Goal: Task Accomplishment & Management: Complete application form

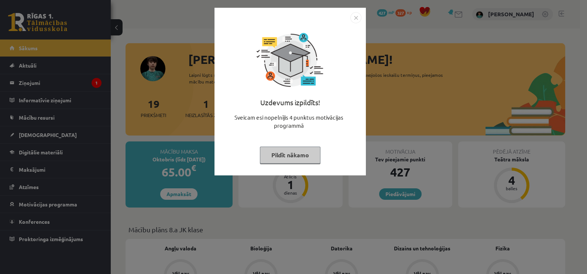
click at [284, 153] on button "Pildīt nākamo" at bounding box center [290, 154] width 61 height 17
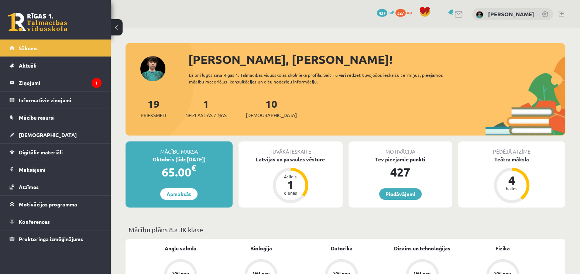
scroll to position [46, 0]
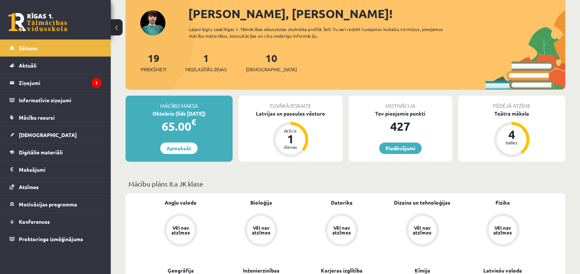
click at [201, 59] on div "1 Neizlasītās ziņas" at bounding box center [205, 61] width 41 height 23
click at [211, 68] on span "Neizlasītās ziņas" at bounding box center [205, 69] width 41 height 7
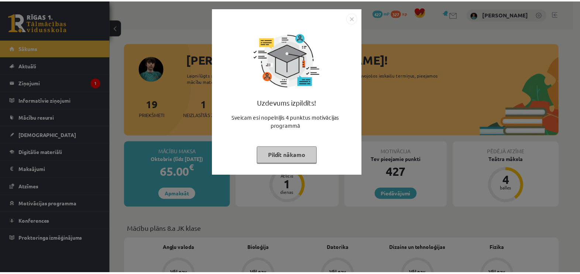
scroll to position [46, 0]
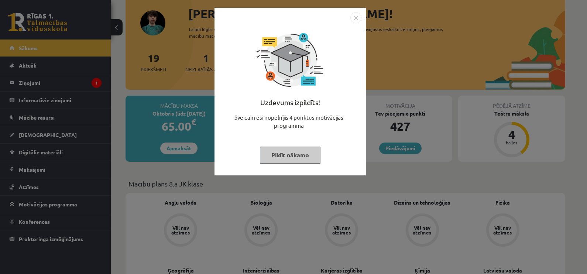
click at [304, 153] on button "Pildīt nākamo" at bounding box center [290, 154] width 61 height 17
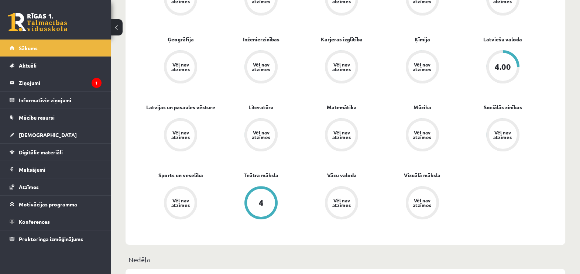
scroll to position [231, 0]
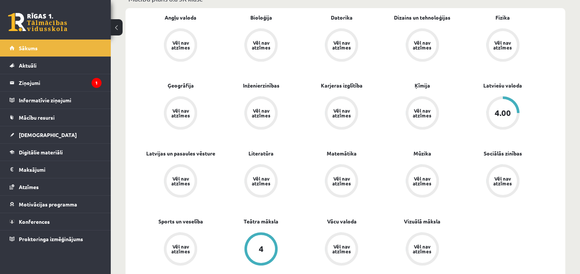
click at [501, 112] on div "4.00" at bounding box center [502, 113] width 16 height 8
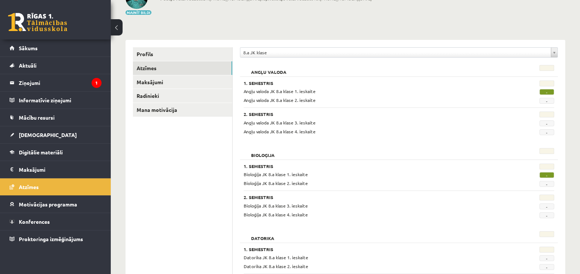
click at [42, 24] on link at bounding box center [37, 22] width 59 height 18
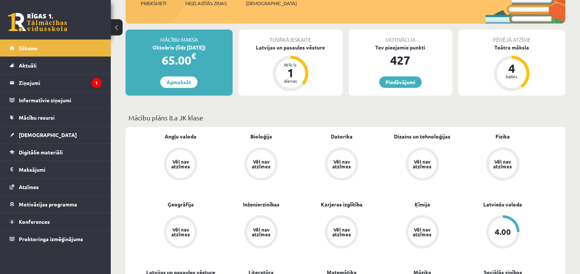
scroll to position [92, 0]
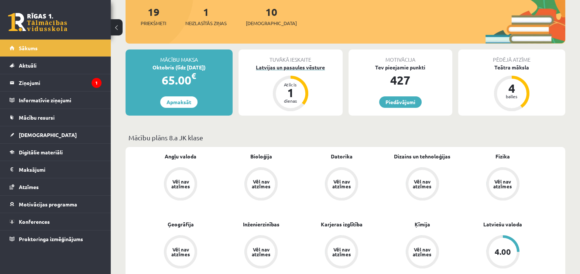
click at [286, 90] on div "1" at bounding box center [290, 93] width 22 height 12
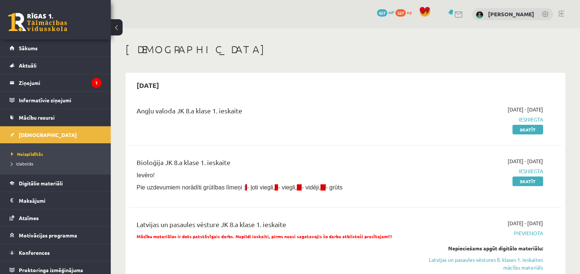
click at [286, 90] on div "2025-09-21" at bounding box center [345, 84] width 432 height 17
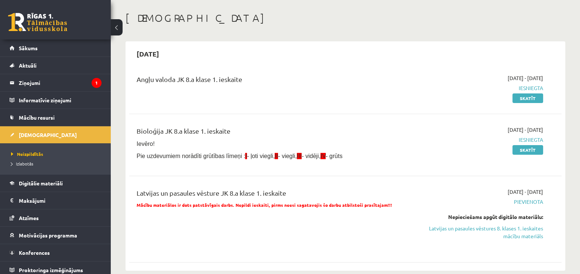
scroll to position [37, 0]
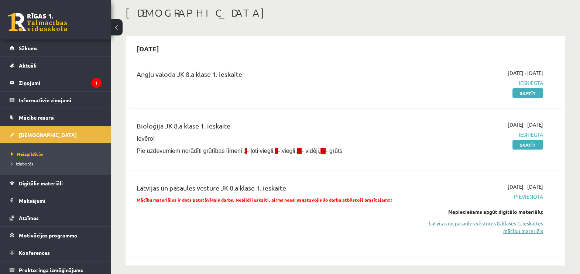
click at [481, 224] on link "Latvijas un pasaules vēstures 8. klases 1. ieskaites mācību materiāls" at bounding box center [479, 226] width 128 height 15
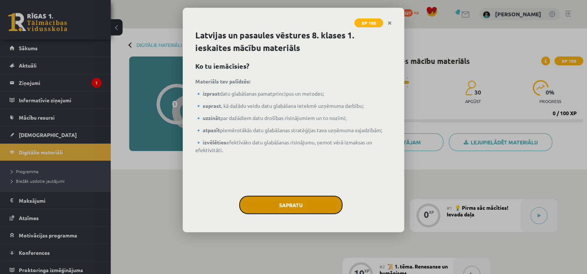
click at [313, 207] on button "Sapratu" at bounding box center [290, 205] width 103 height 18
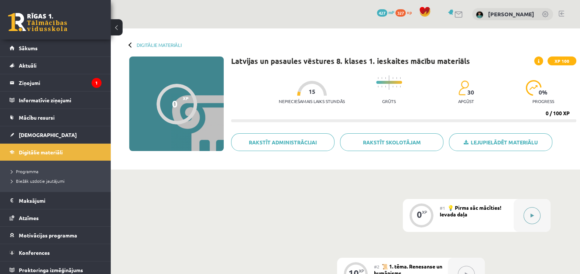
click at [528, 214] on button at bounding box center [531, 215] width 17 height 17
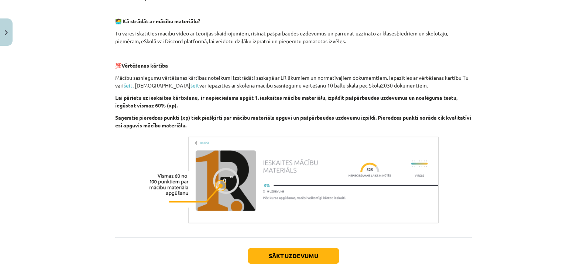
scroll to position [246, 0]
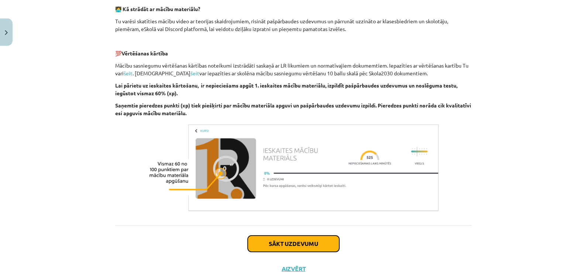
click at [287, 240] on button "Sākt uzdevumu" at bounding box center [294, 243] width 92 height 16
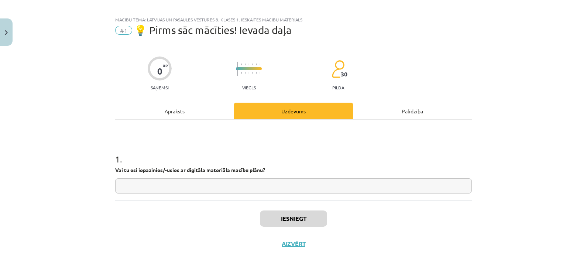
click at [303, 182] on input "text" at bounding box center [293, 185] width 356 height 15
type input "**"
click at [297, 216] on button "Iesniegt" at bounding box center [293, 218] width 67 height 16
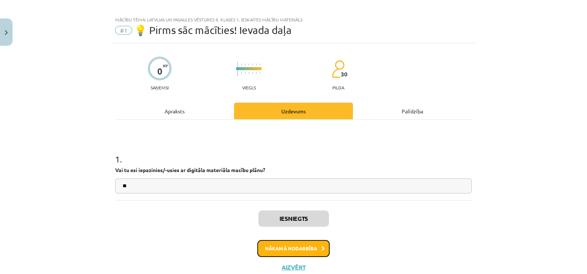
click at [315, 245] on button "Nākamā nodarbība" at bounding box center [293, 248] width 72 height 17
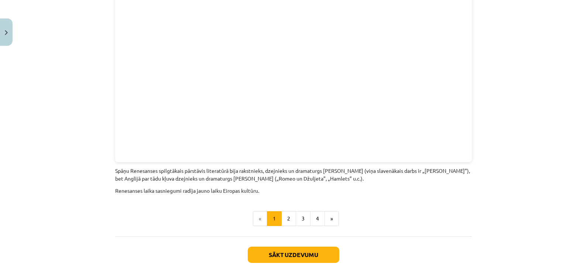
scroll to position [1629, 0]
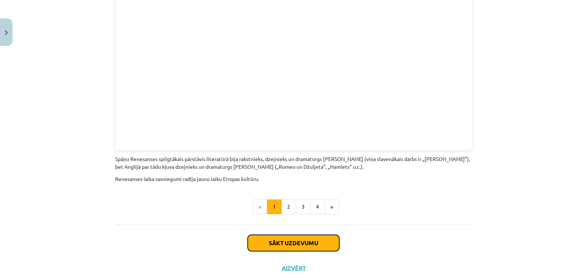
click at [311, 235] on button "Sākt uzdevumu" at bounding box center [294, 243] width 92 height 16
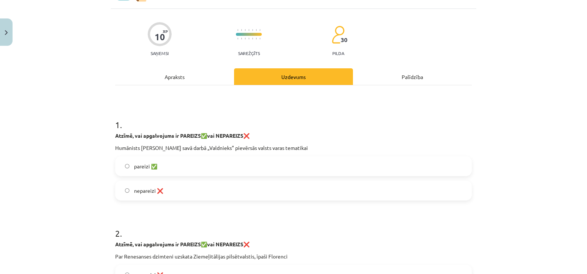
scroll to position [18, 0]
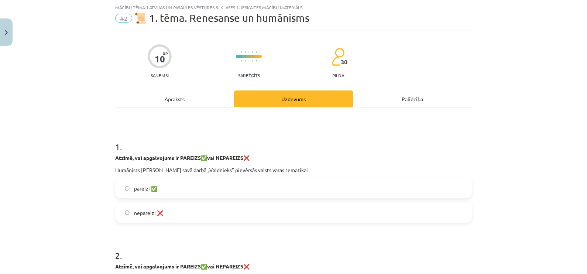
drag, startPoint x: 246, startPoint y: 120, endPoint x: 556, endPoint y: 139, distance: 310.9
click at [556, 139] on div "Mācību tēma: Latvijas un pasaules vēstures 8. klases 1. ieskaites mācību materi…" at bounding box center [293, 137] width 587 height 274
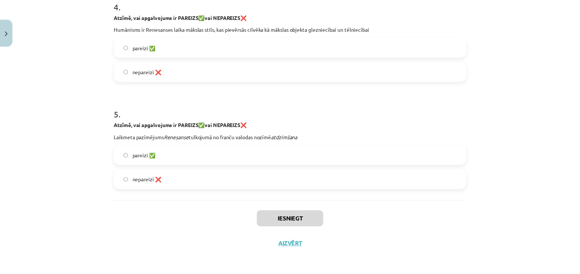
scroll to position [486, 0]
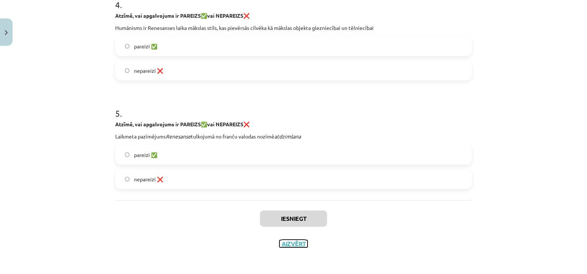
click at [291, 244] on button "Aizvērt" at bounding box center [293, 243] width 28 height 7
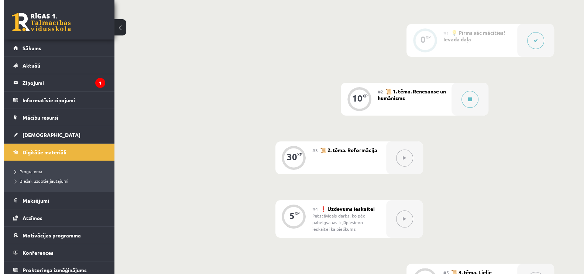
scroll to position [184, 0]
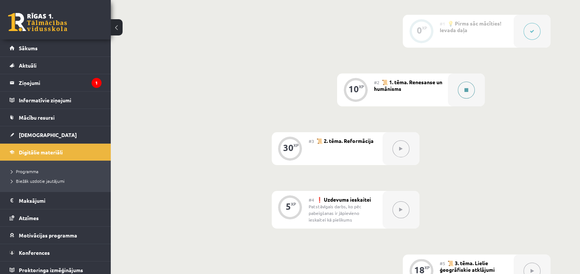
click at [471, 89] on button at bounding box center [466, 90] width 17 height 17
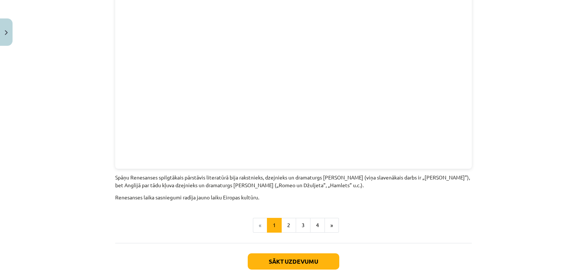
scroll to position [1629, 0]
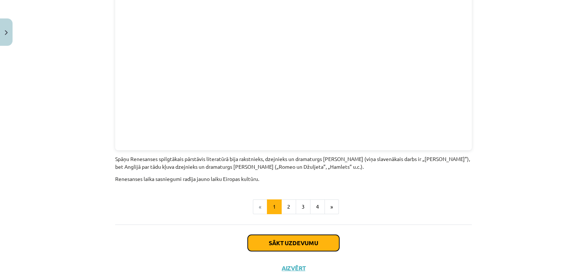
click at [307, 235] on button "Sākt uzdevumu" at bounding box center [294, 243] width 92 height 16
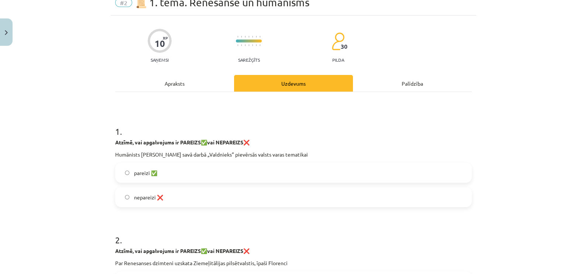
scroll to position [18, 0]
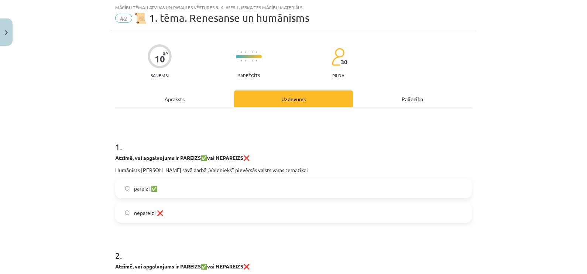
click at [129, 188] on label "pareizi ✅" at bounding box center [293, 188] width 355 height 18
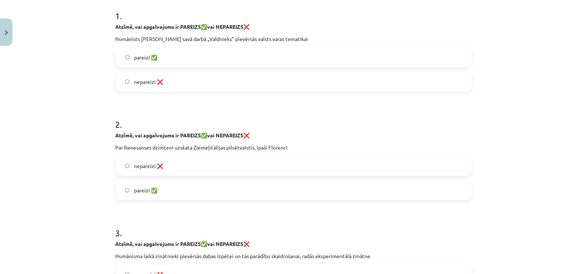
scroll to position [156, 0]
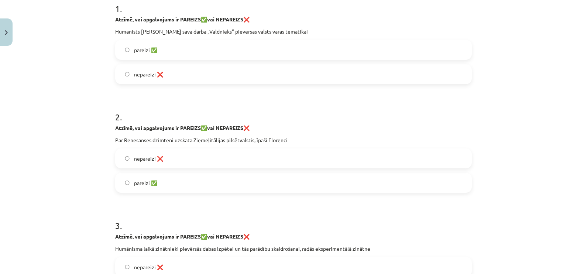
click at [140, 179] on span "pareizi ✅" at bounding box center [145, 183] width 23 height 8
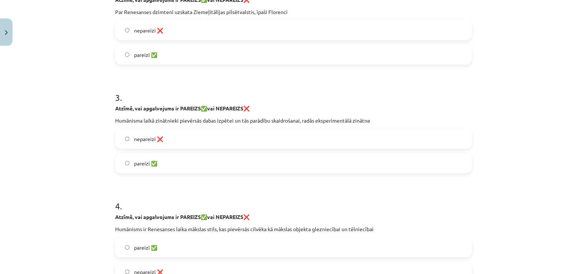
scroll to position [295, 0]
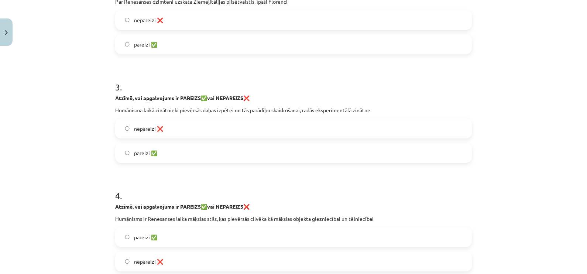
click at [162, 127] on label "nepareizi ❌" at bounding box center [293, 128] width 355 height 18
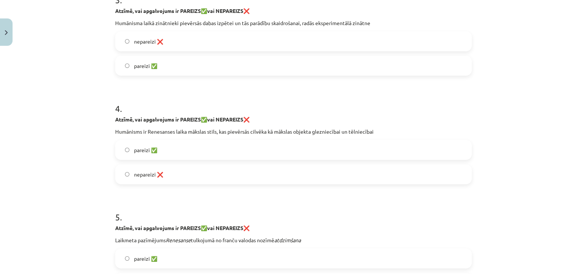
scroll to position [387, 0]
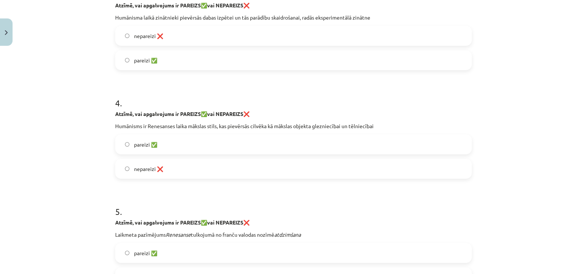
click at [199, 146] on label "pareizi ✅" at bounding box center [293, 144] width 355 height 18
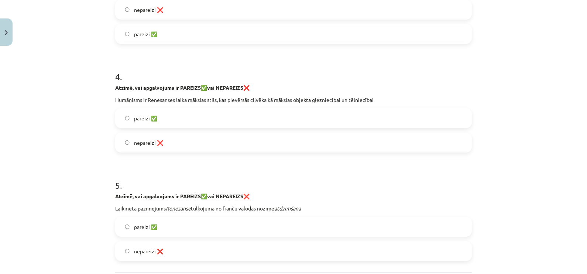
scroll to position [480, 0]
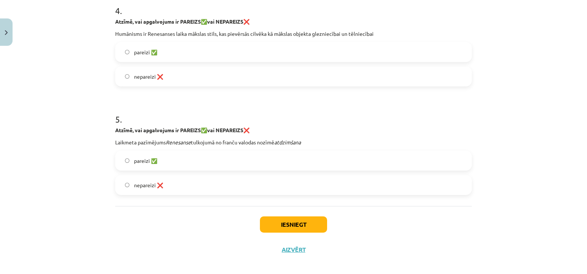
click at [214, 185] on label "nepareizi ❌" at bounding box center [293, 185] width 355 height 18
click at [281, 225] on button "Iesniegt" at bounding box center [293, 224] width 67 height 16
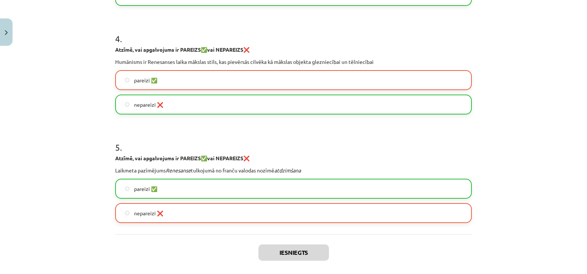
scroll to position [509, 0]
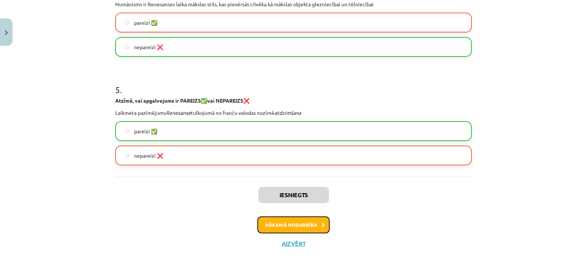
click at [290, 222] on button "Nākamā nodarbība" at bounding box center [293, 224] width 72 height 17
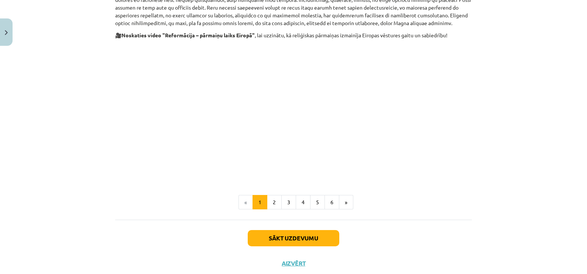
scroll to position [395, 0]
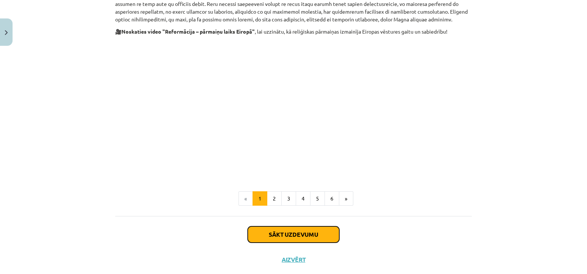
click at [289, 226] on button "Sākt uzdevumu" at bounding box center [294, 234] width 92 height 16
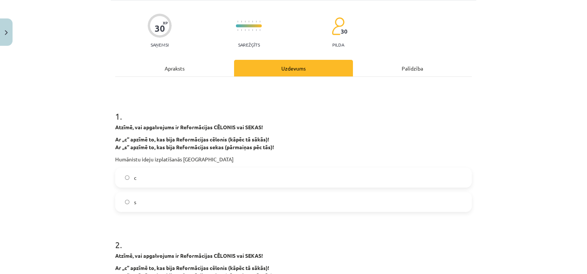
scroll to position [18, 0]
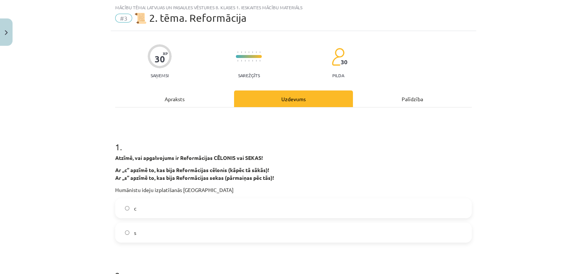
click at [127, 210] on label "с" at bounding box center [293, 208] width 355 height 18
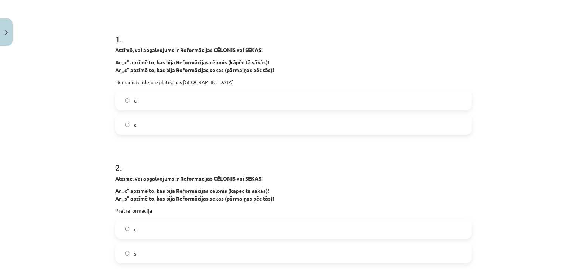
scroll to position [156, 0]
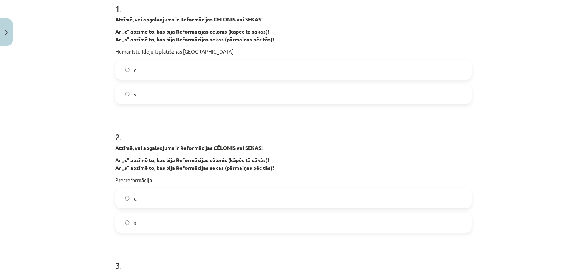
click at [187, 205] on label "c" at bounding box center [293, 198] width 355 height 18
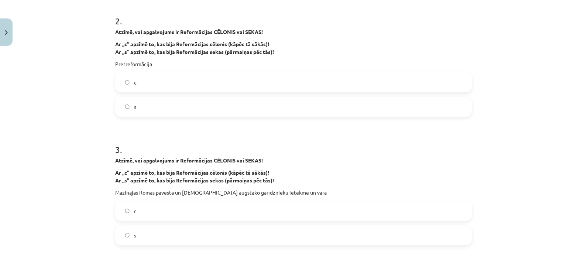
scroll to position [295, 0]
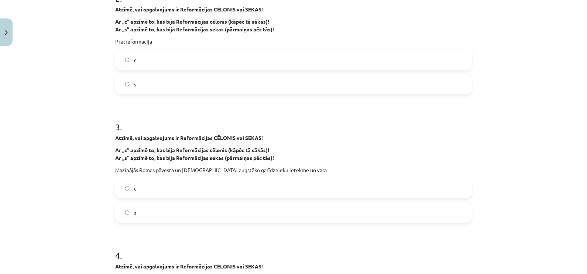
click at [199, 186] on label "c" at bounding box center [293, 188] width 355 height 18
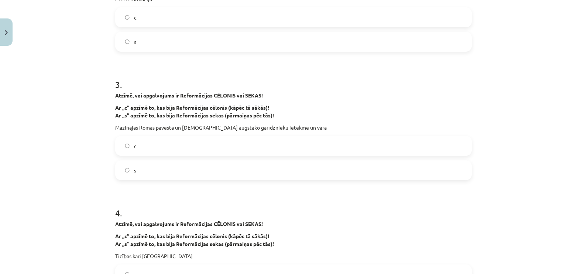
scroll to position [387, 0]
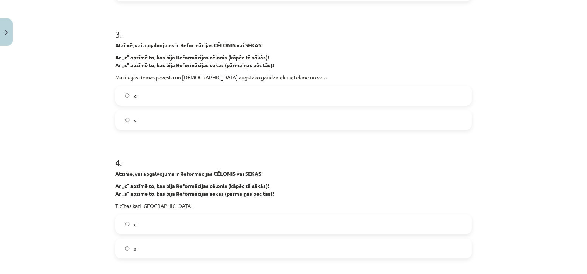
click at [214, 225] on label "c" at bounding box center [293, 224] width 355 height 18
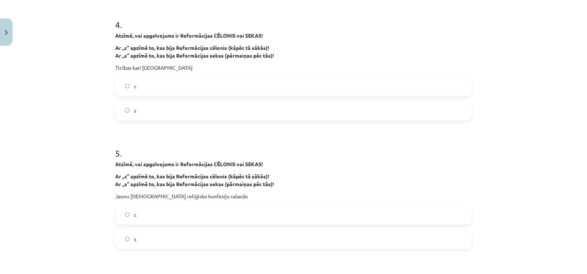
scroll to position [526, 0]
click at [218, 222] on label "c" at bounding box center [293, 214] width 355 height 18
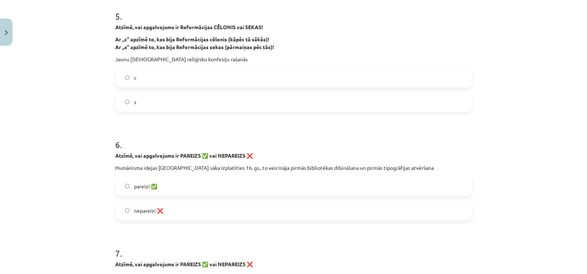
scroll to position [664, 0]
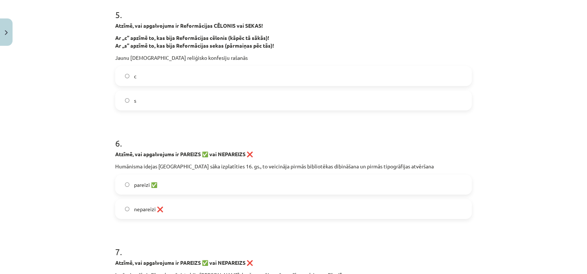
click at [199, 213] on label "nepareizi ❌" at bounding box center [293, 209] width 355 height 18
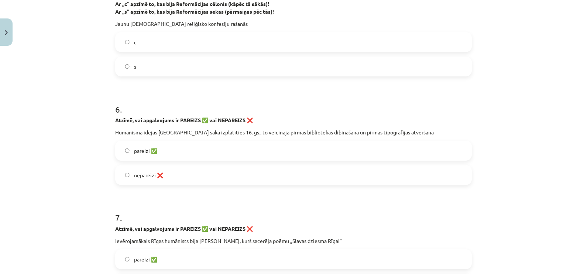
scroll to position [756, 0]
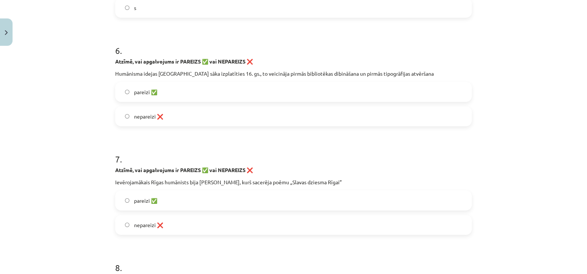
click at [211, 222] on label "nepareizi ❌" at bounding box center [293, 224] width 355 height 18
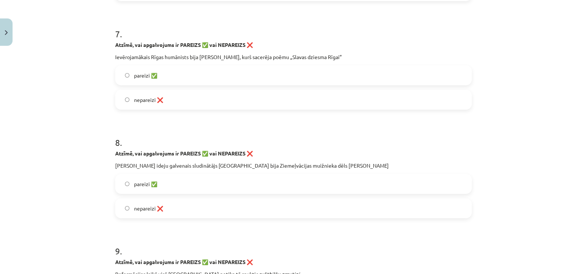
scroll to position [895, 0]
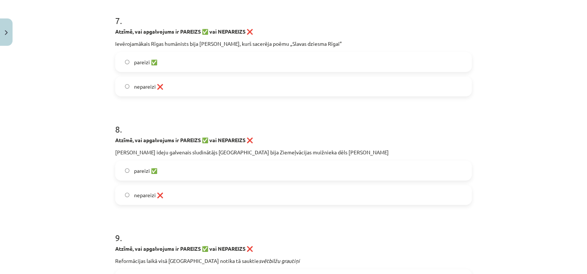
click at [212, 192] on label "nepareizi ❌" at bounding box center [293, 195] width 355 height 18
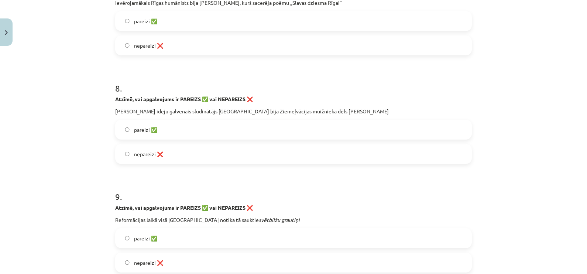
scroll to position [987, 0]
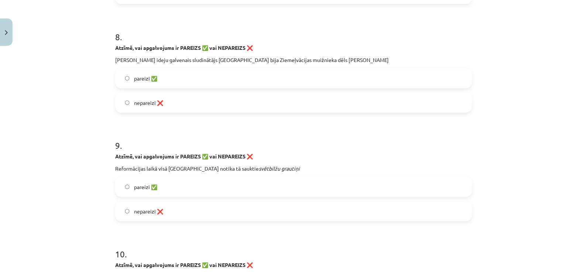
click at [229, 188] on label "pareizi ✅" at bounding box center [293, 186] width 355 height 18
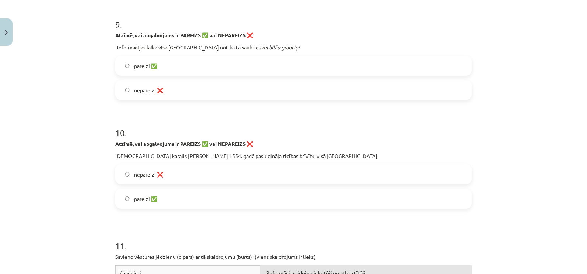
scroll to position [1125, 0]
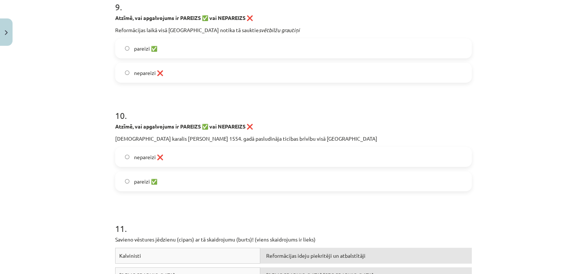
click at [207, 155] on label "nepareizi ❌" at bounding box center [293, 157] width 355 height 18
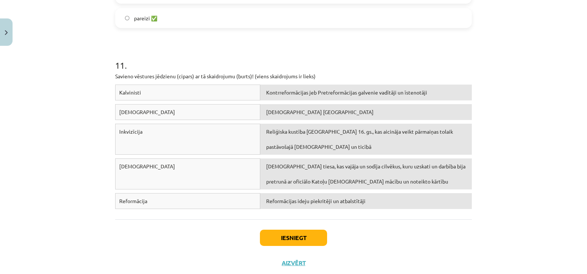
scroll to position [1307, 0]
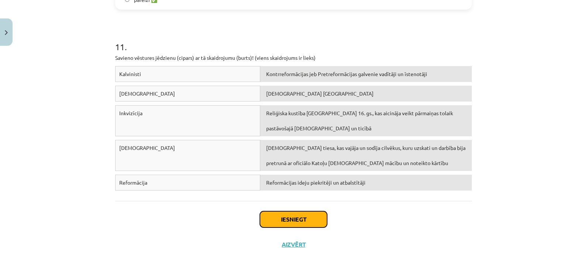
click at [300, 218] on button "Iesniegt" at bounding box center [293, 219] width 67 height 16
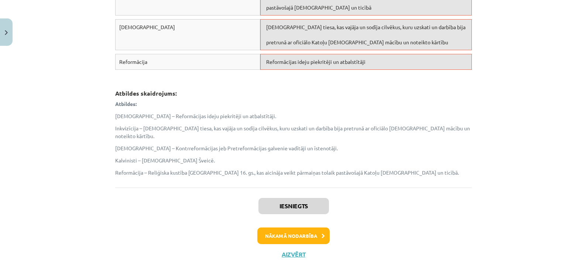
scroll to position [1429, 0]
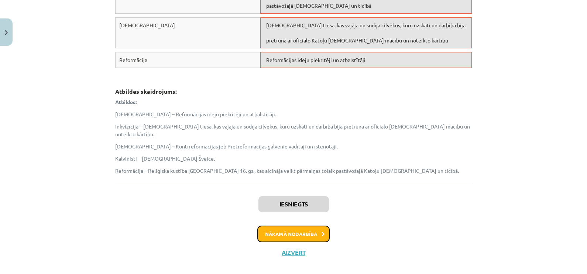
click at [303, 227] on button "Nākamā nodarbība" at bounding box center [293, 233] width 72 height 17
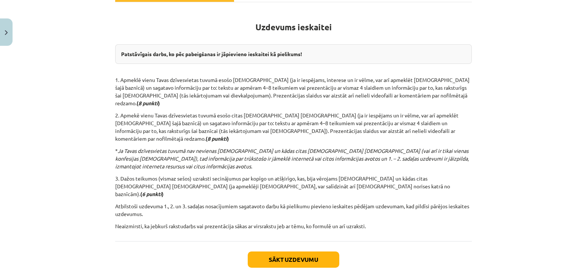
scroll to position [141, 0]
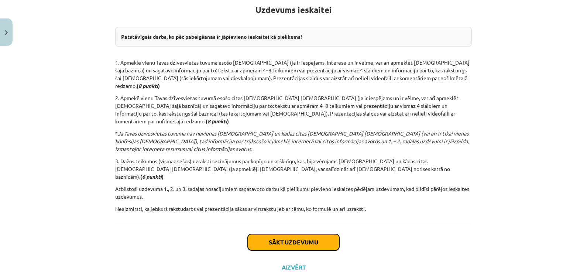
click at [303, 234] on button "Sākt uzdevumu" at bounding box center [294, 242] width 92 height 16
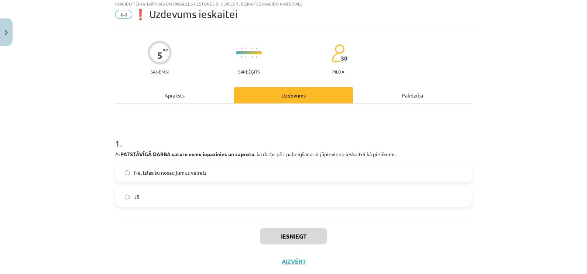
scroll to position [18, 0]
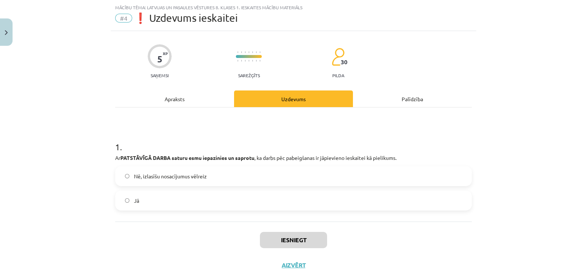
click at [184, 196] on label "Jā" at bounding box center [293, 200] width 355 height 18
click at [282, 240] on button "Iesniegt" at bounding box center [293, 240] width 67 height 16
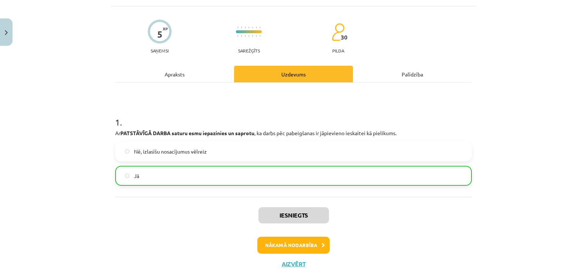
scroll to position [63, 0]
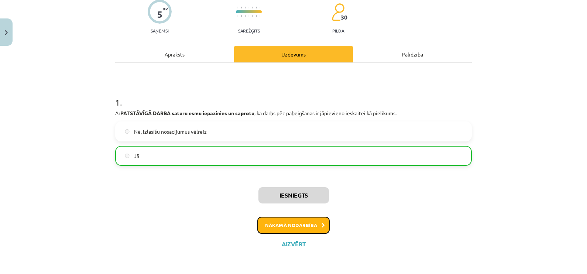
click at [291, 225] on button "Nākamā nodarbība" at bounding box center [293, 225] width 72 height 17
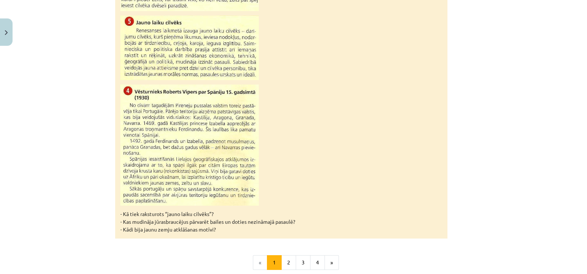
scroll to position [710, 0]
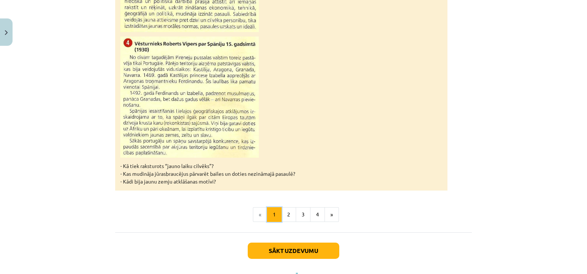
click at [272, 209] on button "1" at bounding box center [274, 214] width 15 height 15
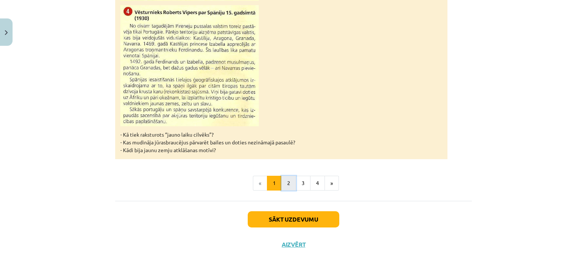
click at [285, 186] on button "2" at bounding box center [288, 183] width 15 height 15
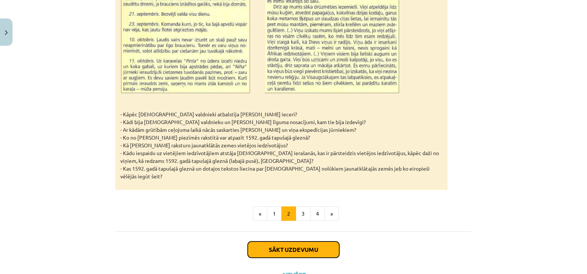
click at [281, 241] on button "Sākt uzdevumu" at bounding box center [294, 249] width 92 height 16
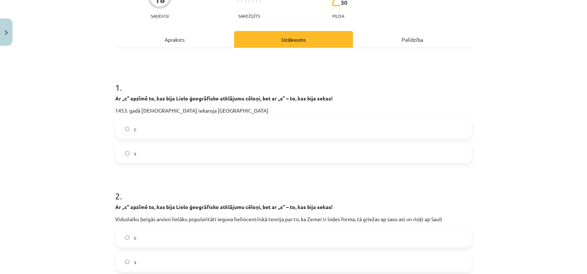
scroll to position [18, 0]
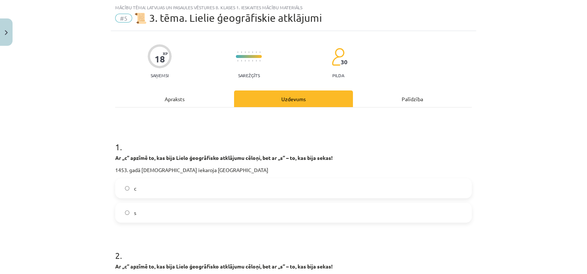
click at [193, 211] on label "s" at bounding box center [293, 212] width 355 height 18
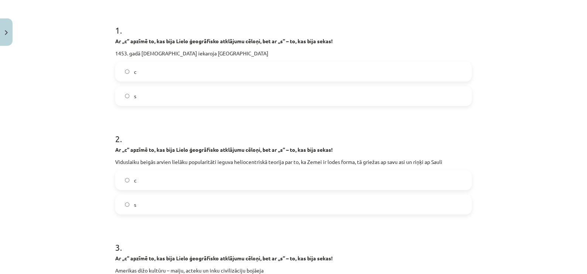
scroll to position [156, 0]
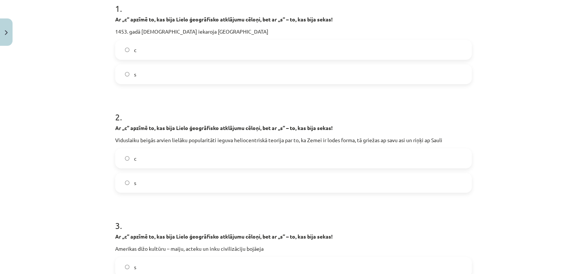
click at [251, 157] on label "c" at bounding box center [293, 158] width 355 height 18
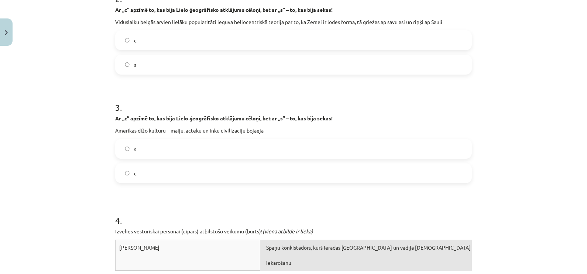
scroll to position [295, 0]
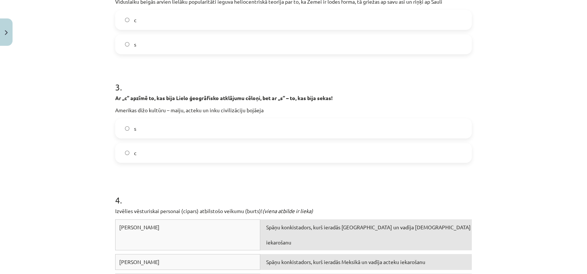
click at [240, 132] on label "s" at bounding box center [293, 128] width 355 height 18
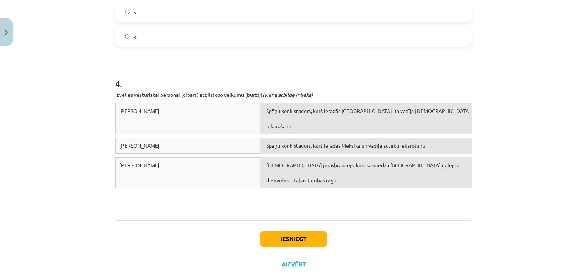
scroll to position [432, 0]
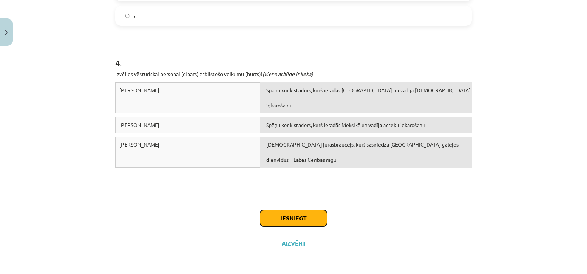
click at [266, 212] on button "Iesniegt" at bounding box center [293, 218] width 67 height 16
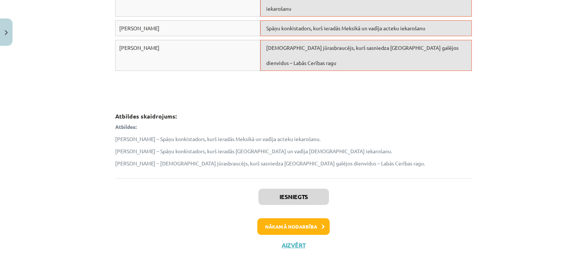
scroll to position [530, 0]
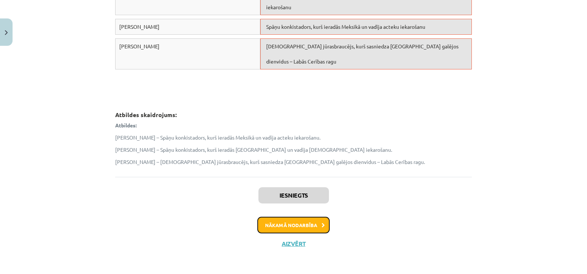
click at [283, 224] on button "Nākamā nodarbība" at bounding box center [293, 225] width 72 height 17
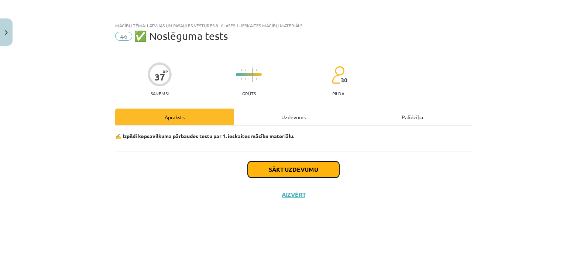
click at [277, 166] on button "Sākt uzdevumu" at bounding box center [294, 169] width 92 height 16
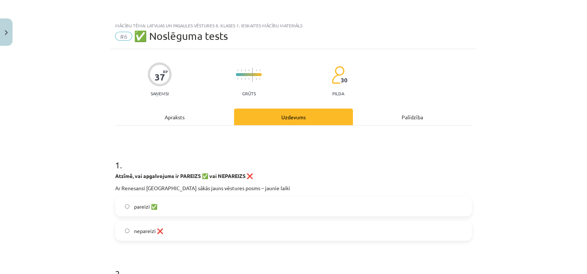
scroll to position [46, 0]
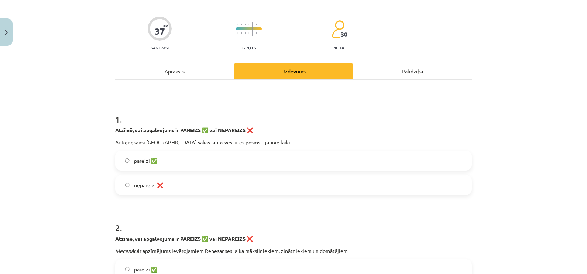
click at [142, 159] on span "pareizi ✅" at bounding box center [145, 161] width 23 height 8
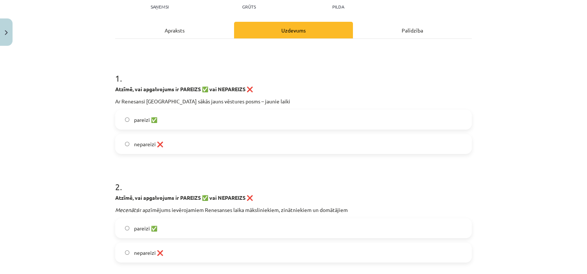
scroll to position [184, 0]
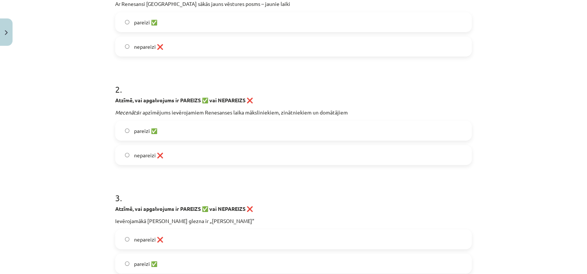
click at [198, 134] on label "pareizi ✅" at bounding box center [293, 130] width 355 height 18
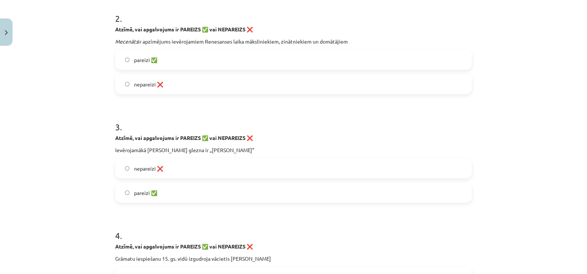
scroll to position [277, 0]
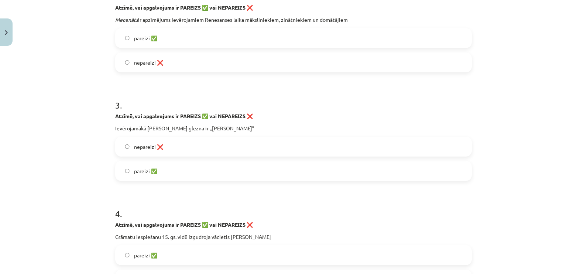
click at [202, 168] on label "pareizi ✅" at bounding box center [293, 171] width 355 height 18
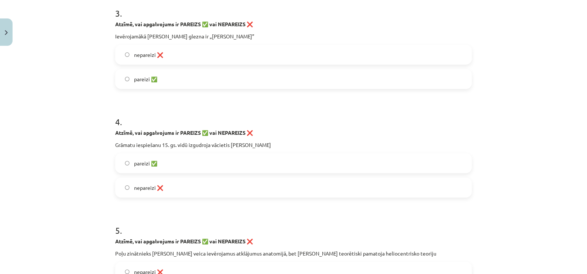
click at [236, 186] on label "nepareizi ❌" at bounding box center [293, 187] width 355 height 18
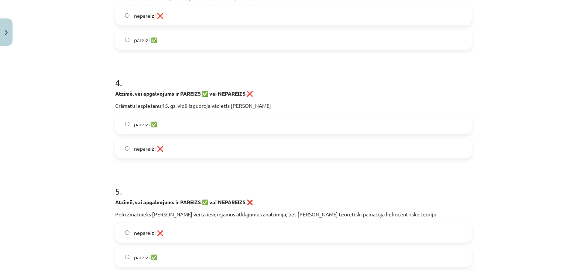
scroll to position [461, 0]
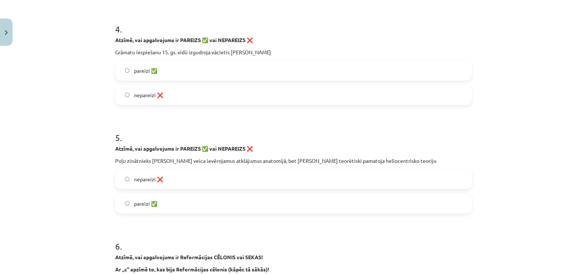
click at [216, 199] on label "pareizi ✅" at bounding box center [293, 203] width 355 height 18
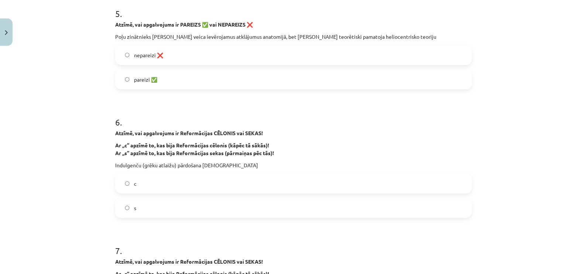
scroll to position [599, 0]
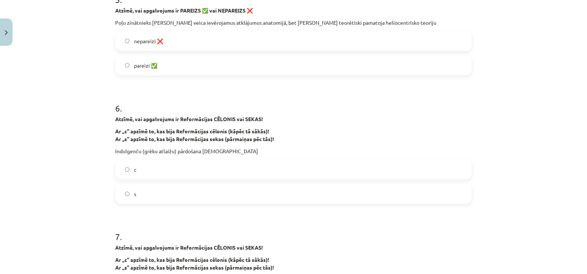
click at [225, 170] on label "c" at bounding box center [293, 169] width 355 height 18
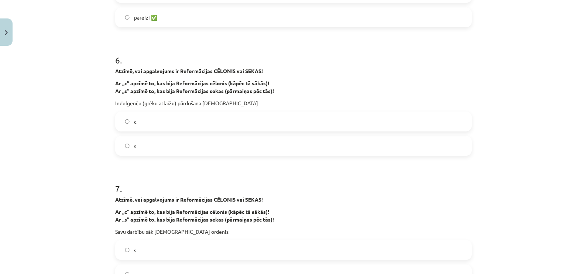
scroll to position [691, 0]
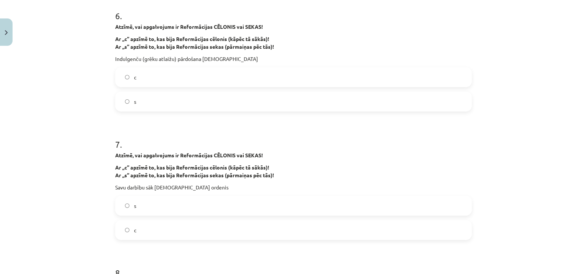
click at [227, 223] on label "c" at bounding box center [293, 230] width 355 height 18
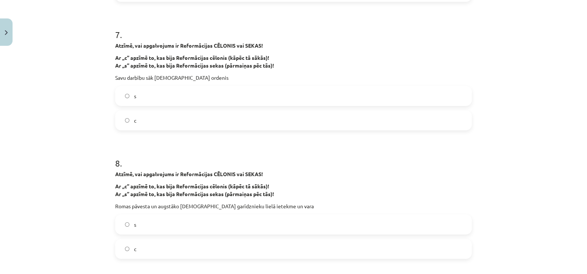
scroll to position [830, 0]
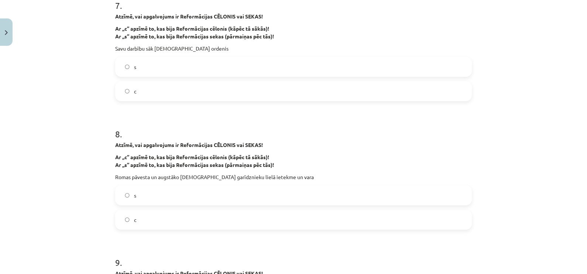
click at [236, 220] on label "c" at bounding box center [293, 219] width 355 height 18
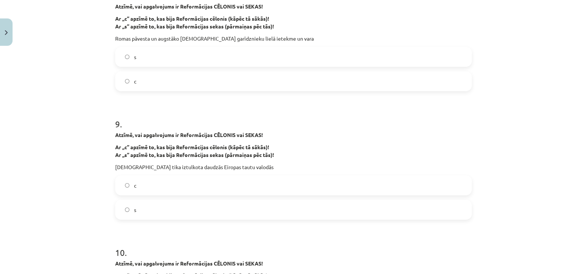
click at [244, 191] on label "c" at bounding box center [293, 185] width 355 height 18
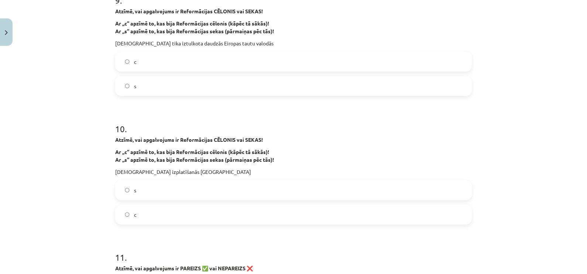
scroll to position [1107, 0]
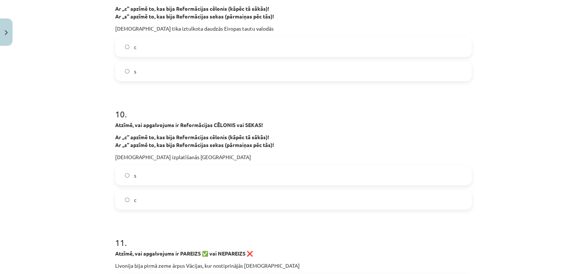
click at [243, 198] on label "c" at bounding box center [293, 199] width 355 height 18
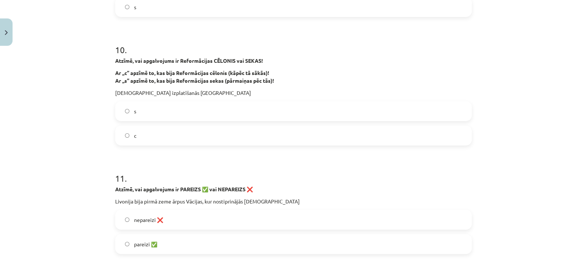
scroll to position [1245, 0]
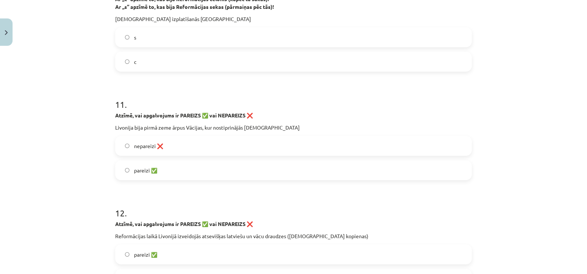
click at [188, 173] on label "pareizi ✅" at bounding box center [293, 170] width 355 height 18
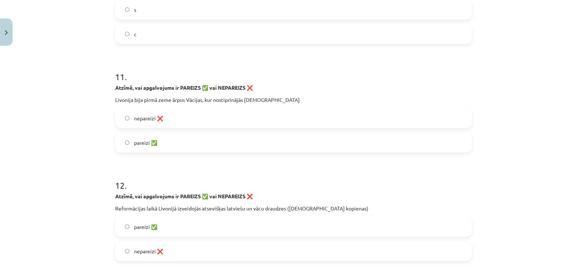
scroll to position [1337, 0]
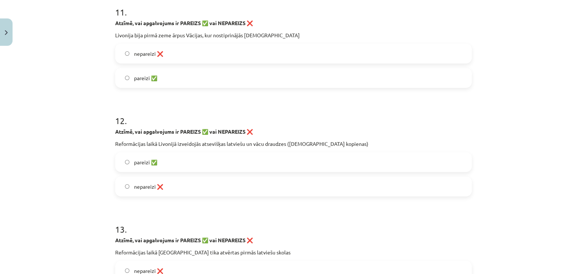
click at [238, 156] on label "pareizi ✅" at bounding box center [293, 162] width 355 height 18
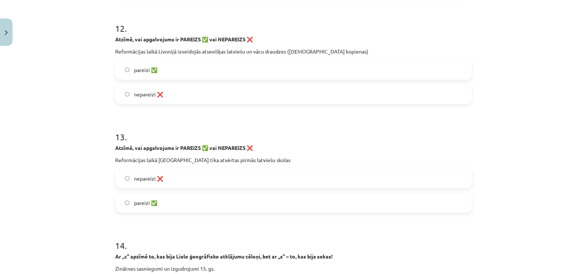
click at [232, 176] on label "nepareizi ❌" at bounding box center [293, 178] width 355 height 18
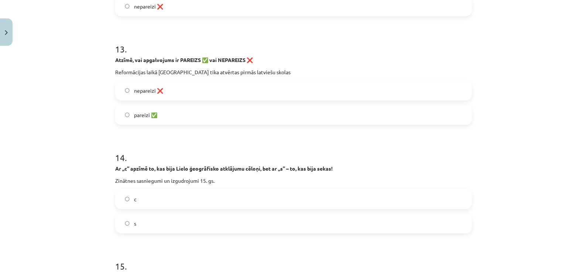
scroll to position [1522, 0]
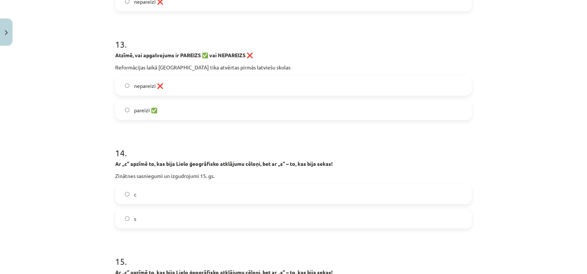
click at [229, 219] on label "s" at bounding box center [293, 218] width 355 height 18
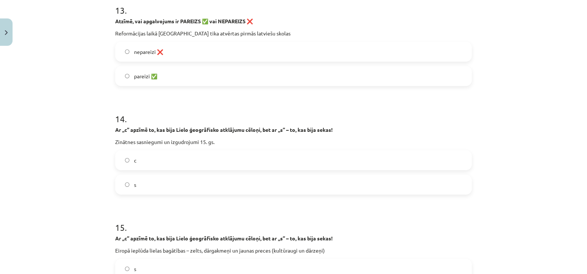
scroll to position [1614, 0]
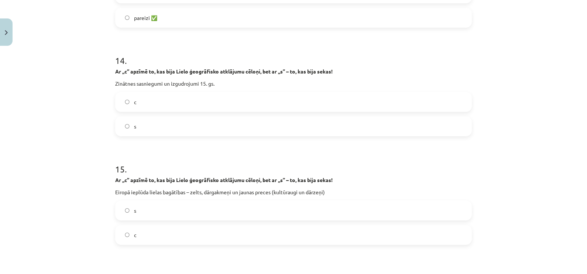
click at [248, 213] on label "s" at bounding box center [293, 210] width 355 height 18
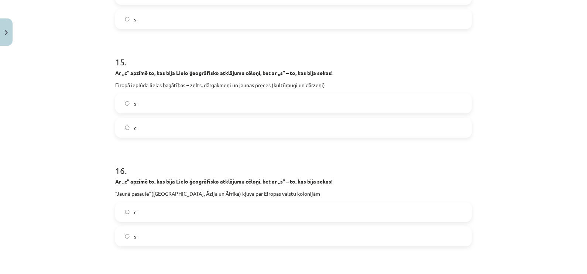
scroll to position [1753, 0]
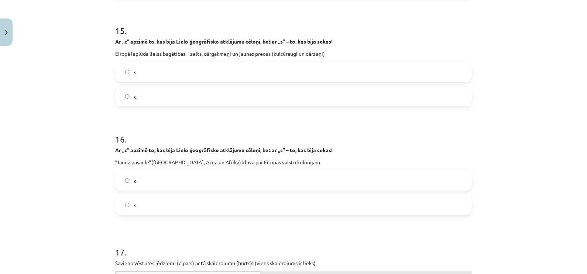
drag, startPoint x: 251, startPoint y: 205, endPoint x: 254, endPoint y: 216, distance: 11.3
click at [251, 206] on label "s" at bounding box center [293, 205] width 355 height 18
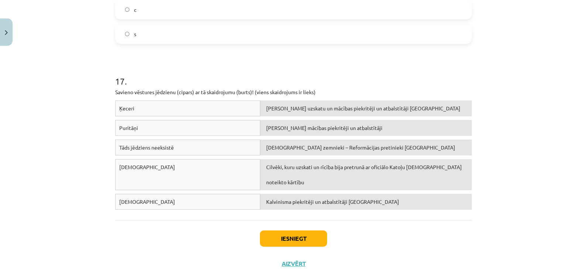
scroll to position [1941, 0]
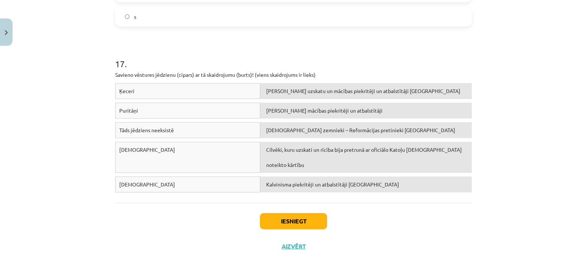
click at [279, 227] on div "Iesniegt Aizvērt" at bounding box center [293, 229] width 356 height 52
click at [277, 223] on button "Iesniegt" at bounding box center [293, 221] width 67 height 16
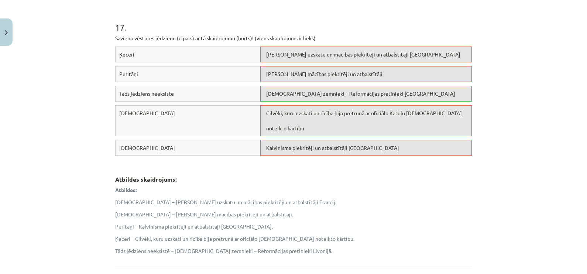
scroll to position [2064, 0]
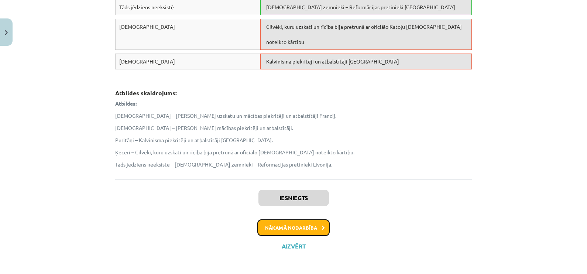
click at [286, 222] on button "Nākamā nodarbība" at bounding box center [293, 227] width 72 height 17
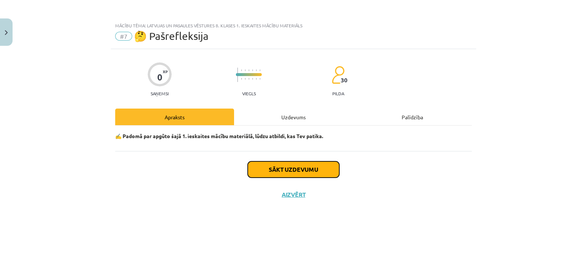
click at [297, 167] on button "Sākt uzdevumu" at bounding box center [294, 169] width 92 height 16
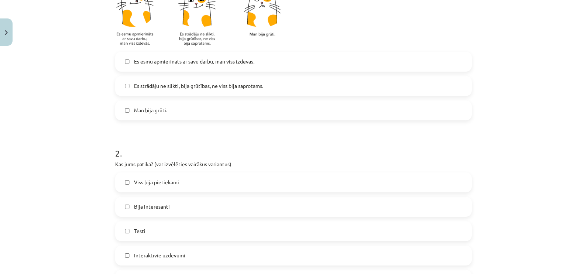
scroll to position [184, 0]
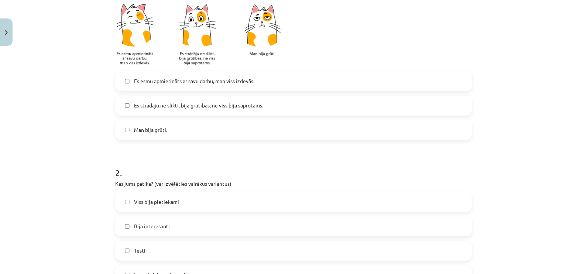
click at [152, 128] on span "Man bija grūti." at bounding box center [150, 130] width 33 height 8
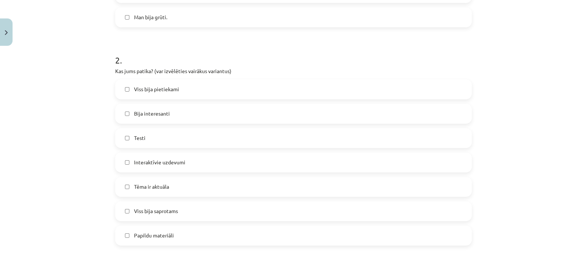
scroll to position [322, 0]
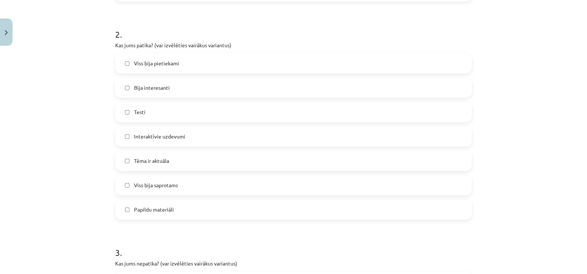
click at [168, 63] on span "Viss bija pietiekami" at bounding box center [156, 63] width 45 height 8
click at [166, 89] on label "Bija interesanti" at bounding box center [293, 88] width 355 height 18
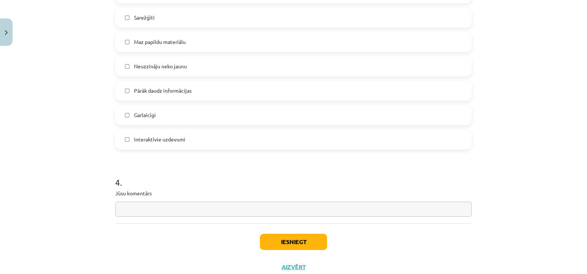
scroll to position [634, 0]
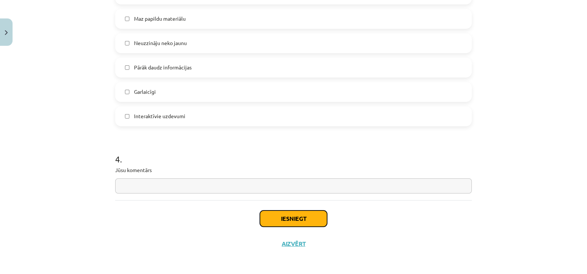
click at [290, 220] on button "Iesniegt" at bounding box center [293, 218] width 67 height 16
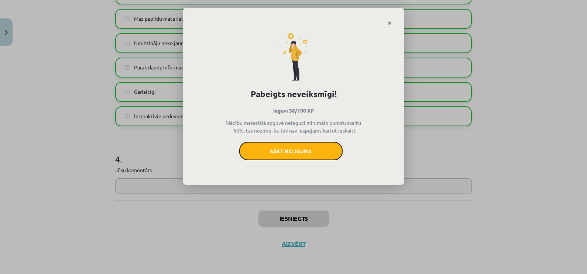
drag, startPoint x: 265, startPoint y: 153, endPoint x: 340, endPoint y: 42, distance: 133.6
click at [266, 153] on button "Sākt no jauna" at bounding box center [290, 151] width 103 height 18
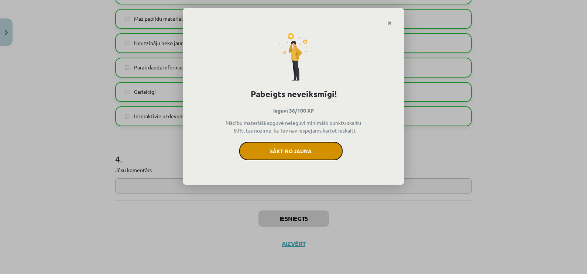
click at [296, 153] on button "Sākt no jauna" at bounding box center [290, 151] width 103 height 18
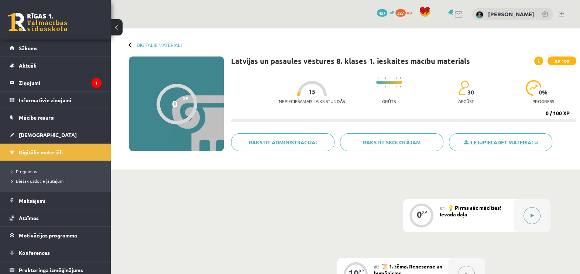
click at [533, 211] on button at bounding box center [531, 215] width 17 height 17
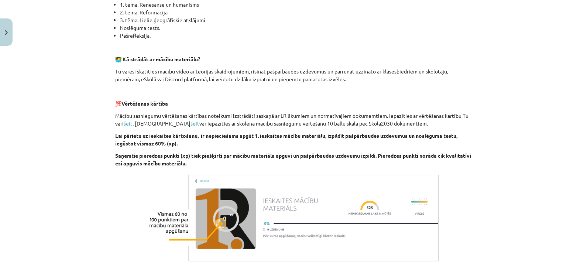
scroll to position [271, 0]
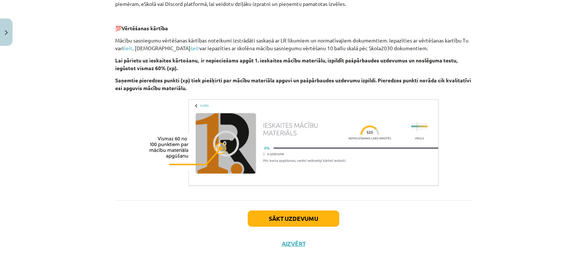
click at [273, 147] on img at bounding box center [293, 142] width 295 height 93
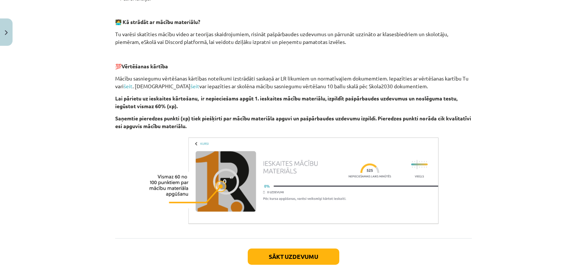
scroll to position [0, 0]
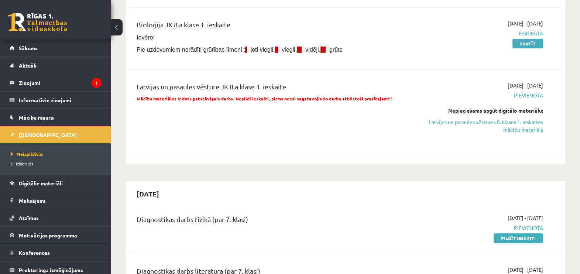
scroll to position [138, 0]
click at [515, 121] on link "Latvijas un pasaules vēstures 8. klases 1. ieskaites mācību materiāls" at bounding box center [479, 124] width 128 height 15
click at [483, 125] on link "Latvijas un pasaules vēstures 8. klases 1. ieskaites mācību materiāls" at bounding box center [479, 124] width 128 height 15
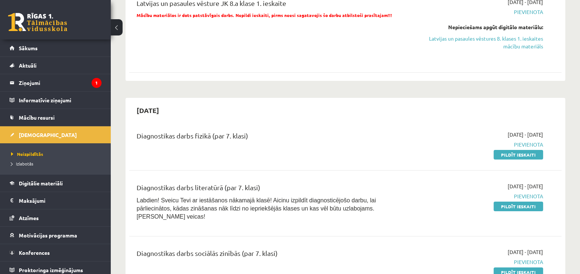
scroll to position [322, 0]
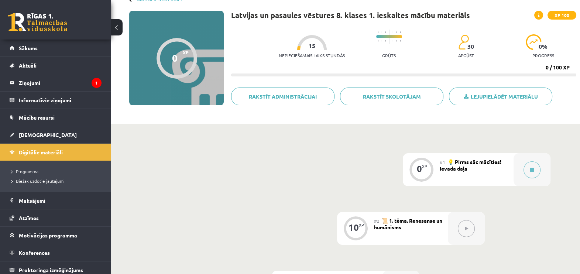
scroll to position [92, 0]
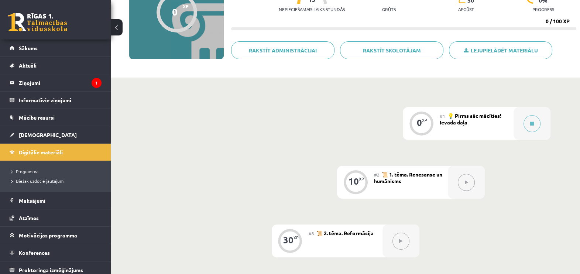
click at [465, 186] on button at bounding box center [466, 182] width 17 height 17
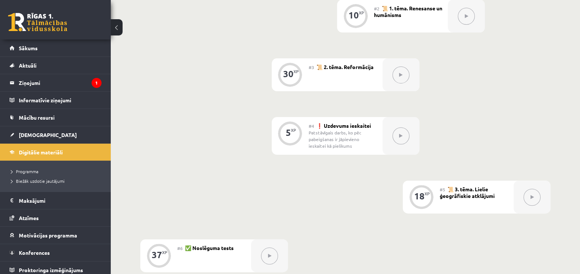
scroll to position [369, 0]
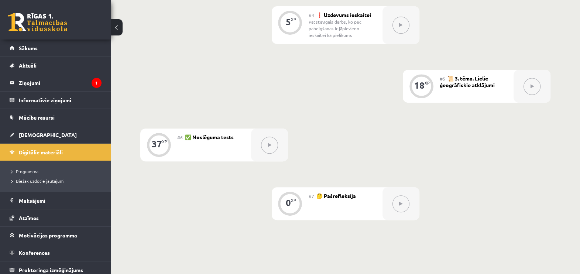
drag, startPoint x: 405, startPoint y: 206, endPoint x: 393, endPoint y: 200, distance: 13.2
click at [404, 206] on button at bounding box center [400, 203] width 17 height 17
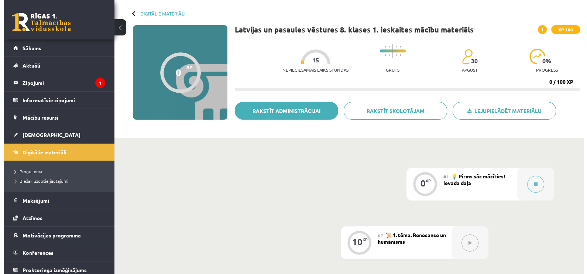
scroll to position [0, 0]
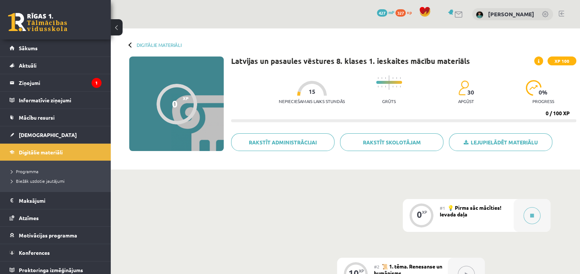
click at [182, 93] on div at bounding box center [176, 104] width 41 height 41
click at [535, 213] on button at bounding box center [531, 215] width 17 height 17
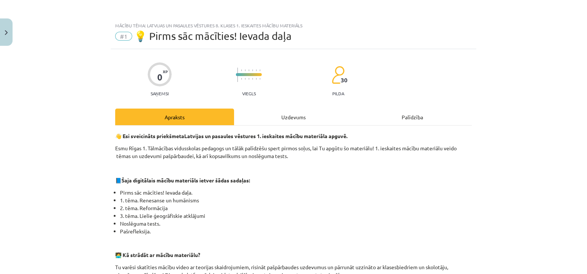
scroll to position [271, 0]
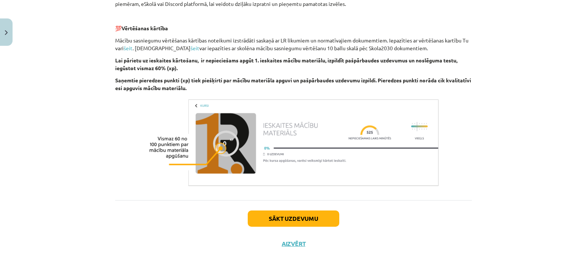
click at [208, 143] on img at bounding box center [293, 142] width 295 height 93
click at [288, 216] on button "Sākt uzdevumu" at bounding box center [294, 218] width 92 height 16
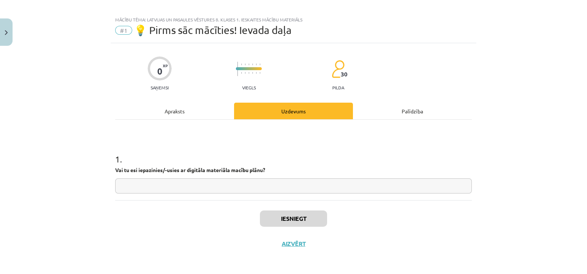
click at [224, 188] on input "text" at bounding box center [293, 185] width 356 height 15
type input "**"
click at [286, 219] on button "Iesniegt" at bounding box center [293, 218] width 67 height 16
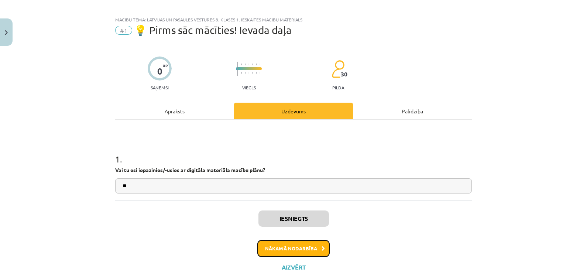
click at [273, 251] on button "Nākamā nodarbība" at bounding box center [293, 248] width 72 height 17
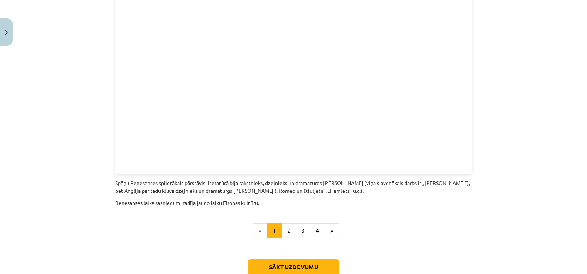
scroll to position [1629, 0]
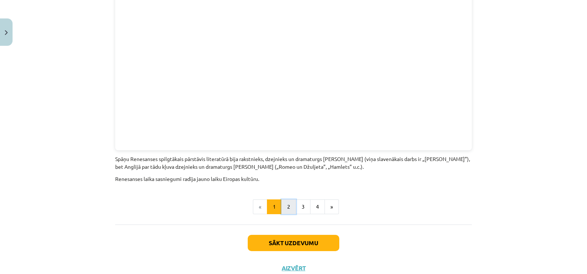
click at [284, 199] on button "2" at bounding box center [288, 206] width 15 height 15
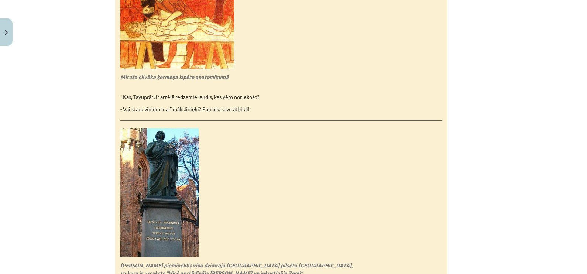
scroll to position [1654, 0]
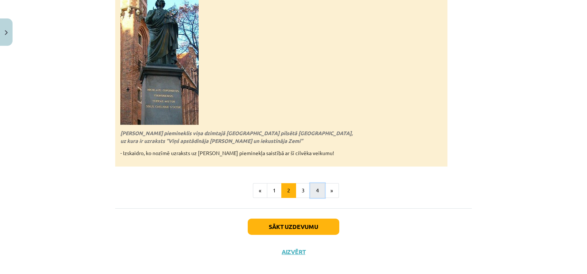
click at [311, 183] on button "4" at bounding box center [317, 190] width 15 height 15
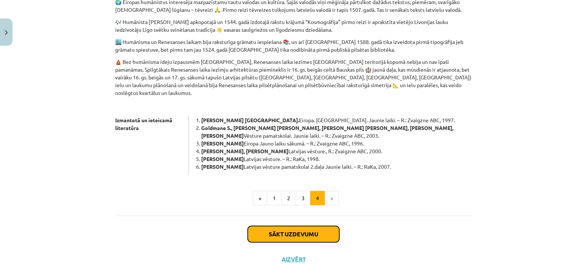
click at [296, 226] on button "Sākt uzdevumu" at bounding box center [294, 234] width 92 height 16
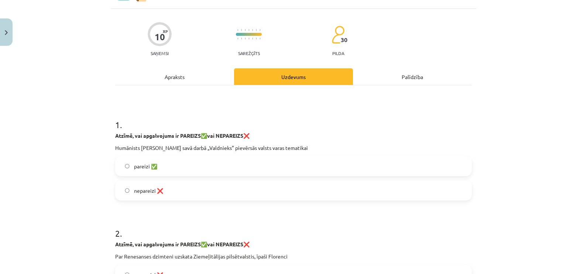
scroll to position [18, 0]
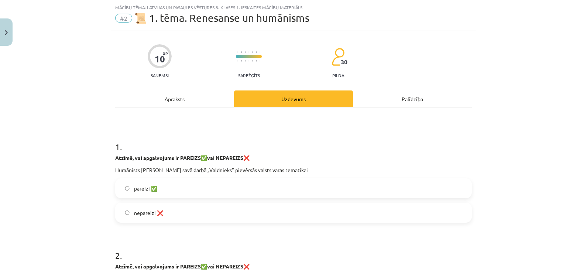
click at [124, 190] on label "pareizi ✅" at bounding box center [293, 188] width 355 height 18
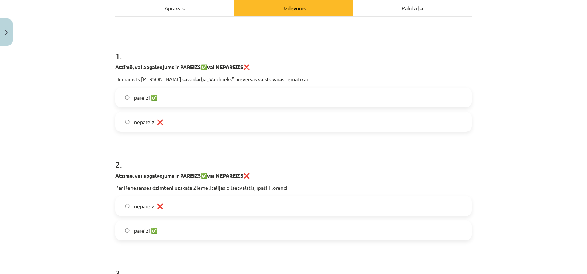
scroll to position [111, 0]
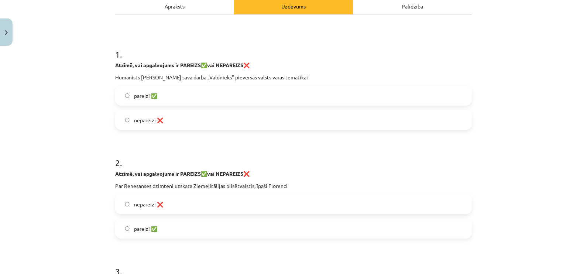
click at [124, 231] on label "pareizi ✅" at bounding box center [293, 228] width 355 height 18
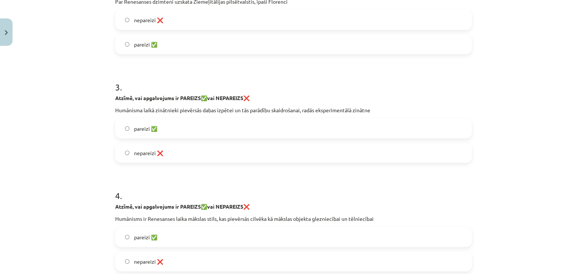
click at [137, 124] on label "pareizi ✅" at bounding box center [293, 128] width 355 height 18
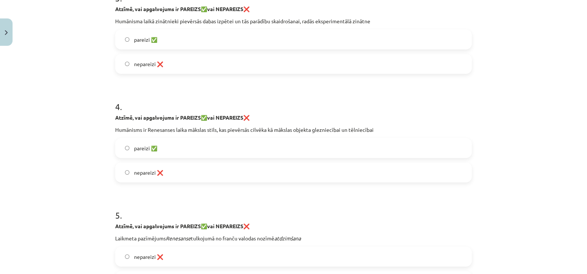
scroll to position [387, 0]
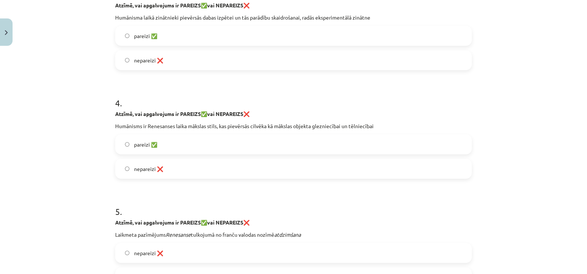
click at [180, 168] on label "nepareizi ❌" at bounding box center [293, 168] width 355 height 18
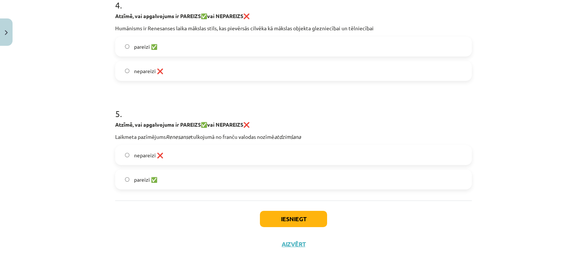
scroll to position [486, 0]
click at [162, 180] on label "pareizi ✅" at bounding box center [293, 179] width 355 height 18
click at [295, 217] on button "Iesniegt" at bounding box center [293, 218] width 67 height 16
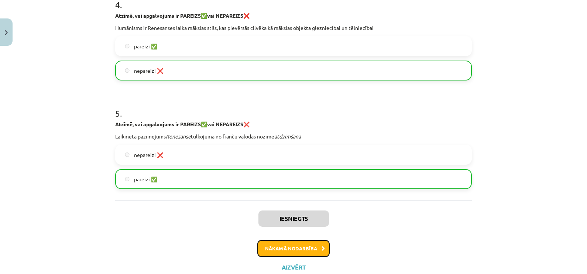
click at [282, 249] on button "Nākamā nodarbība" at bounding box center [293, 248] width 72 height 17
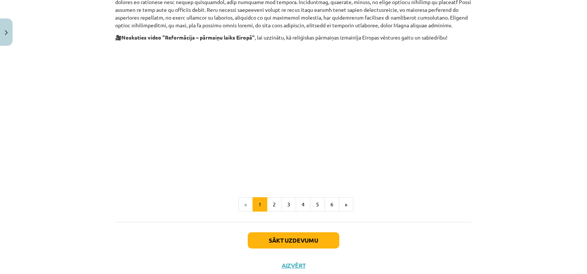
scroll to position [395, 0]
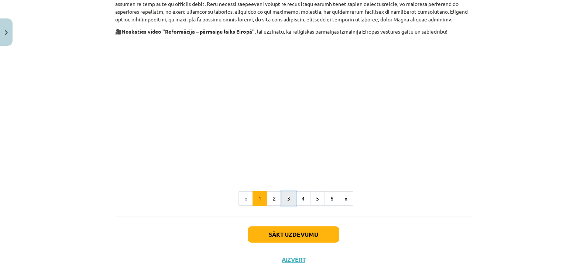
click at [286, 191] on button "3" at bounding box center [288, 198] width 15 height 15
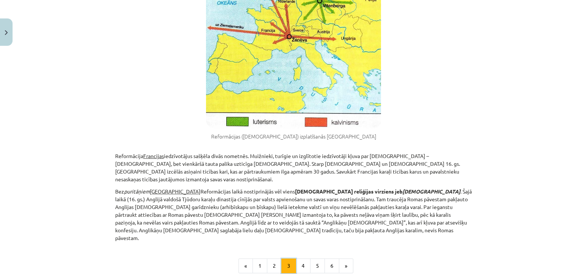
scroll to position [446, 0]
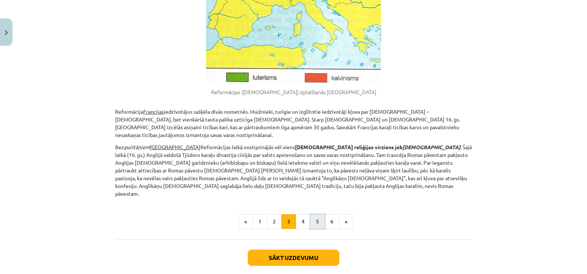
click at [316, 214] on button "5" at bounding box center [317, 221] width 15 height 15
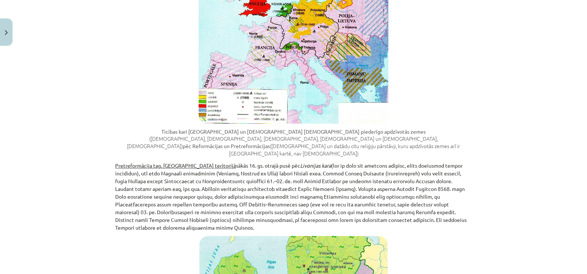
scroll to position [762, 0]
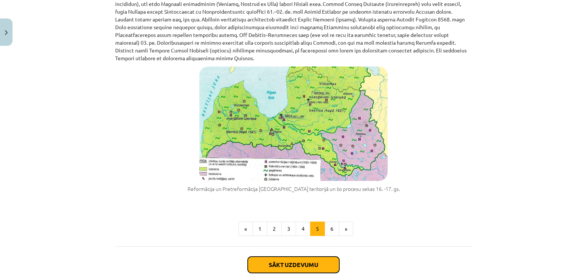
click at [289, 256] on button "Sākt uzdevumu" at bounding box center [294, 264] width 92 height 16
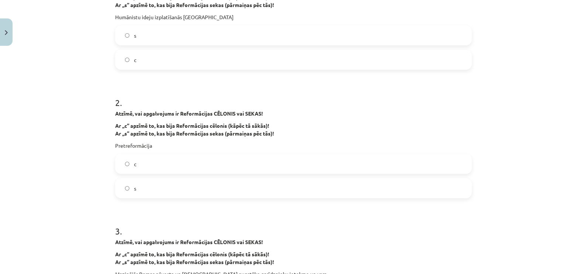
scroll to position [18, 0]
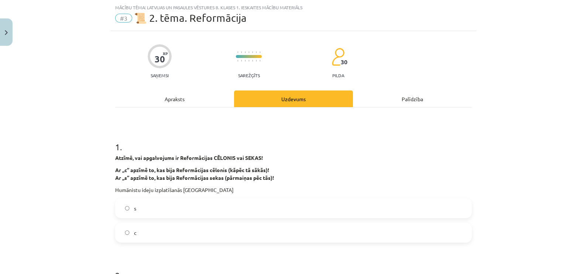
click at [197, 212] on label "s" at bounding box center [293, 208] width 355 height 18
click at [153, 207] on label "s" at bounding box center [293, 208] width 355 height 18
click at [144, 234] on label "с" at bounding box center [293, 232] width 355 height 18
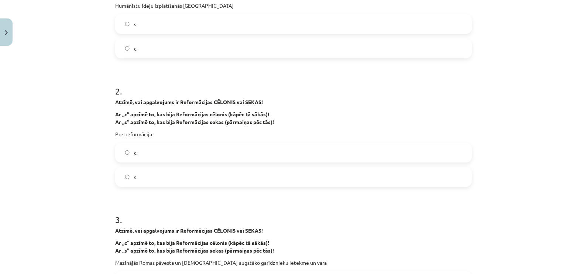
scroll to position [203, 0]
click at [149, 176] on label "s" at bounding box center [293, 176] width 355 height 18
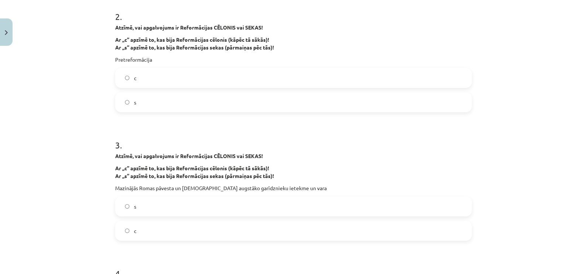
scroll to position [341, 0]
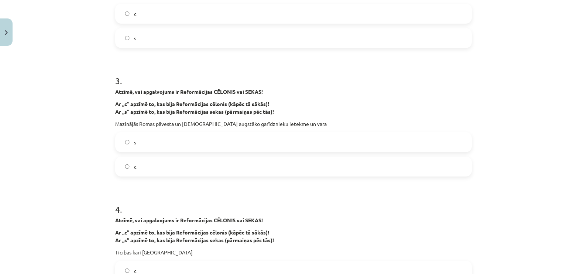
click at [138, 142] on label "s" at bounding box center [293, 142] width 355 height 18
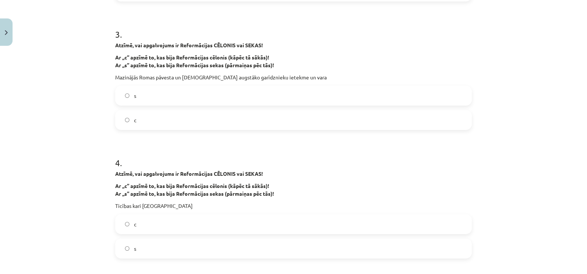
scroll to position [434, 0]
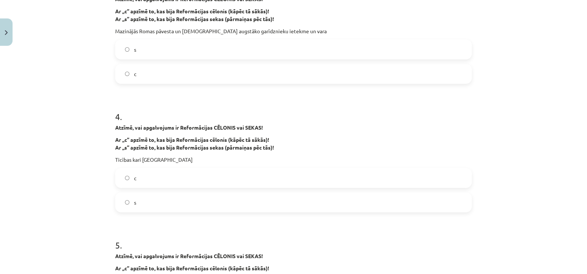
click at [138, 204] on label "s" at bounding box center [293, 202] width 355 height 18
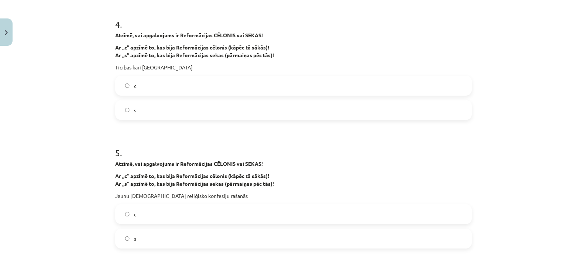
scroll to position [572, 0]
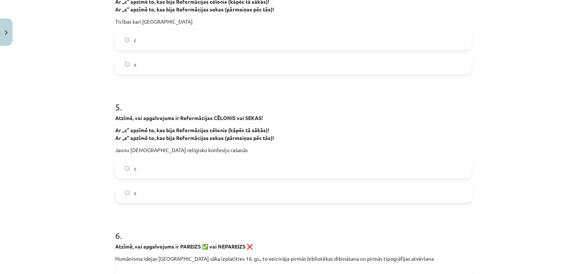
click at [142, 194] on label "s" at bounding box center [293, 192] width 355 height 18
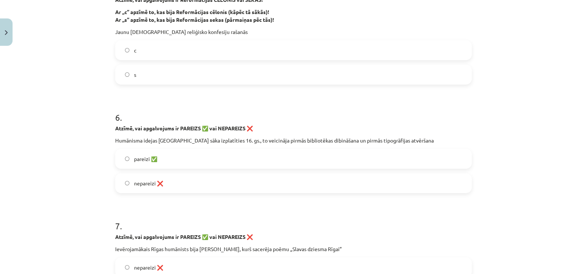
scroll to position [710, 0]
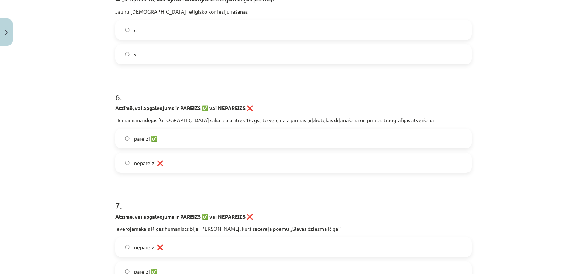
click at [134, 139] on span "pareizi ✅" at bounding box center [145, 139] width 23 height 8
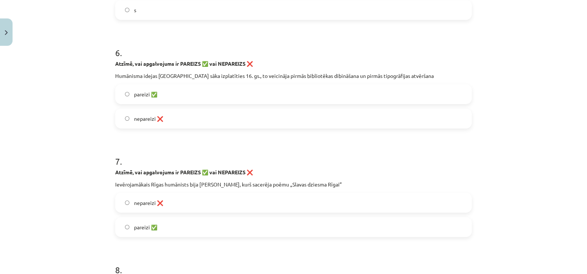
scroll to position [849, 0]
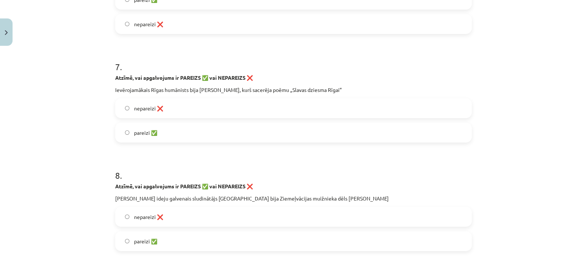
click at [192, 128] on label "pareizi ✅" at bounding box center [293, 132] width 355 height 18
click at [141, 238] on span "pareizi ✅" at bounding box center [145, 241] width 23 height 8
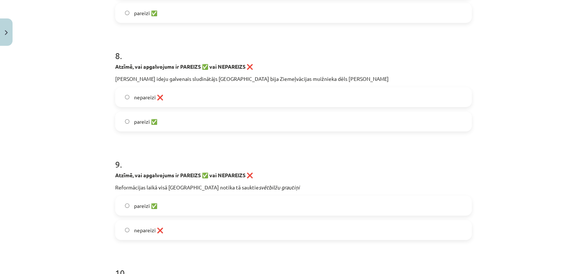
scroll to position [987, 0]
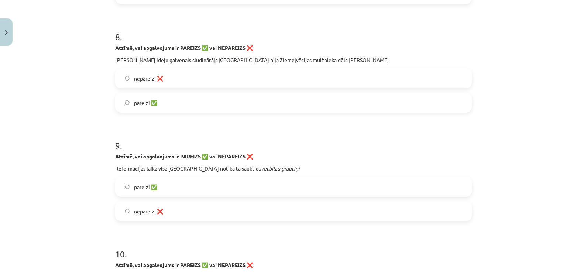
click at [147, 188] on span "pareizi ✅" at bounding box center [145, 187] width 23 height 8
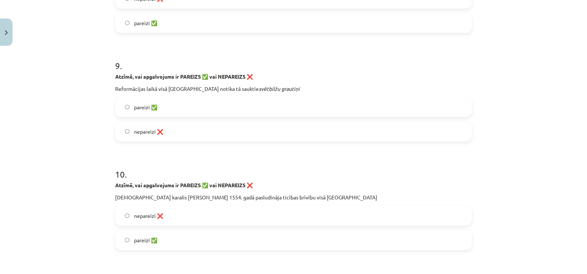
scroll to position [1125, 0]
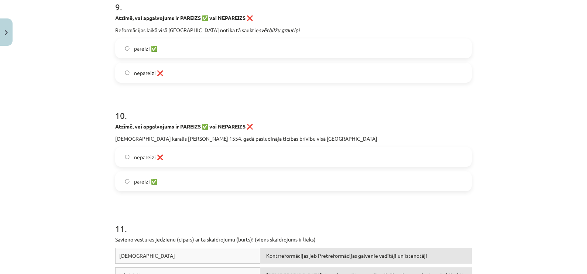
click at [156, 157] on span "nepareizi ❌" at bounding box center [148, 157] width 29 height 8
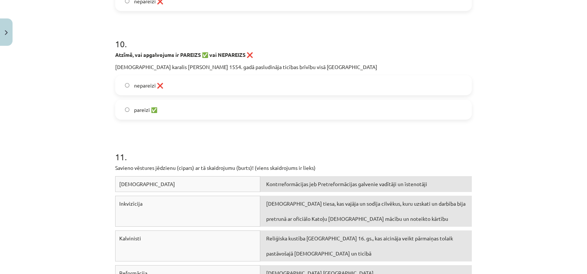
scroll to position [1307, 0]
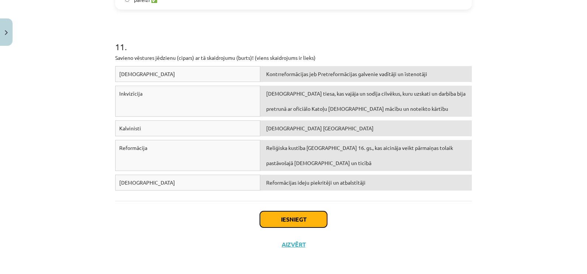
click at [283, 213] on button "Iesniegt" at bounding box center [293, 219] width 67 height 16
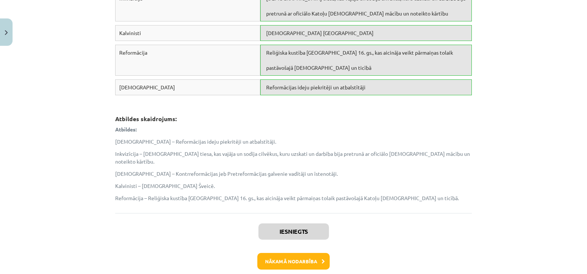
scroll to position [1429, 0]
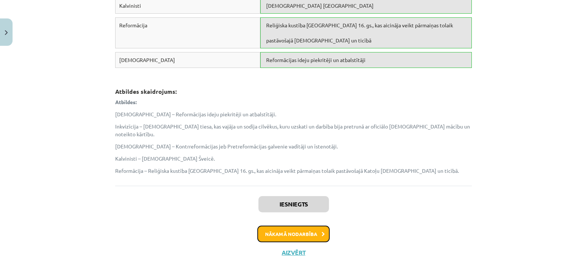
click at [282, 225] on button "Nākamā nodarbība" at bounding box center [293, 233] width 72 height 17
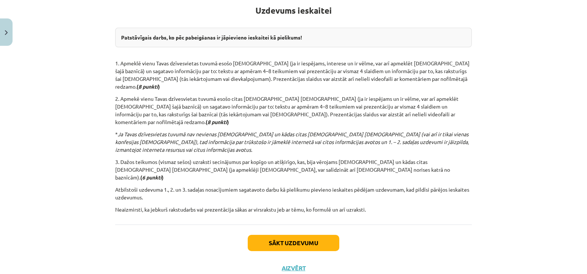
scroll to position [141, 0]
click at [290, 234] on button "Sākt uzdevumu" at bounding box center [294, 242] width 92 height 16
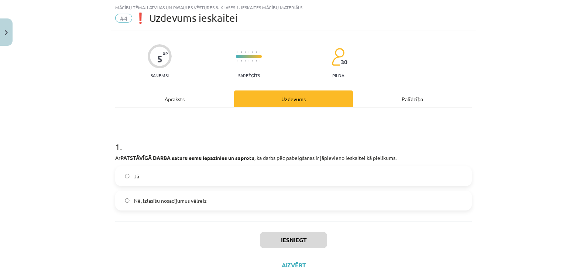
scroll to position [0, 0]
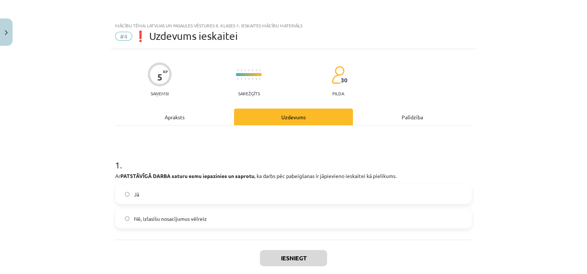
click at [151, 190] on label "Jā" at bounding box center [293, 194] width 355 height 18
click at [293, 259] on button "Iesniegt" at bounding box center [293, 258] width 67 height 16
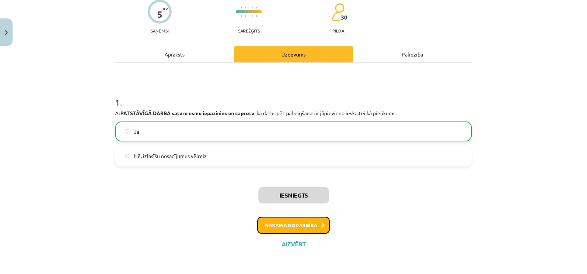
click at [321, 224] on icon at bounding box center [322, 225] width 3 height 5
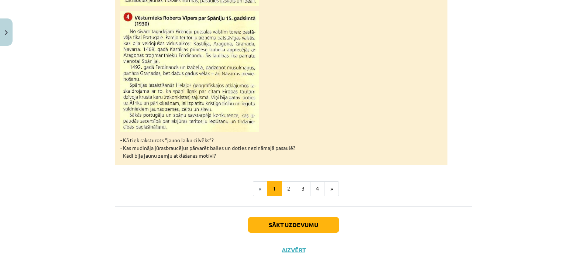
scroll to position [741, 0]
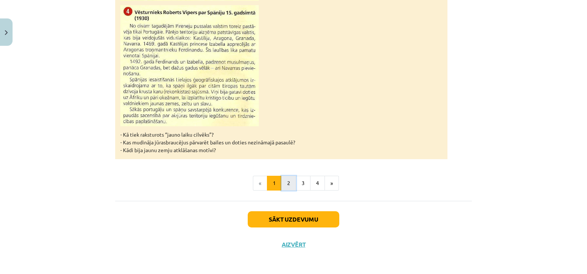
click at [291, 184] on button "2" at bounding box center [288, 183] width 15 height 15
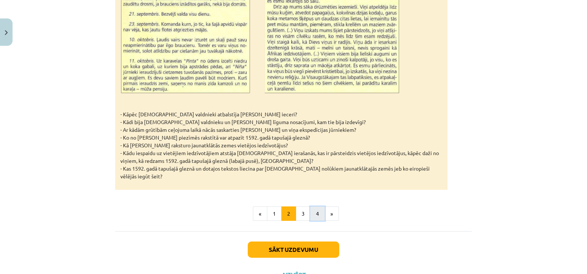
click at [310, 206] on button "4" at bounding box center [317, 213] width 15 height 15
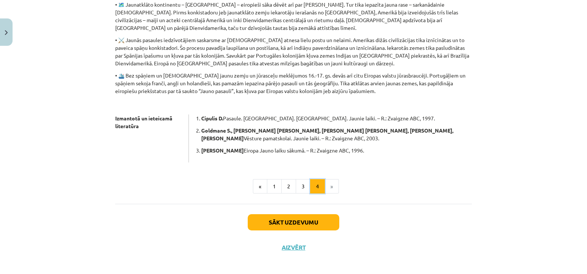
scroll to position [278, 0]
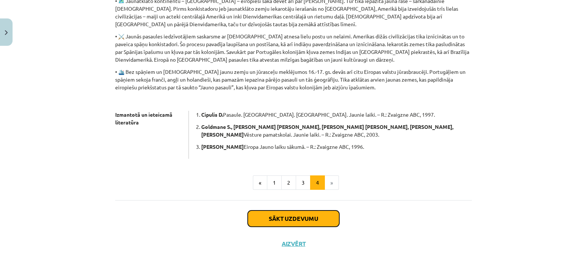
click at [288, 218] on button "Sākt uzdevumu" at bounding box center [294, 218] width 92 height 16
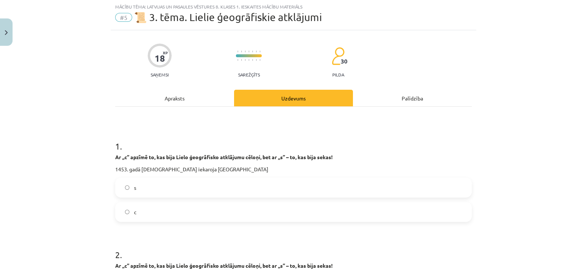
scroll to position [18, 0]
click at [149, 207] on label "c" at bounding box center [293, 212] width 355 height 18
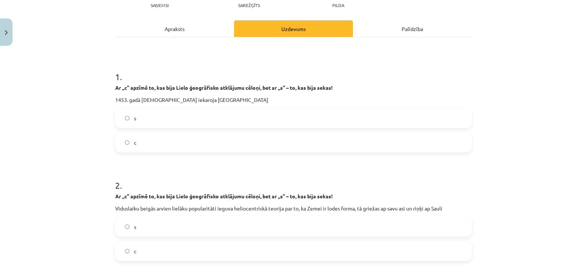
scroll to position [203, 0]
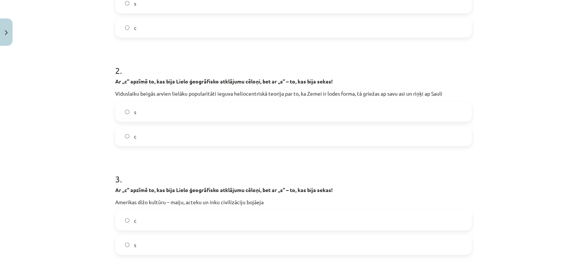
click at [156, 111] on label "s" at bounding box center [293, 112] width 355 height 18
click at [133, 136] on label "c" at bounding box center [293, 136] width 355 height 18
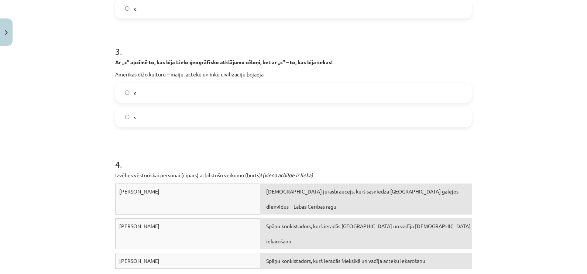
scroll to position [341, 0]
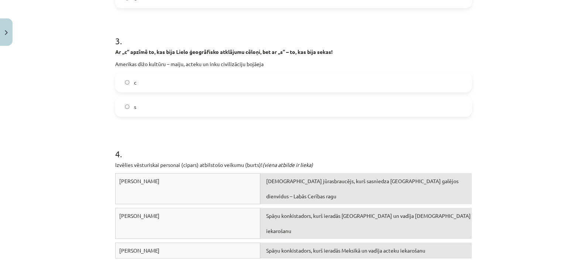
click at [136, 107] on label "s" at bounding box center [293, 106] width 355 height 18
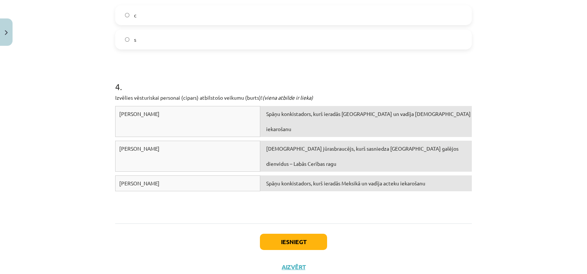
scroll to position [432, 0]
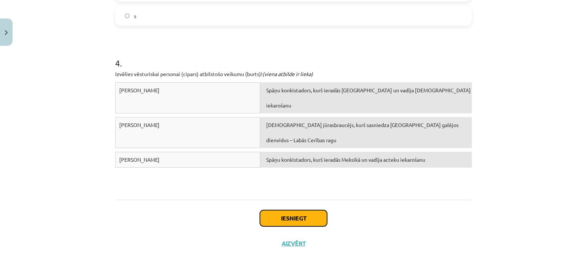
click at [284, 218] on button "Iesniegt" at bounding box center [293, 218] width 67 height 16
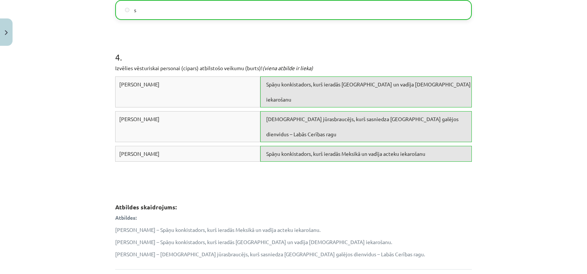
scroll to position [530, 0]
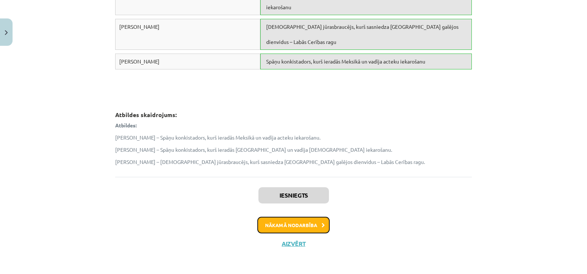
click at [290, 223] on button "Nākamā nodarbība" at bounding box center [293, 225] width 72 height 17
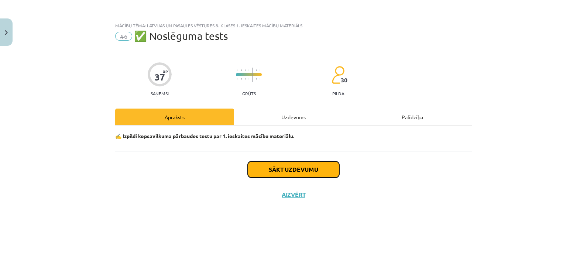
click at [279, 168] on button "Sākt uzdevumu" at bounding box center [294, 169] width 92 height 16
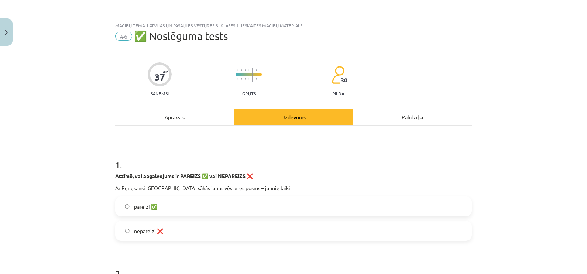
scroll to position [46, 0]
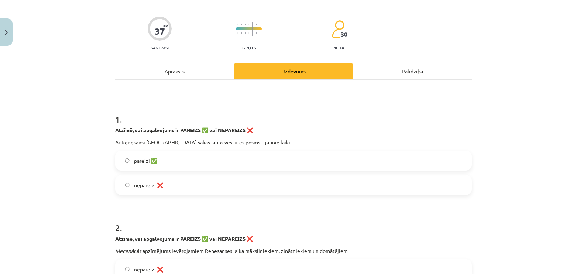
click at [151, 157] on span "pareizi ✅" at bounding box center [145, 161] width 23 height 8
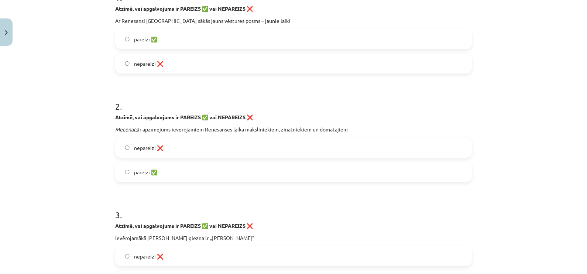
scroll to position [184, 0]
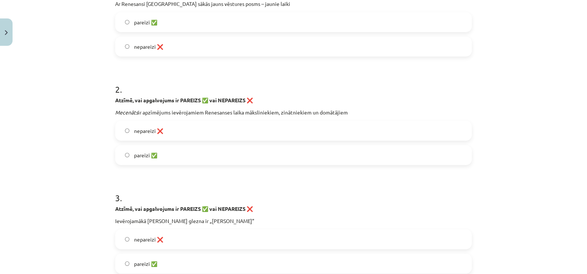
click at [149, 130] on span "nepareizi ❌" at bounding box center [148, 131] width 29 height 8
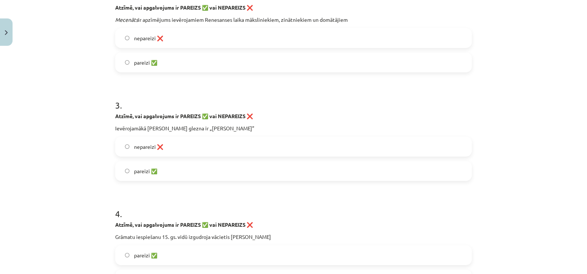
click at [176, 172] on label "pareizi ✅" at bounding box center [293, 171] width 355 height 18
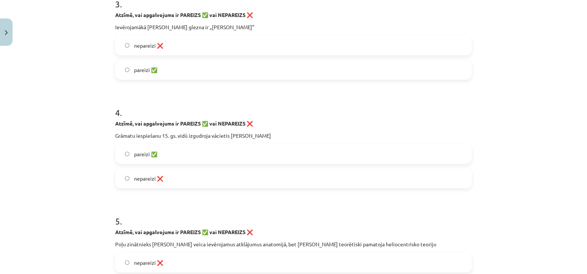
scroll to position [415, 0]
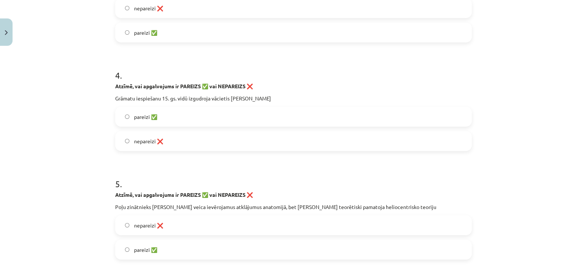
click at [169, 120] on label "pareizi ✅" at bounding box center [293, 116] width 355 height 18
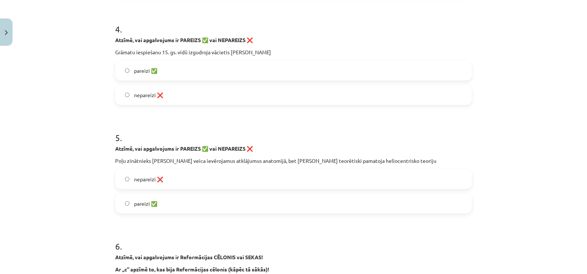
click at [210, 177] on label "nepareizi ❌" at bounding box center [293, 179] width 355 height 18
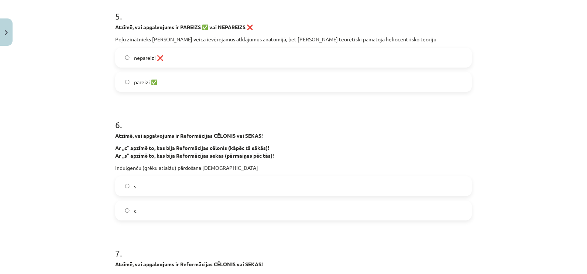
scroll to position [599, 0]
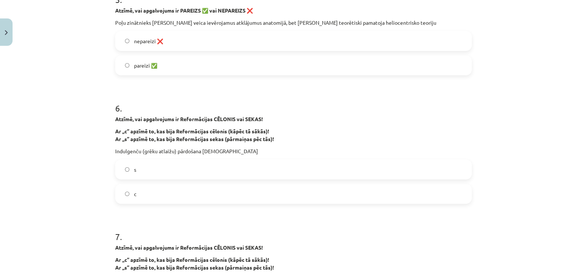
click at [183, 168] on label "s" at bounding box center [293, 169] width 355 height 18
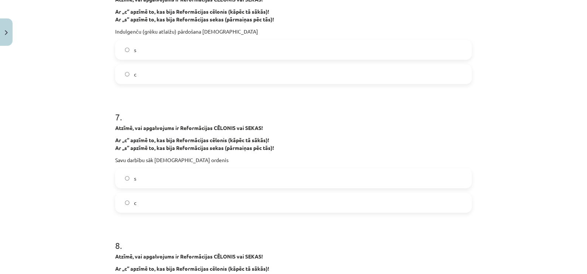
scroll to position [738, 0]
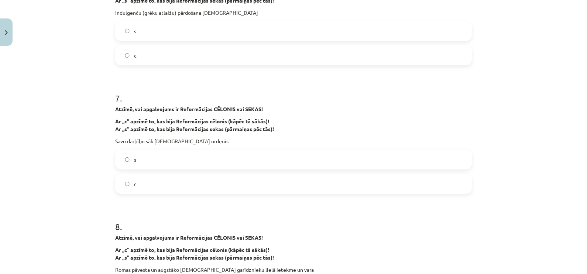
click at [175, 155] on label "s" at bounding box center [293, 159] width 355 height 18
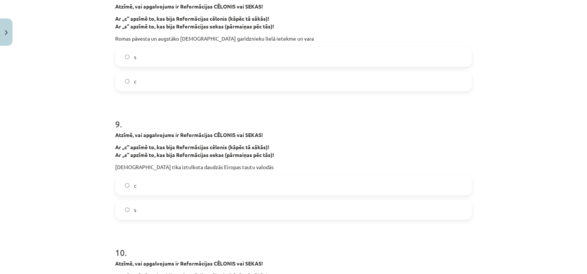
scroll to position [876, 0]
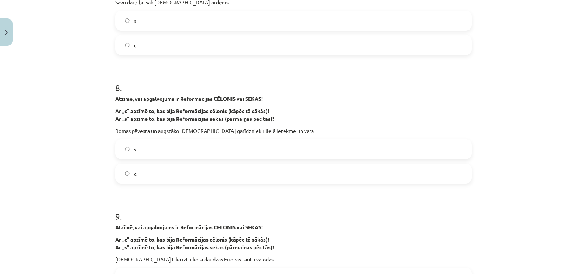
click at [142, 142] on label "s" at bounding box center [293, 149] width 355 height 18
click at [209, 164] on label "c" at bounding box center [293, 173] width 355 height 18
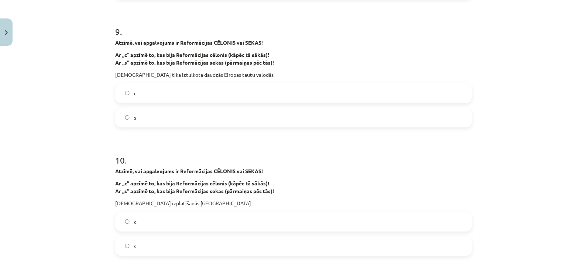
click at [133, 118] on label "s" at bounding box center [293, 117] width 355 height 18
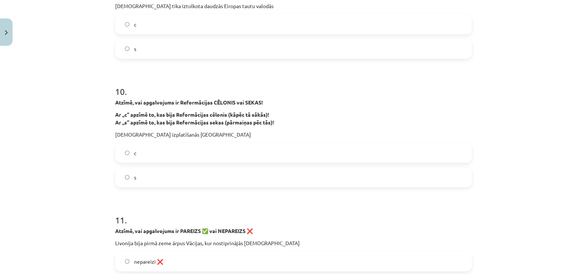
scroll to position [1199, 0]
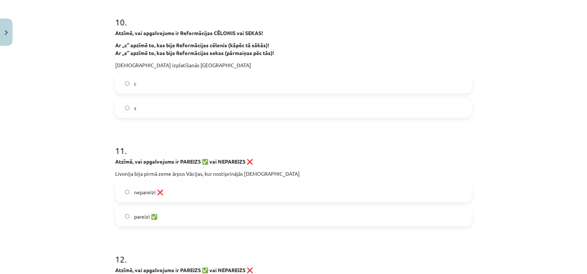
click at [155, 110] on label "s" at bounding box center [293, 108] width 355 height 18
click at [151, 214] on span "pareizi ✅" at bounding box center [145, 217] width 23 height 8
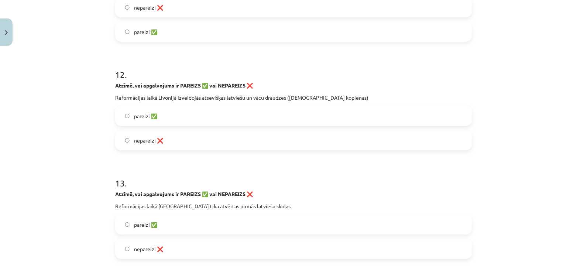
scroll to position [1429, 0]
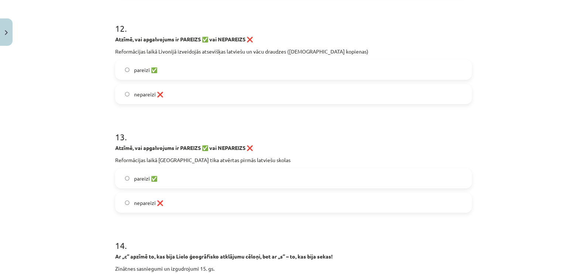
click at [137, 204] on span "nepareizi ❌" at bounding box center [148, 203] width 29 height 8
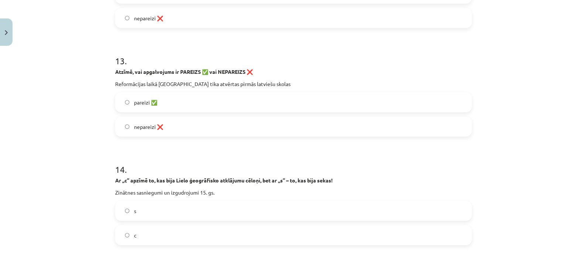
scroll to position [1614, 0]
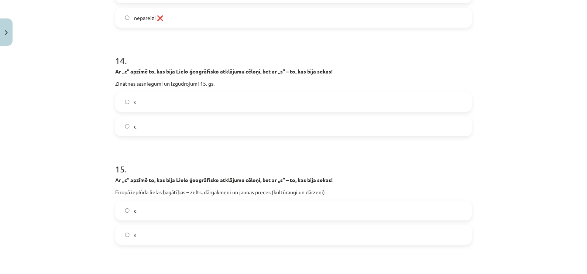
click at [133, 122] on label "c" at bounding box center [293, 126] width 355 height 18
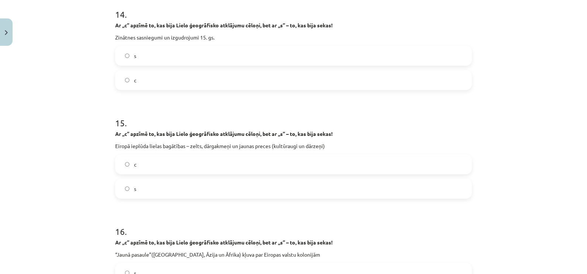
scroll to position [1706, 0]
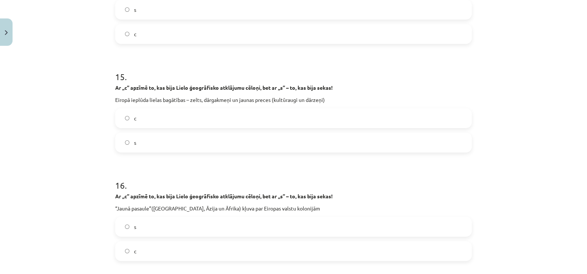
click at [136, 136] on label "s" at bounding box center [293, 142] width 355 height 18
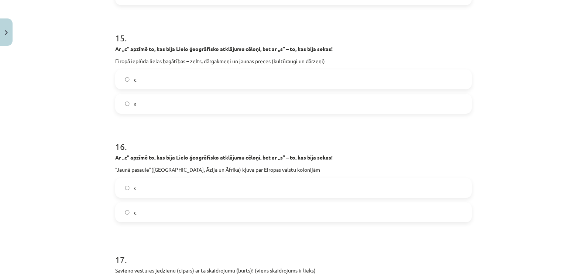
scroll to position [1710, 0]
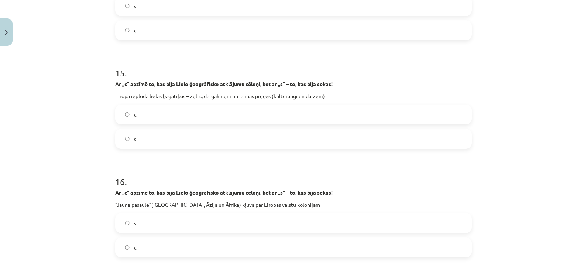
click at [148, 226] on label "s" at bounding box center [293, 223] width 355 height 18
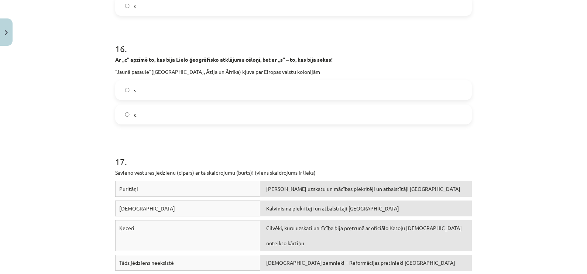
scroll to position [1941, 0]
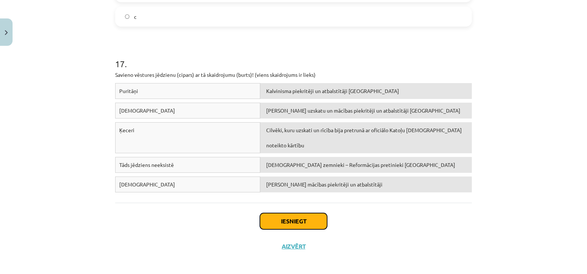
click at [289, 217] on button "Iesniegt" at bounding box center [293, 221] width 67 height 16
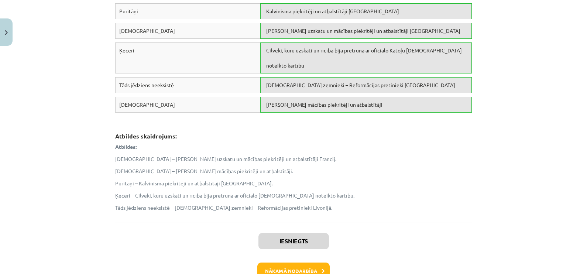
scroll to position [2064, 0]
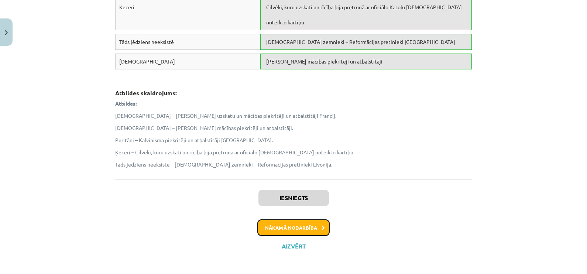
click at [282, 221] on button "Nākamā nodarbība" at bounding box center [293, 227] width 72 height 17
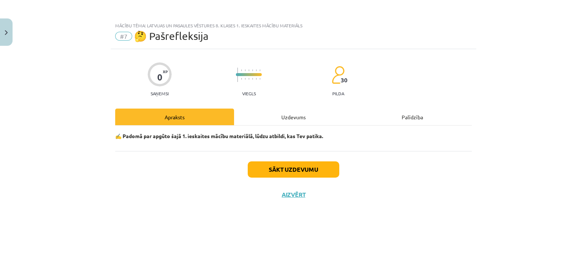
scroll to position [0, 0]
click at [287, 169] on button "Sākt uzdevumu" at bounding box center [294, 169] width 92 height 16
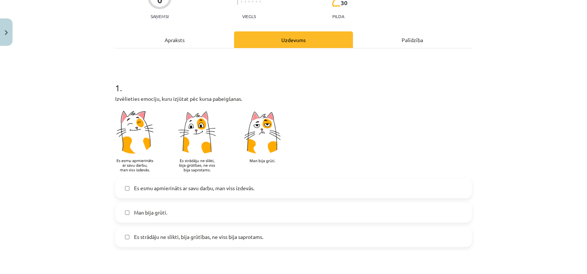
scroll to position [92, 0]
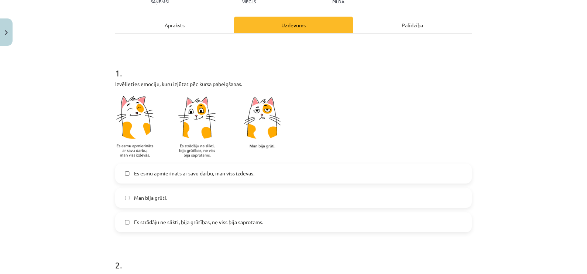
click at [153, 216] on label "Es strādāju ne slikti, bija grūtības, ne viss bija saprotams." at bounding box center [293, 222] width 355 height 18
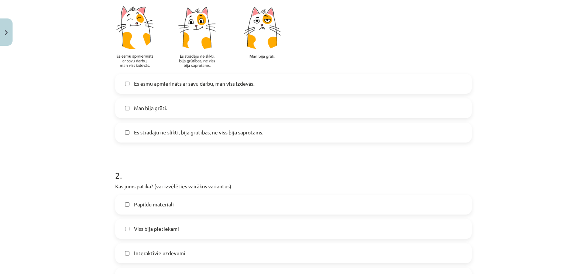
scroll to position [277, 0]
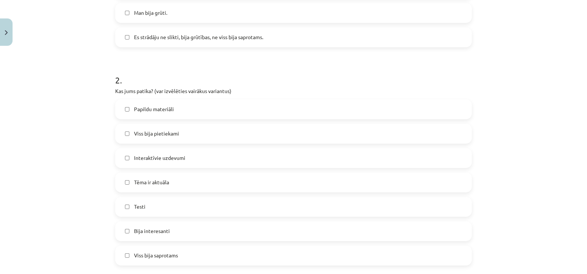
click at [159, 109] on span "Papildu materiāli" at bounding box center [154, 109] width 40 height 8
click at [153, 131] on span "Viss bija pietiekami" at bounding box center [156, 134] width 45 height 8
click at [146, 228] on span "Bija interesanti" at bounding box center [152, 231] width 36 height 8
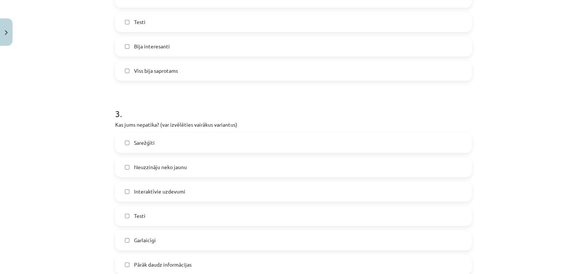
scroll to position [507, 0]
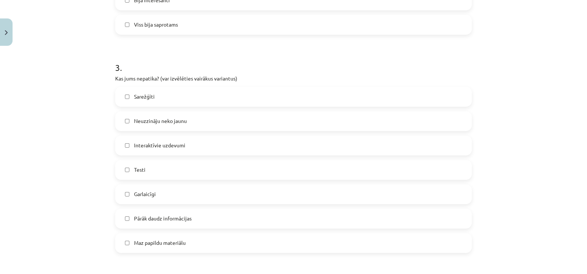
click at [186, 214] on span "Pārāk daudz informācijas" at bounding box center [163, 218] width 58 height 8
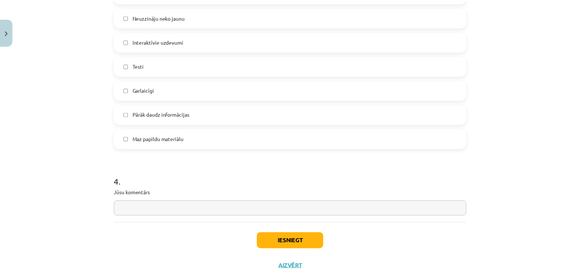
scroll to position [634, 0]
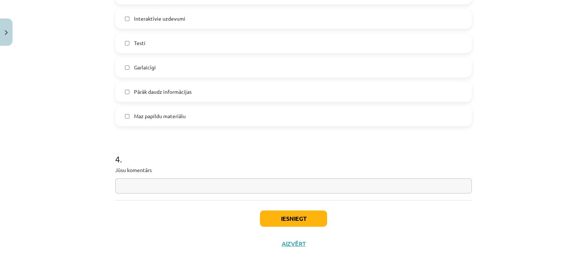
click at [215, 184] on input "text" at bounding box center [293, 185] width 356 height 15
click at [280, 215] on button "Iesniegt" at bounding box center [293, 218] width 67 height 16
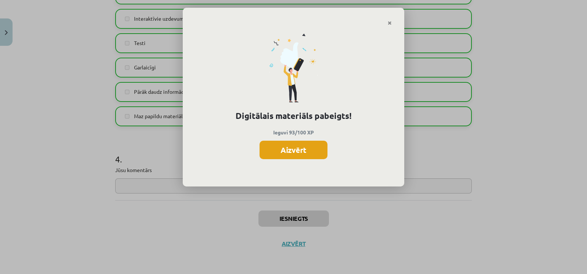
click at [296, 152] on button "Aizvērt" at bounding box center [293, 150] width 68 height 18
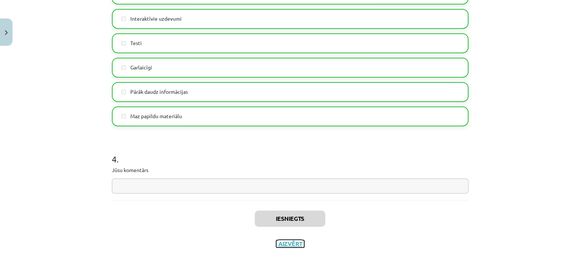
click at [286, 241] on button "Aizvērt" at bounding box center [290, 243] width 28 height 7
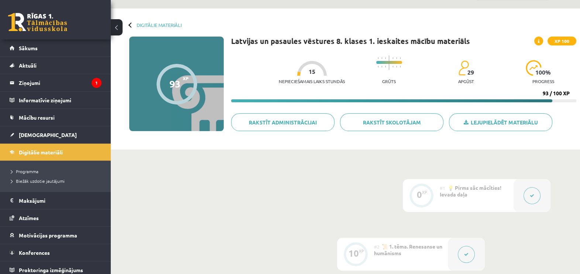
scroll to position [0, 0]
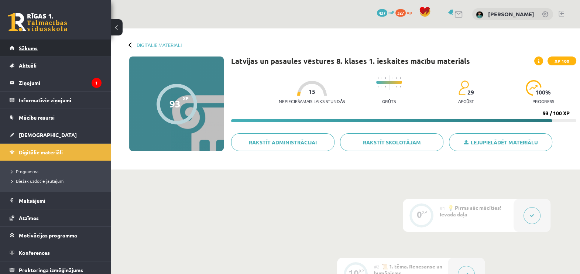
click at [23, 48] on span "Sākums" at bounding box center [28, 48] width 19 height 7
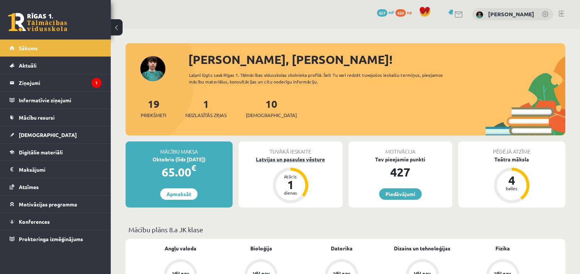
click at [290, 186] on div "1" at bounding box center [290, 185] width 22 height 12
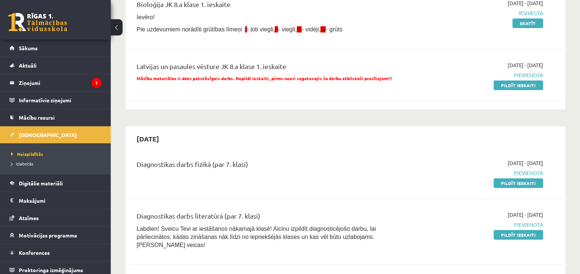
scroll to position [138, 0]
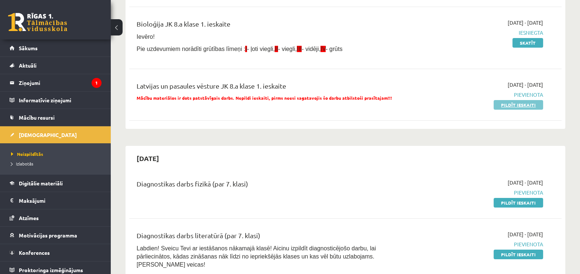
click at [518, 104] on link "Pildīt ieskaiti" at bounding box center [517, 105] width 49 height 10
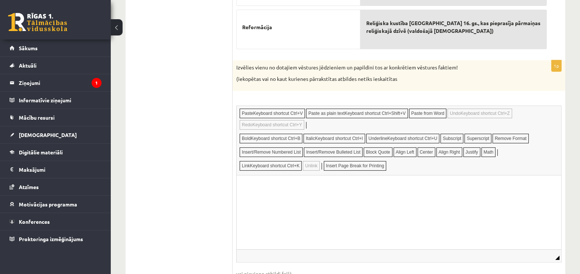
scroll to position [415, 0]
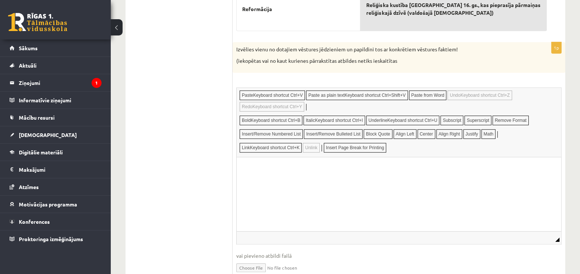
click at [308, 179] on html at bounding box center [399, 168] width 324 height 23
drag, startPoint x: 305, startPoint y: 170, endPoint x: 243, endPoint y: 166, distance: 62.1
click at [243, 166] on html "**********" at bounding box center [399, 168] width 324 height 23
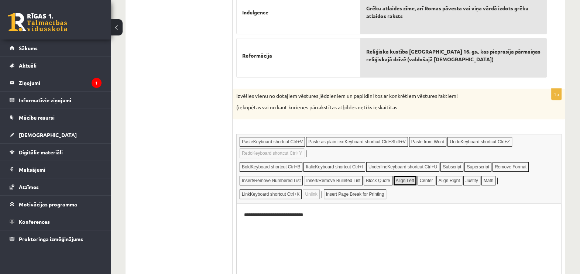
scroll to position [369, 0]
click at [336, 215] on p "**********" at bounding box center [399, 215] width 310 height 8
click at [321, 228] on p "Editor, wiswyg-editor-user-answer-47433778988880" at bounding box center [399, 227] width 310 height 8
click at [277, 228] on p "Editor, wiswyg-editor-user-answer-47433778988880" at bounding box center [399, 227] width 310 height 8
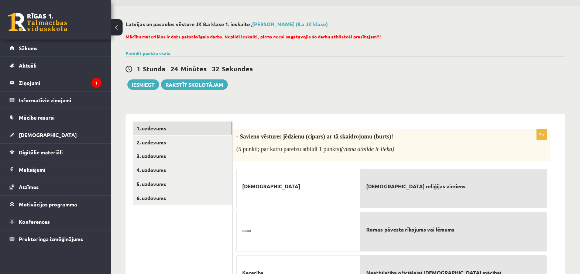
scroll to position [0, 0]
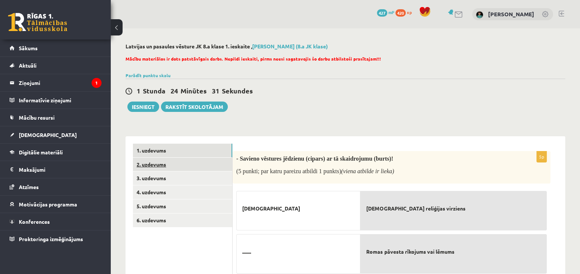
click at [149, 165] on link "2. uzdevums" at bounding box center [182, 165] width 99 height 14
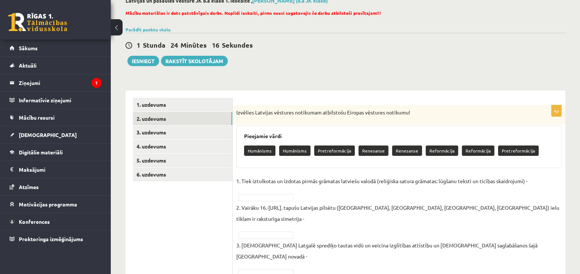
scroll to position [68, 0]
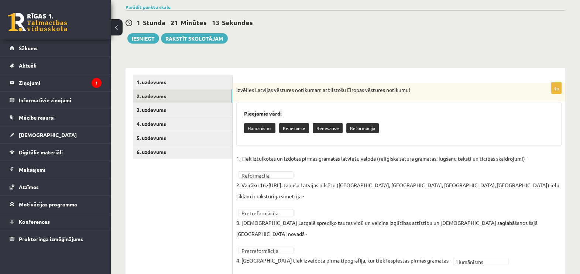
click at [360, 127] on p "Reformācija" at bounding box center [362, 128] width 32 height 10
click at [149, 110] on link "3. uzdevums" at bounding box center [182, 110] width 99 height 14
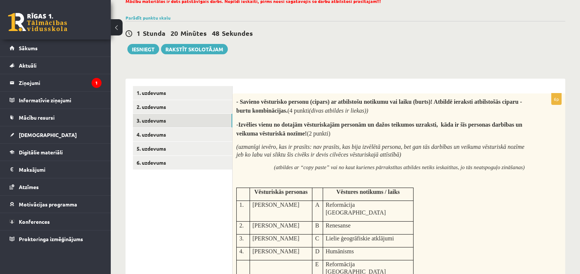
scroll to position [79, 0]
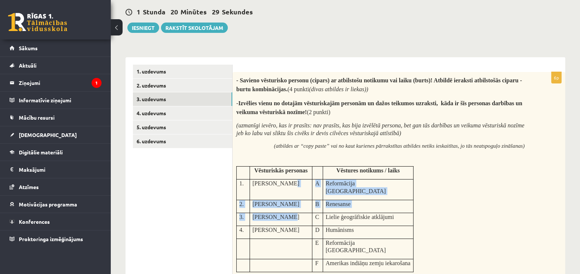
drag, startPoint x: 284, startPoint y: 182, endPoint x: 284, endPoint y: 203, distance: 21.0
click at [284, 203] on tbody "Vēsturiskās personas Vēstures notikums / laiks 1. Ernans Kortess A Reformācija …" at bounding box center [325, 219] width 177 height 106
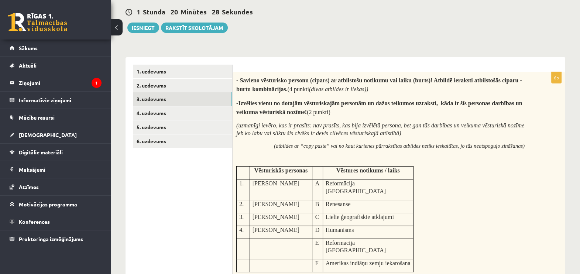
drag, startPoint x: 284, startPoint y: 203, endPoint x: 341, endPoint y: 247, distance: 72.3
click at [341, 260] on span "Amerikas indiāņu zemju iekarošana" at bounding box center [367, 263] width 85 height 6
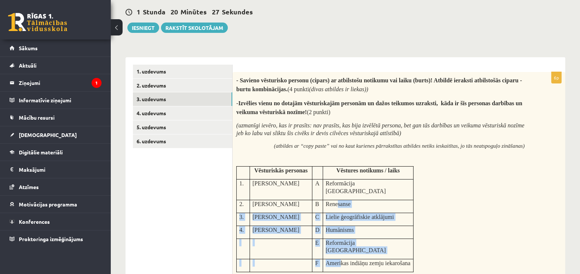
drag, startPoint x: 341, startPoint y: 248, endPoint x: 338, endPoint y: 192, distance: 55.8
click at [338, 192] on tbody "Vēsturiskās personas Vēstures notikums / laiks 1. Ernans Kortess A Reformācija …" at bounding box center [325, 219] width 177 height 106
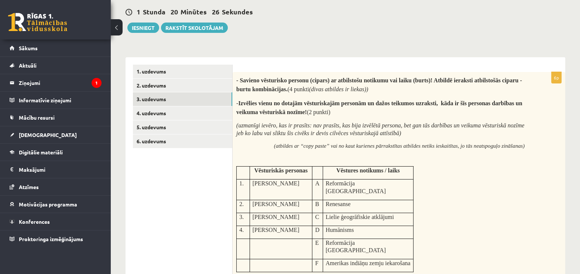
drag, startPoint x: 338, startPoint y: 192, endPoint x: 476, endPoint y: 238, distance: 145.3
click at [476, 238] on div "- Savieno vēsturisko personu (cipars) ar atbilstošu notikumu vai laiku (burts)!…" at bounding box center [398, 180] width 332 height 216
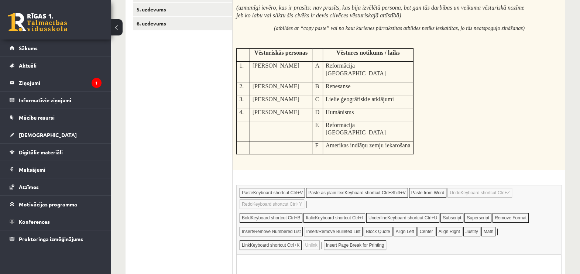
scroll to position [217, 0]
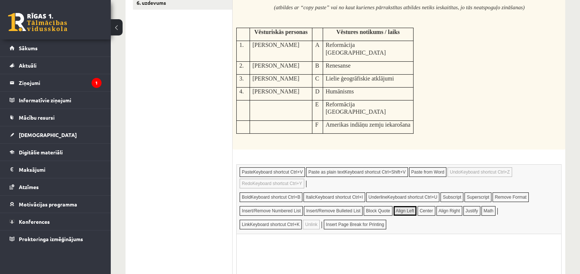
click at [279, 249] on html at bounding box center [399, 245] width 324 height 23
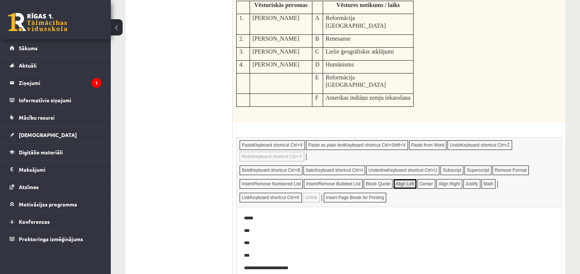
scroll to position [263, 0]
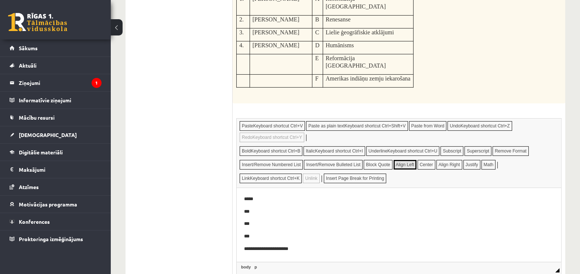
click at [297, 246] on p "**********" at bounding box center [399, 249] width 310 height 8
click at [305, 246] on p "**********" at bounding box center [399, 249] width 310 height 8
drag, startPoint x: 305, startPoint y: 246, endPoint x: 296, endPoint y: 210, distance: 38.1
click at [296, 210] on p "***" at bounding box center [399, 211] width 310 height 8
click at [370, 249] on p "**********" at bounding box center [399, 249] width 310 height 8
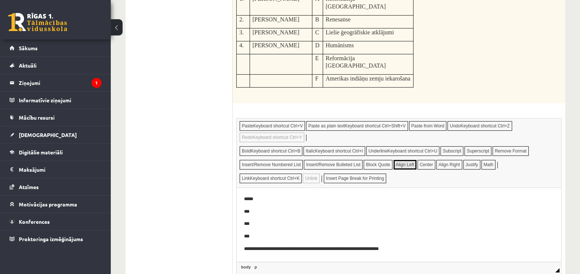
click at [369, 248] on p "**********" at bounding box center [399, 249] width 310 height 8
click at [404, 250] on p "**********" at bounding box center [399, 249] width 310 height 8
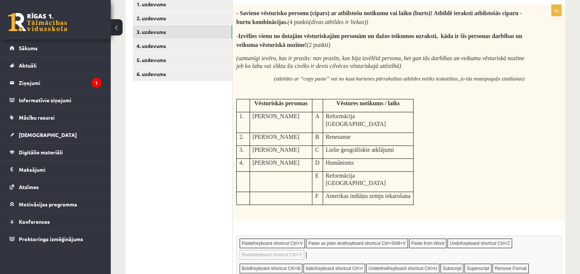
scroll to position [0, 0]
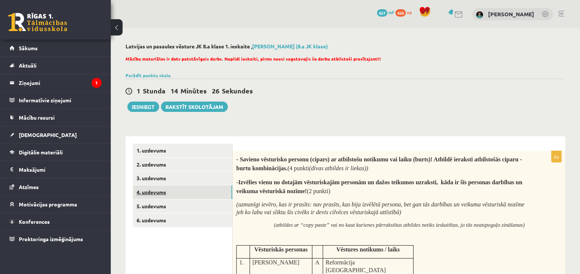
click at [153, 193] on link "4. uzdevums" at bounding box center [182, 192] width 99 height 14
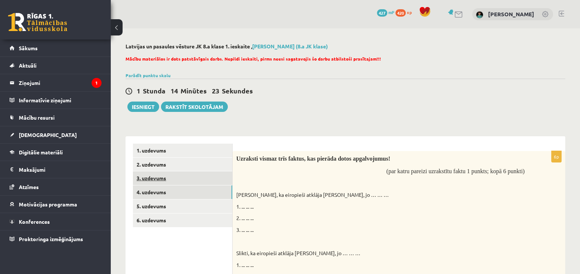
click at [152, 179] on link "3. uzdevums" at bounding box center [182, 178] width 99 height 14
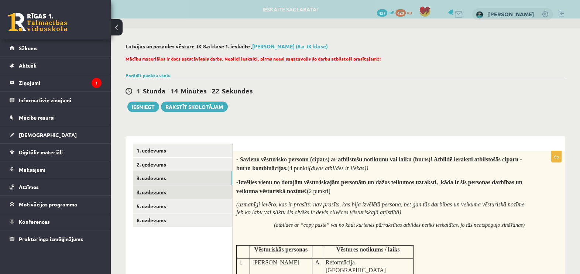
click at [151, 187] on link "4. uzdevums" at bounding box center [182, 192] width 99 height 14
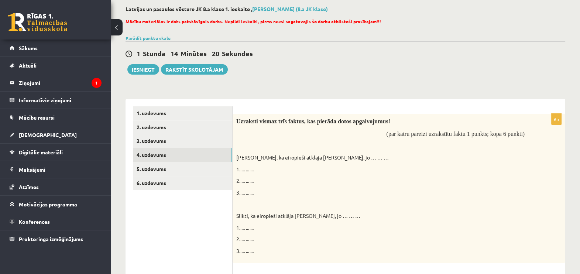
scroll to position [46, 0]
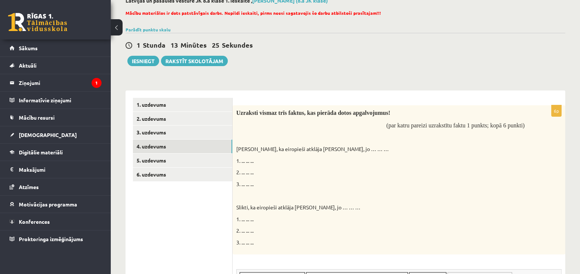
click at [249, 156] on div "Uzraksti vismaz trīs faktus, kas pierāda dotos apgalvojumus! (par katru pareizi…" at bounding box center [398, 179] width 332 height 149
click at [249, 159] on p "1. ... ... ..." at bounding box center [380, 160] width 288 height 7
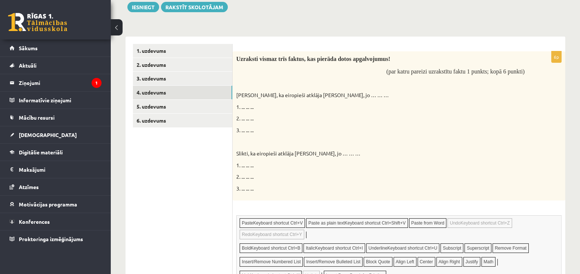
scroll to position [184, 0]
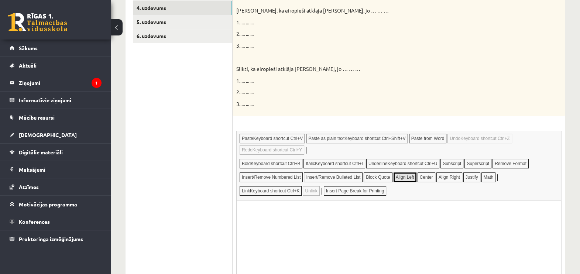
click at [260, 222] on html at bounding box center [399, 211] width 324 height 23
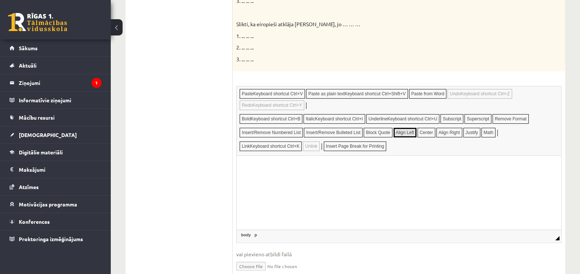
scroll to position [231, 0]
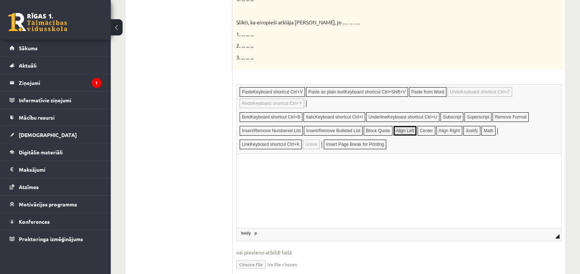
click at [266, 176] on html at bounding box center [399, 164] width 324 height 23
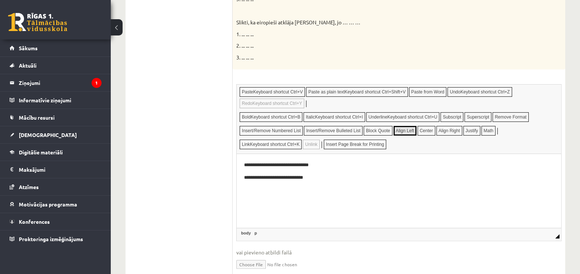
click at [293, 177] on p "**********" at bounding box center [399, 177] width 310 height 8
click at [323, 174] on p "**********" at bounding box center [399, 177] width 310 height 8
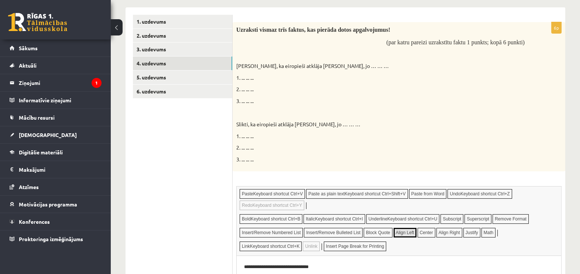
scroll to position [168, 0]
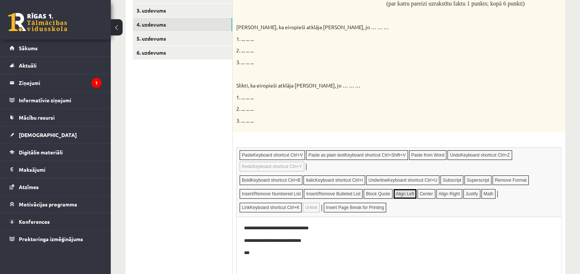
click at [243, 224] on html "**********" at bounding box center [399, 253] width 324 height 72
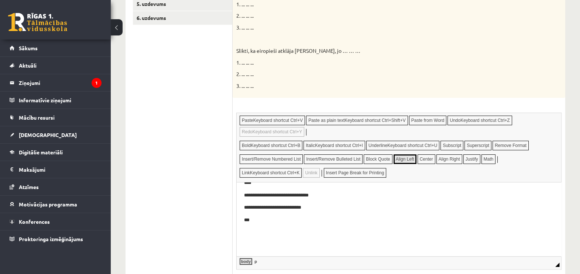
scroll to position [214, 0]
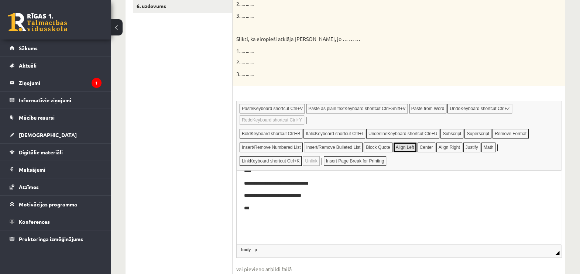
click at [249, 224] on p "Editor, wiswyg-editor-user-answer-47433776701660" at bounding box center [399, 221] width 310 height 8
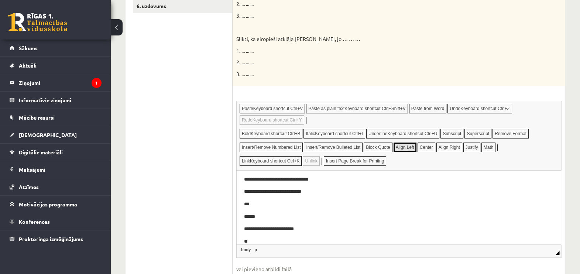
click at [252, 243] on p "**" at bounding box center [395, 241] width 303 height 8
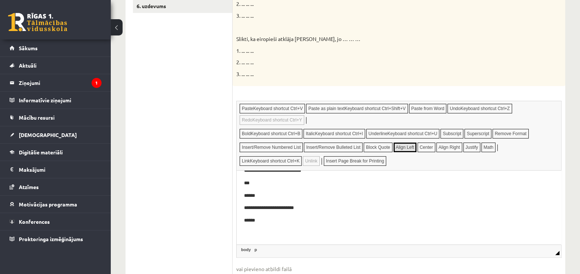
click at [271, 219] on p "******" at bounding box center [395, 220] width 303 height 8
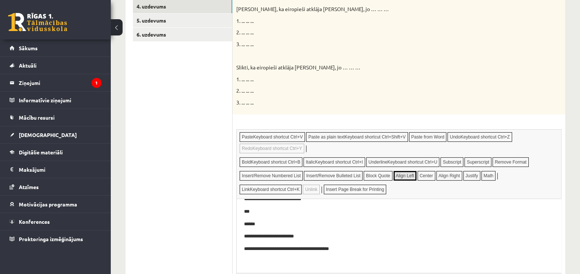
scroll to position [260, 0]
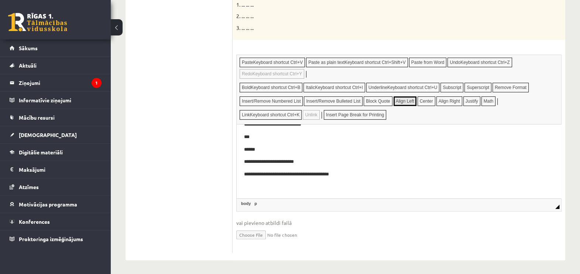
click at [245, 186] on p "Editor, wiswyg-editor-user-answer-47433776701660" at bounding box center [399, 187] width 310 height 8
click at [266, 182] on body "**********" at bounding box center [399, 143] width 310 height 95
click at [252, 186] on p "**" at bounding box center [395, 187] width 303 height 8
drag, startPoint x: 283, startPoint y: 185, endPoint x: 275, endPoint y: 184, distance: 7.8
click at [275, 185] on p "**********" at bounding box center [395, 187] width 303 height 8
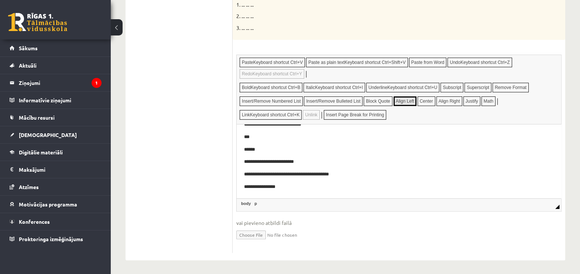
scroll to position [0, 0]
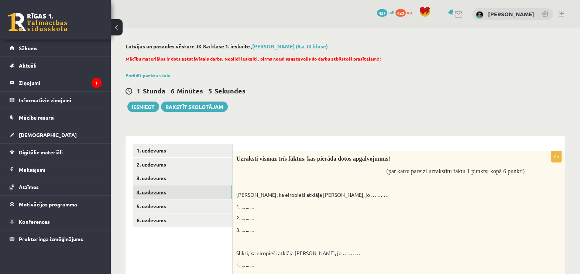
click at [153, 192] on link "4. uzdevums" at bounding box center [182, 192] width 99 height 14
click at [156, 181] on link "3. uzdevums" at bounding box center [182, 178] width 99 height 14
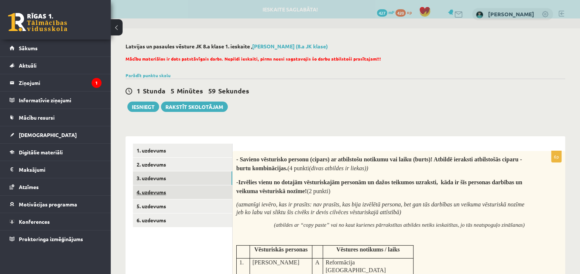
click at [161, 190] on link "4. uzdevums" at bounding box center [182, 192] width 99 height 14
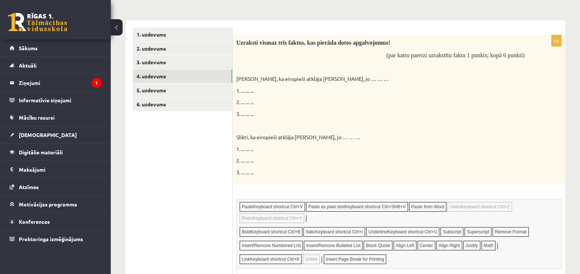
scroll to position [30, 0]
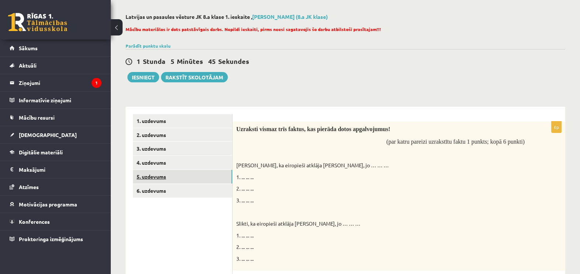
click at [153, 176] on link "5. uzdevums" at bounding box center [182, 177] width 99 height 14
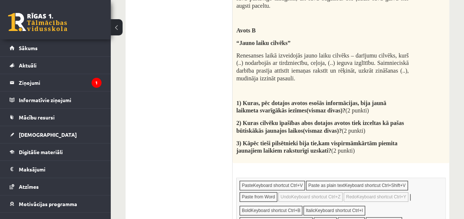
scroll to position [564, 0]
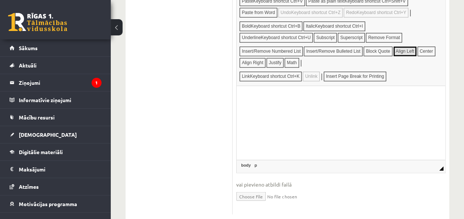
click at [264, 108] on html at bounding box center [341, 97] width 208 height 23
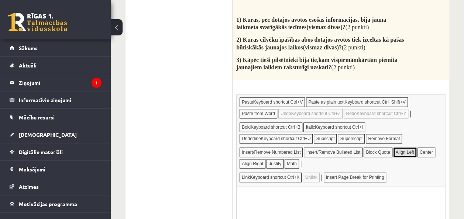
scroll to position [578, 0]
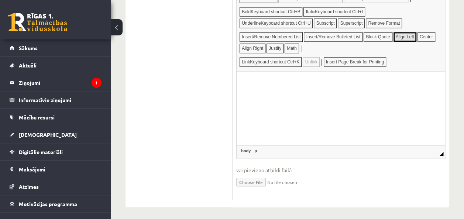
click at [265, 94] on html at bounding box center [341, 83] width 208 height 23
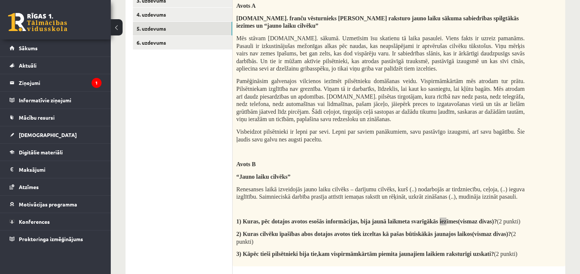
scroll to position [163, 0]
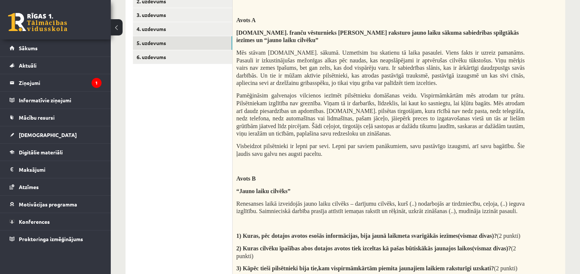
click at [170, 155] on ul "1. uzdevums 2. uzdevums 3. uzdevums 4. uzdevums 5. uzdevums 6. uzdevums" at bounding box center [183, 236] width 100 height 513
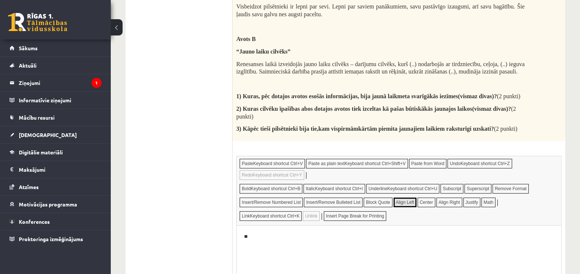
scroll to position [366, 0]
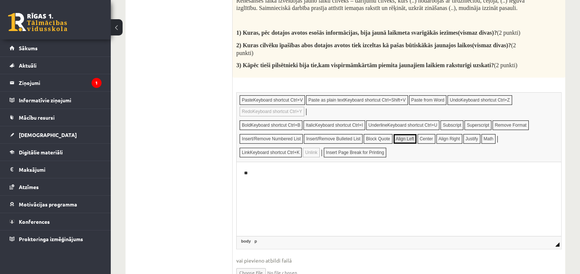
click at [266, 184] on html "**" at bounding box center [399, 173] width 324 height 23
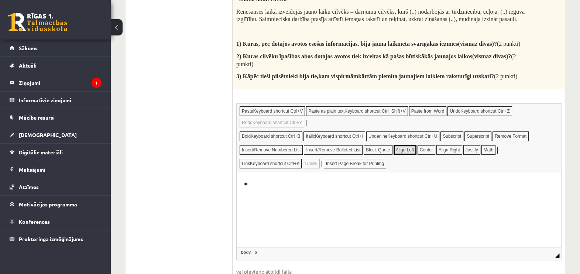
scroll to position [411, 0]
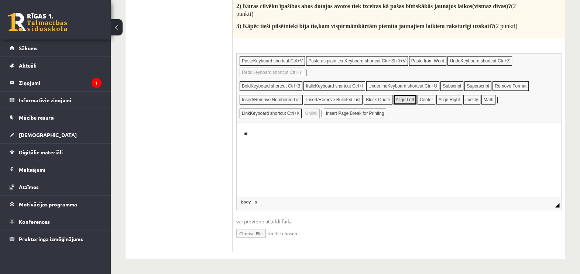
click at [263, 144] on html "**" at bounding box center [399, 134] width 324 height 23
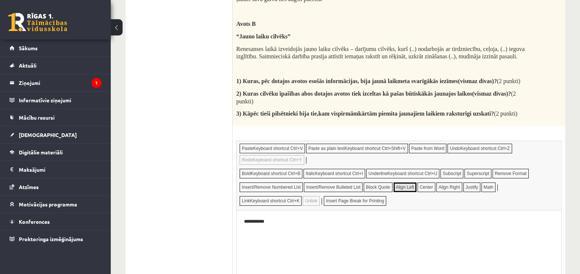
scroll to position [319, 0]
click at [289, 221] on p "**********" at bounding box center [399, 221] width 310 height 8
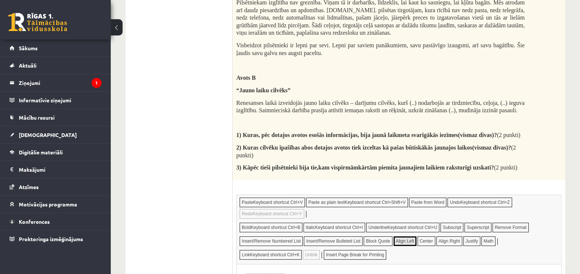
scroll to position [411, 0]
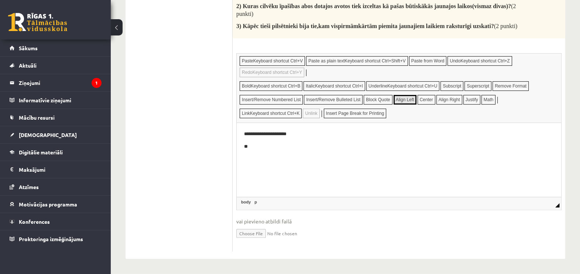
click at [253, 145] on p "**" at bounding box center [399, 147] width 310 height 8
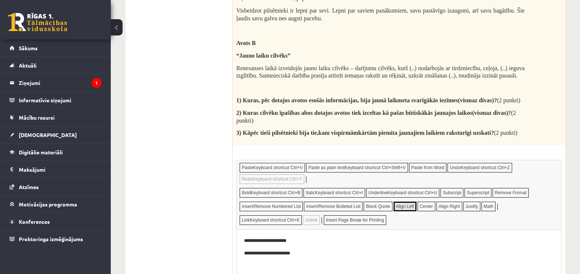
scroll to position [319, 0]
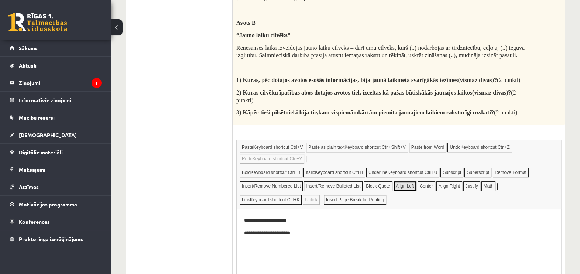
click at [297, 217] on p "**********" at bounding box center [399, 221] width 310 height 8
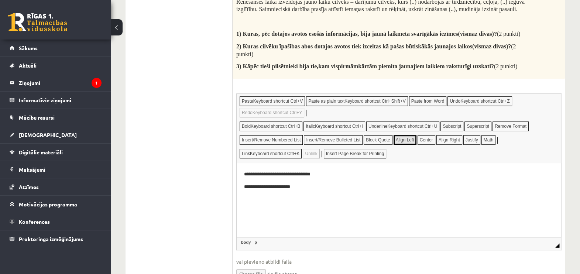
click at [307, 187] on p "**********" at bounding box center [399, 187] width 310 height 8
click at [380, 198] on html "**********" at bounding box center [399, 180] width 324 height 35
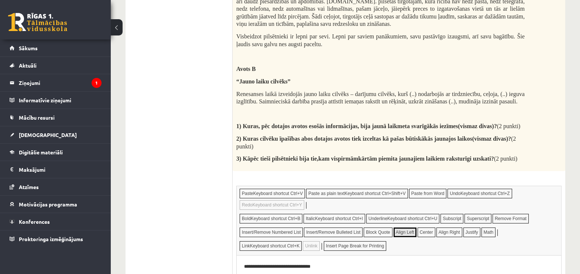
scroll to position [411, 0]
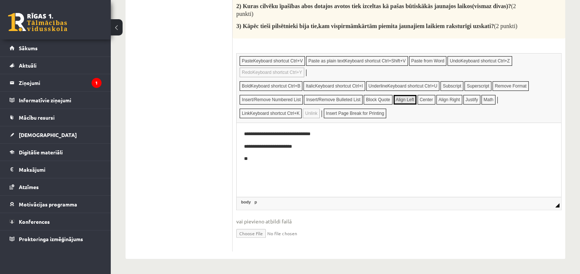
click at [269, 162] on p "**" at bounding box center [399, 159] width 310 height 8
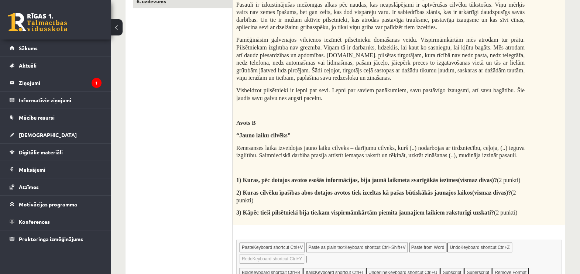
scroll to position [0, 0]
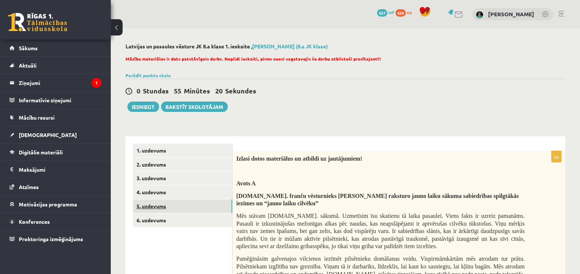
click at [151, 208] on link "5. uzdevums" at bounding box center [182, 206] width 99 height 14
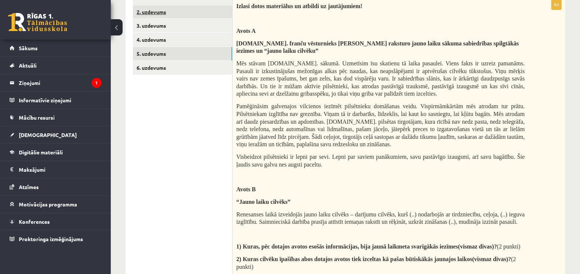
scroll to position [42, 0]
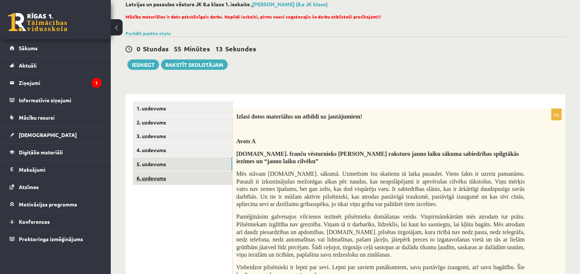
click at [152, 180] on link "6. uzdevums" at bounding box center [182, 178] width 99 height 14
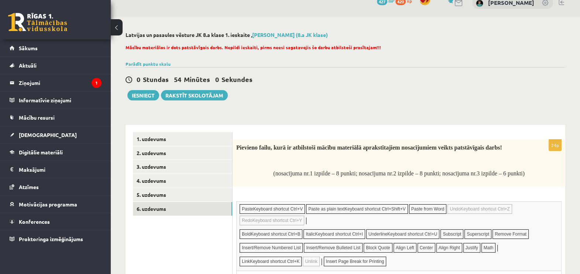
scroll to position [0, 0]
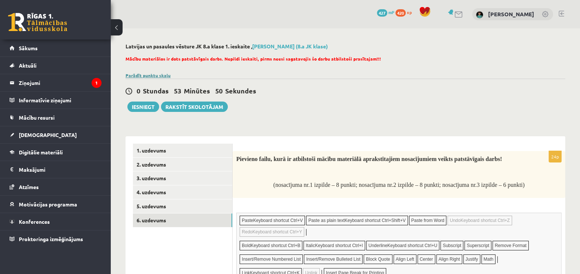
click at [139, 75] on link "Parādīt punktu skalu" at bounding box center [147, 75] width 45 height 6
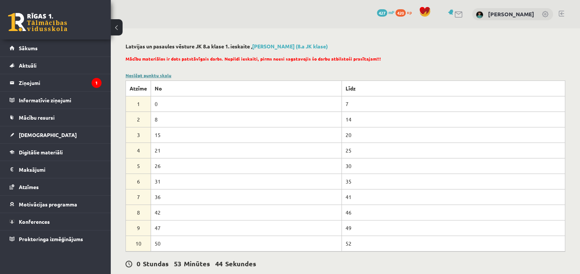
click at [139, 75] on link "Noslēpt punktu skalu" at bounding box center [148, 75] width 46 height 6
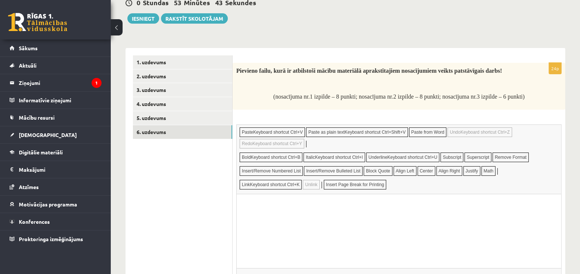
scroll to position [92, 0]
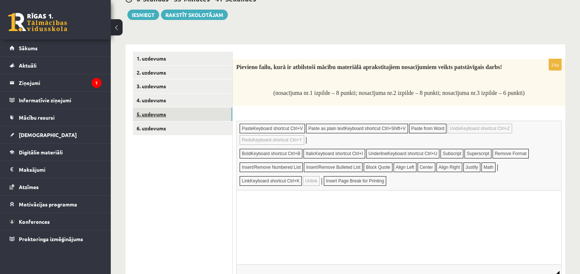
click at [151, 113] on link "5. uzdevums" at bounding box center [182, 114] width 99 height 14
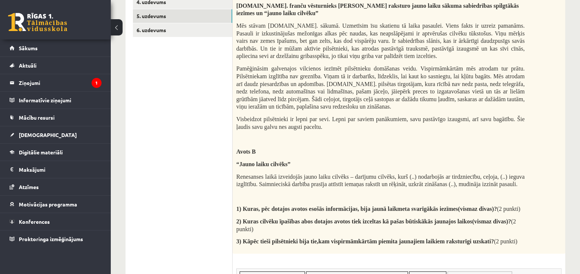
scroll to position [46, 0]
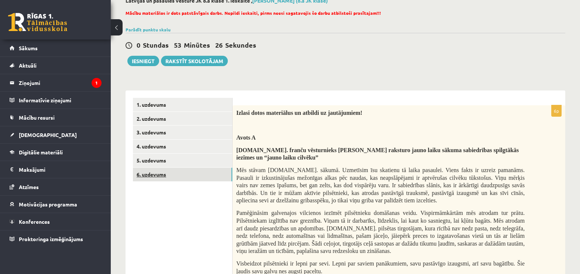
click at [158, 174] on link "6. uzdevums" at bounding box center [182, 175] width 99 height 14
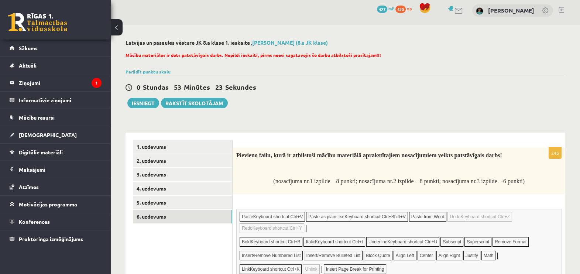
scroll to position [0, 0]
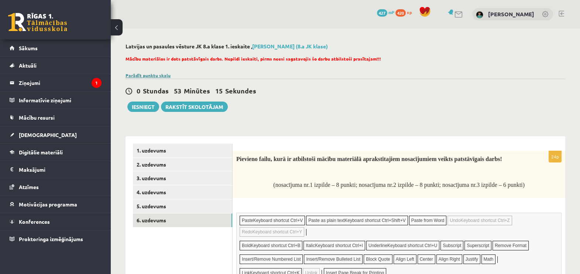
click at [160, 74] on link "Parādīt punktu skalu" at bounding box center [147, 75] width 45 height 6
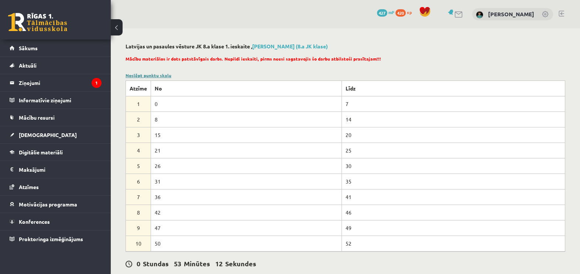
click at [141, 74] on link "Noslēpt punktu skalu" at bounding box center [148, 75] width 46 height 6
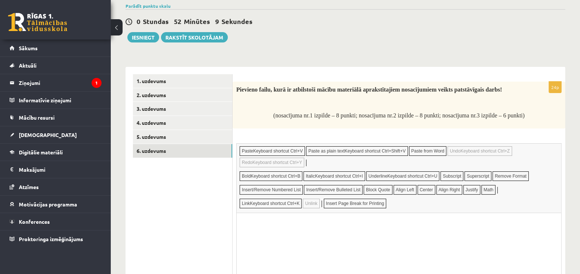
scroll to position [66, 0]
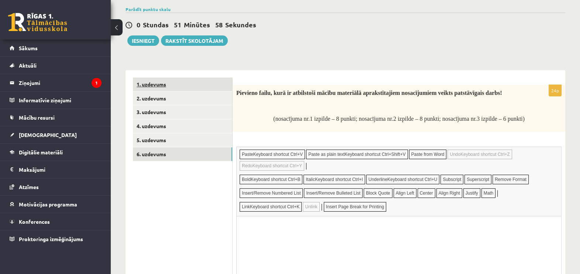
click at [152, 83] on link "1. uzdevums" at bounding box center [182, 84] width 99 height 14
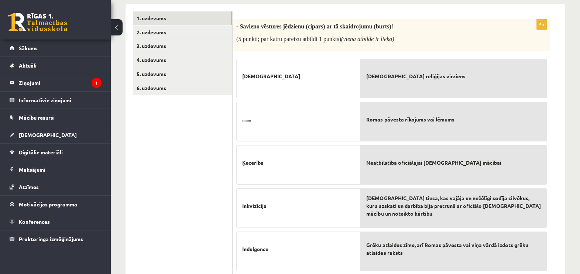
scroll to position [0, 0]
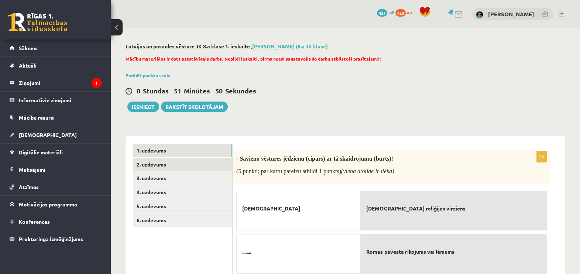
click at [151, 165] on link "2. uzdevums" at bounding box center [182, 165] width 99 height 14
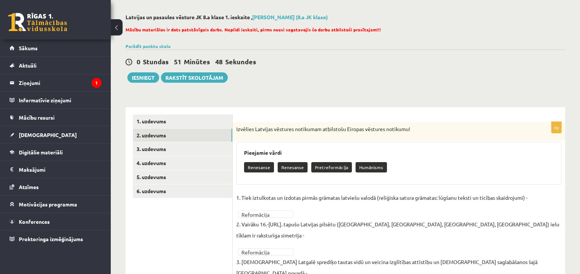
scroll to position [68, 0]
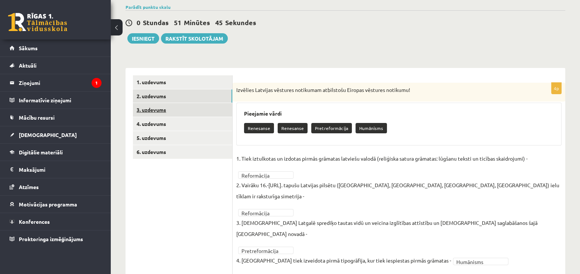
click at [153, 110] on link "3. uzdevums" at bounding box center [182, 110] width 99 height 14
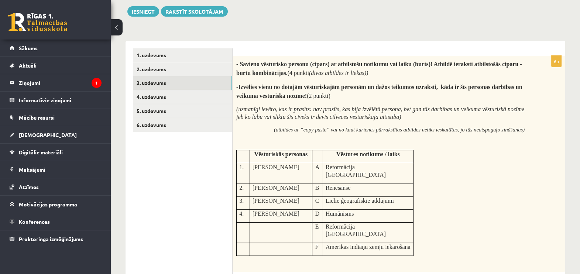
scroll to position [0, 0]
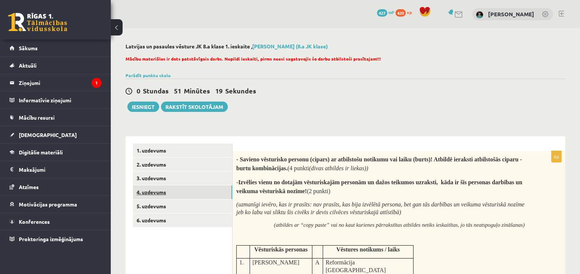
click at [151, 190] on link "4. uzdevums" at bounding box center [182, 192] width 99 height 14
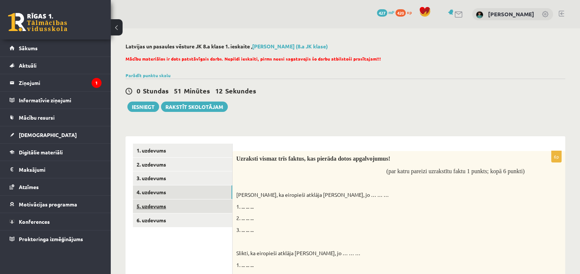
click at [155, 205] on link "5. uzdevums" at bounding box center [182, 206] width 99 height 14
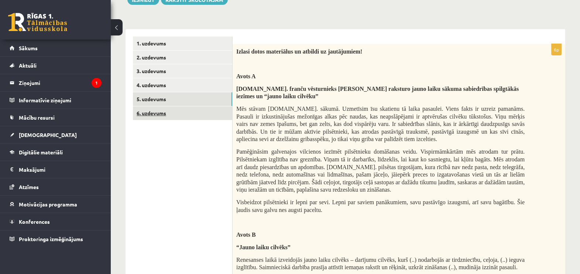
scroll to position [42, 0]
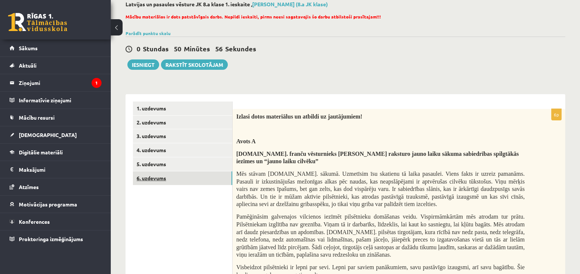
click at [142, 181] on link "6. uzdevums" at bounding box center [182, 178] width 99 height 14
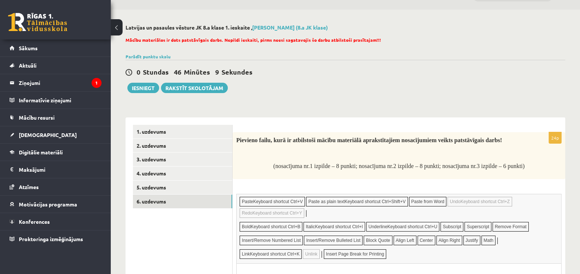
scroll to position [0, 0]
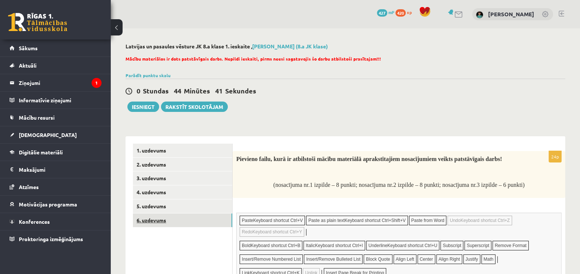
click at [149, 220] on link "6. uzdevums" at bounding box center [182, 220] width 99 height 14
click at [141, 107] on button "Iesniegt" at bounding box center [143, 106] width 32 height 10
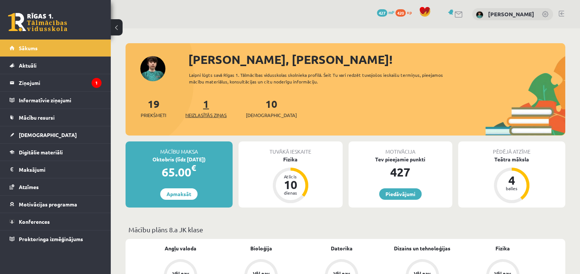
click at [207, 113] on span "Neizlasītās ziņas" at bounding box center [205, 114] width 41 height 7
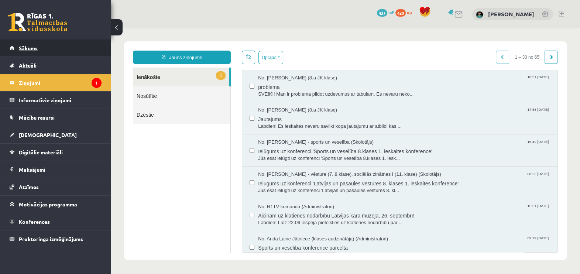
click at [20, 40] on link "Sākums" at bounding box center [56, 47] width 92 height 17
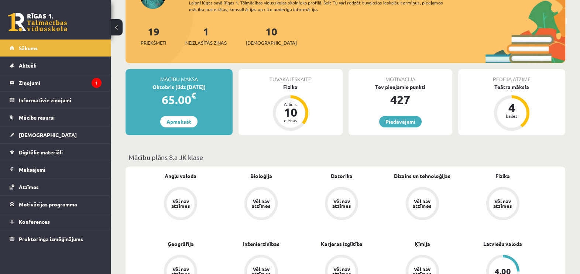
scroll to position [92, 0]
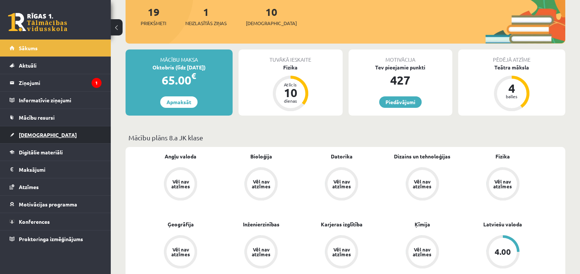
click at [24, 133] on span "[DEMOGRAPHIC_DATA]" at bounding box center [48, 134] width 58 height 7
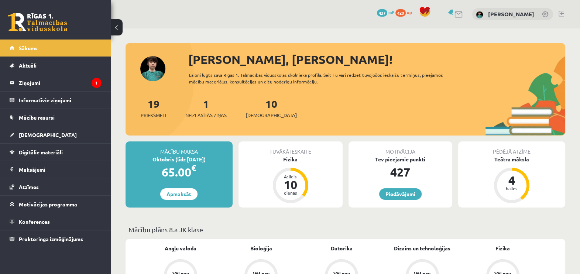
click at [249, 107] on div "10 Ieskaites" at bounding box center [271, 107] width 51 height 23
click at [252, 105] on div "10 Ieskaites" at bounding box center [271, 107] width 51 height 23
click at [258, 106] on link "10 Ieskaites" at bounding box center [271, 108] width 51 height 22
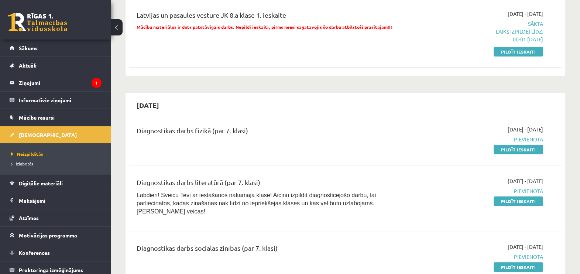
scroll to position [231, 0]
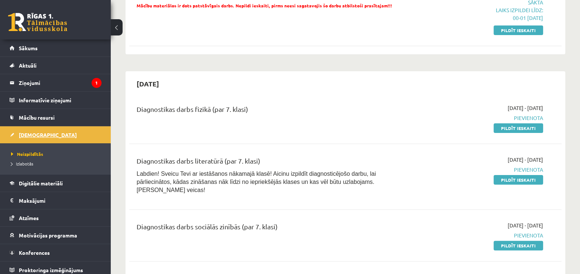
click at [31, 134] on span "[DEMOGRAPHIC_DATA]" at bounding box center [48, 134] width 58 height 7
click at [24, 135] on span "[DEMOGRAPHIC_DATA]" at bounding box center [48, 134] width 58 height 7
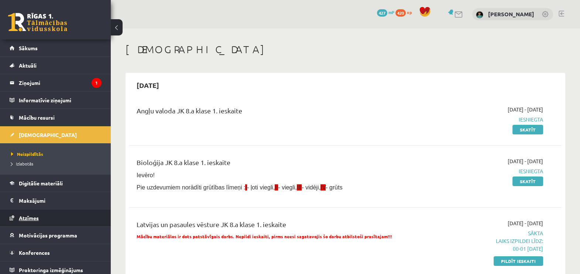
click at [34, 219] on span "Atzīmes" at bounding box center [29, 217] width 20 height 7
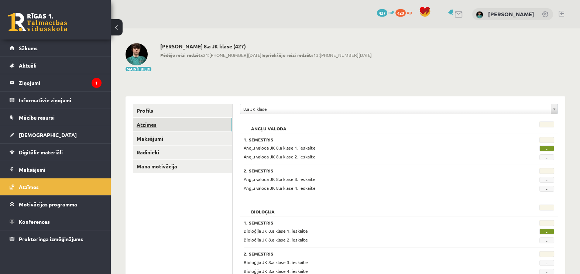
click at [144, 125] on link "Atzīmes" at bounding box center [182, 125] width 99 height 14
click at [153, 152] on link "Radinieki" at bounding box center [182, 152] width 99 height 14
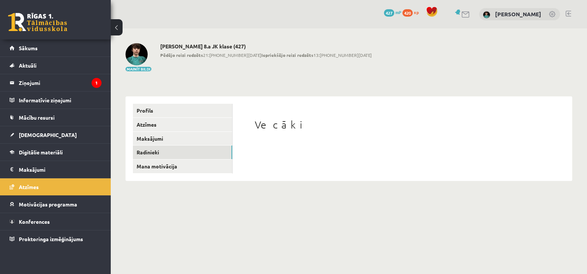
click at [287, 142] on div "Vecāki" at bounding box center [402, 138] width 325 height 69
click at [39, 131] on link "[DEMOGRAPHIC_DATA]" at bounding box center [56, 134] width 92 height 17
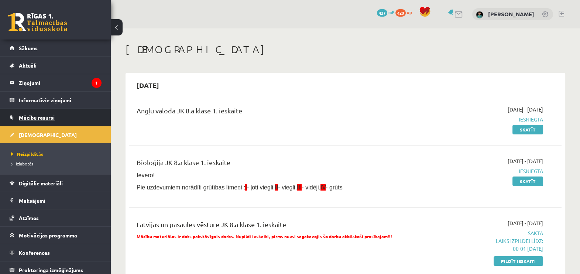
click at [44, 120] on span "Mācību resursi" at bounding box center [37, 117] width 36 height 7
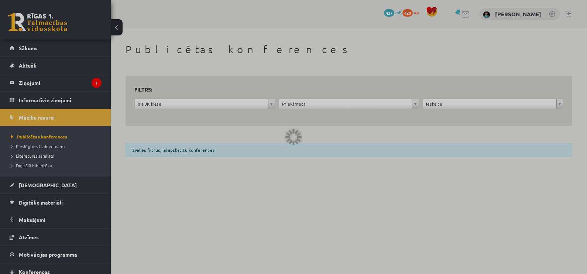
click at [290, 104] on div at bounding box center [293, 137] width 587 height 274
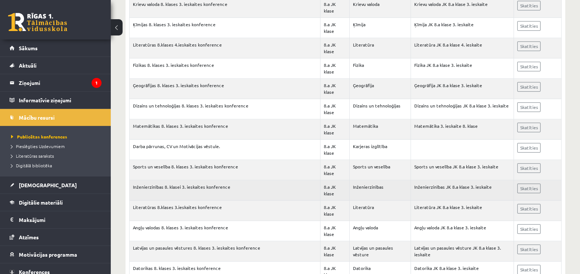
scroll to position [738, 0]
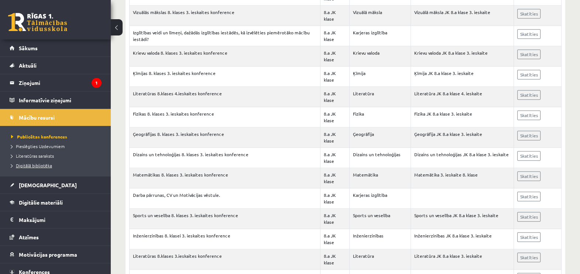
click at [45, 165] on span "Digitālā bibliotēka" at bounding box center [31, 165] width 41 height 6
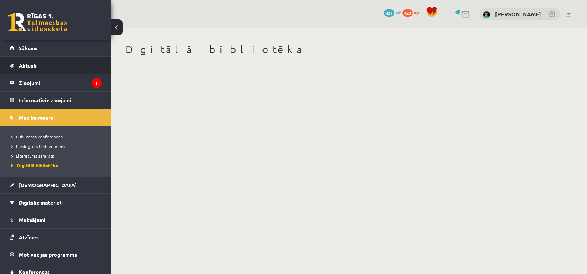
click at [31, 66] on span "Aktuāli" at bounding box center [28, 65] width 18 height 7
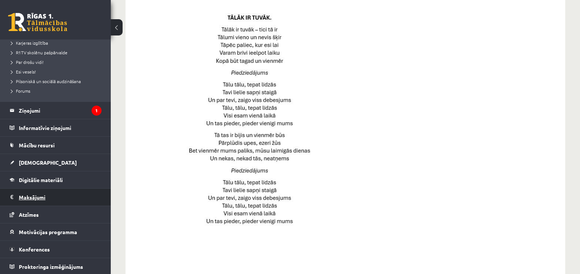
scroll to position [529, 0]
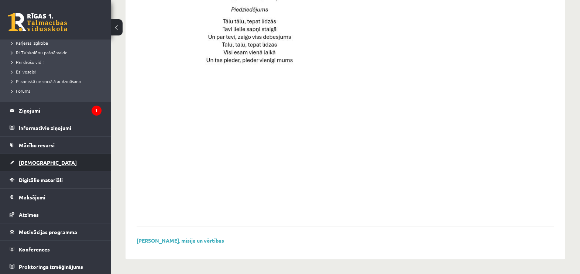
click at [30, 162] on span "[DEMOGRAPHIC_DATA]" at bounding box center [48, 162] width 58 height 7
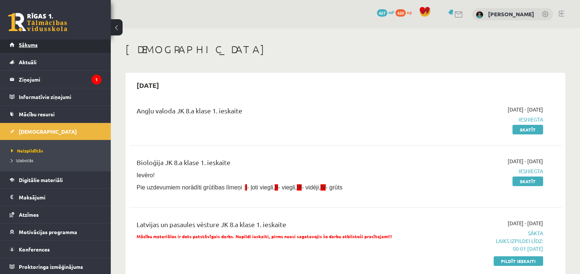
click at [27, 48] on link "Sākums" at bounding box center [56, 44] width 92 height 17
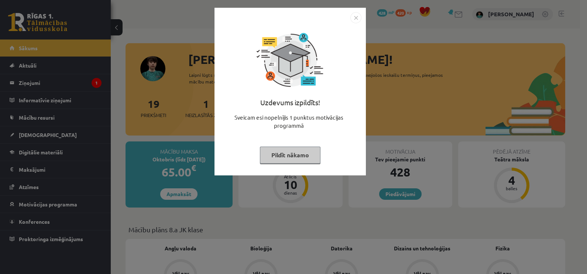
click at [510, 153] on div "Uzdevums izpildīts! Sveicam esi nopelnījis 1 punktus motivācijas programmā Pild…" at bounding box center [293, 137] width 587 height 274
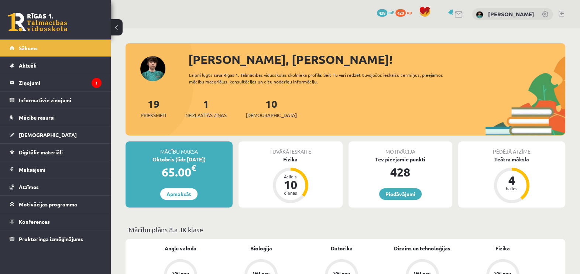
click at [505, 152] on div "Pēdējā atzīme" at bounding box center [511, 148] width 107 height 14
click at [508, 169] on div "4 balles" at bounding box center [511, 185] width 35 height 35
click at [508, 158] on div "Teātra māksla" at bounding box center [511, 159] width 107 height 8
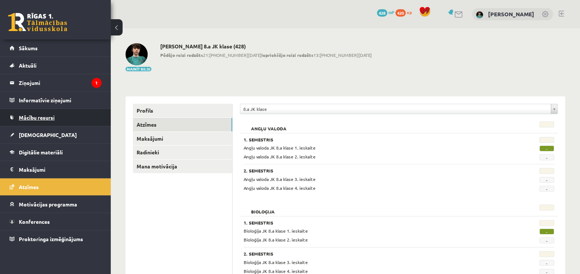
click at [53, 117] on span "Mācību resursi" at bounding box center [37, 117] width 36 height 7
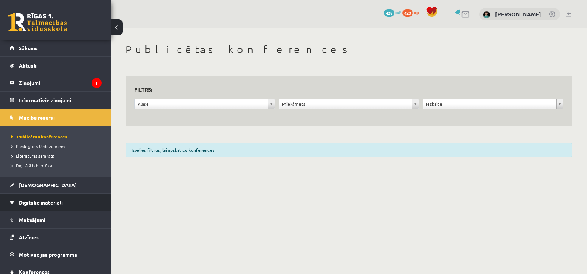
click at [38, 204] on span "Digitālie materiāli" at bounding box center [41, 202] width 44 height 7
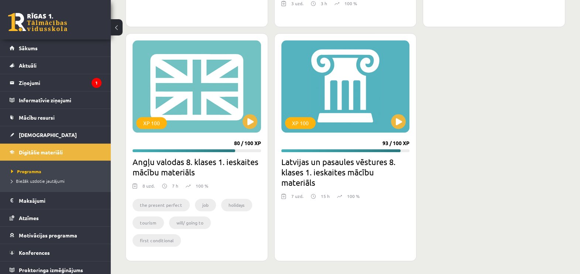
scroll to position [1056, 0]
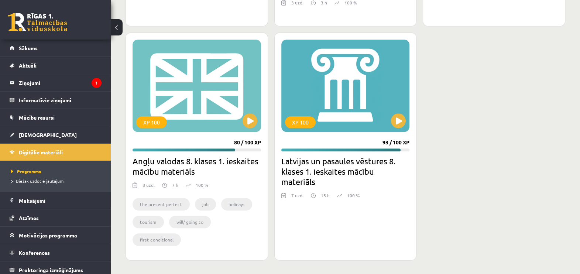
click at [331, 167] on h2 "Latvijas un pasaules vēstures 8. klases 1. ieskaites mācību materiāls" at bounding box center [345, 171] width 128 height 31
click at [334, 102] on div "XP 100" at bounding box center [345, 85] width 128 height 92
drag, startPoint x: 354, startPoint y: 177, endPoint x: 350, endPoint y: 159, distance: 18.9
click at [354, 177] on h2 "Latvijas un pasaules vēstures 8. klases 1. ieskaites mācību materiāls" at bounding box center [345, 171] width 128 height 31
drag, startPoint x: 350, startPoint y: 159, endPoint x: 353, endPoint y: 118, distance: 40.3
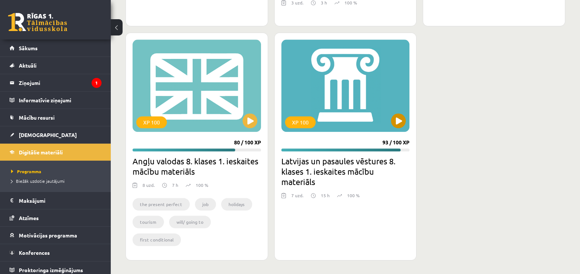
click at [350, 158] on h2 "Latvijas un pasaules vēstures 8. klases 1. ieskaites mācību materiāls" at bounding box center [345, 171] width 128 height 31
click at [354, 97] on div "XP 100" at bounding box center [345, 85] width 128 height 92
drag, startPoint x: 354, startPoint y: 97, endPoint x: 348, endPoint y: 94, distance: 6.3
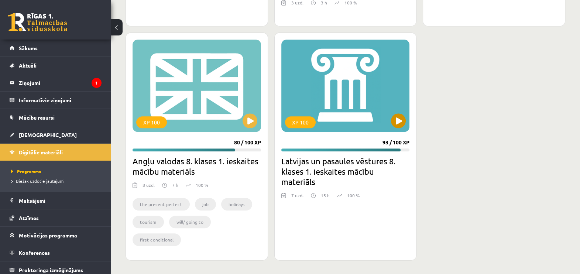
click at [348, 94] on div "XP 100" at bounding box center [345, 85] width 128 height 92
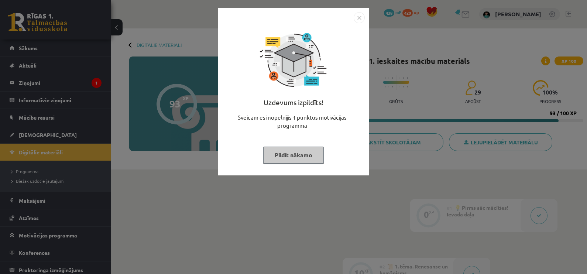
drag, startPoint x: 163, startPoint y: 104, endPoint x: 194, endPoint y: 121, distance: 34.7
click at [167, 105] on div "Uzdevums izpildīts! Sveicam esi nopelnījis 1 punktus motivācijas programmā Pild…" at bounding box center [293, 137] width 587 height 274
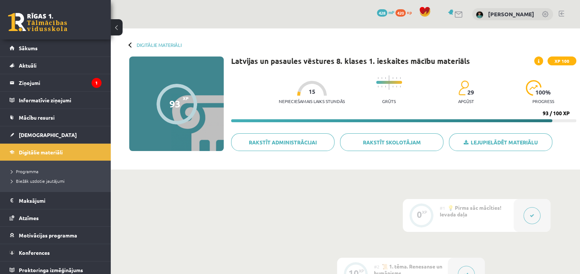
click at [187, 103] on div at bounding box center [176, 104] width 41 height 41
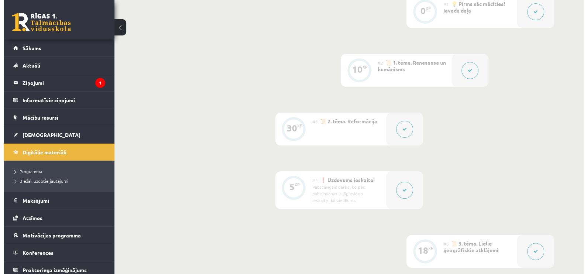
scroll to position [231, 0]
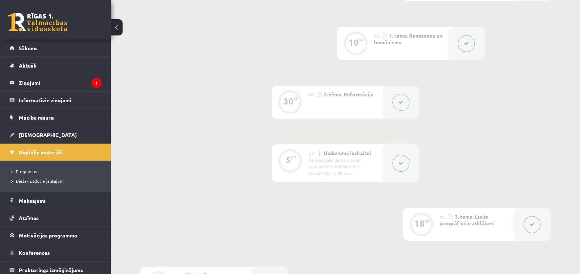
click at [400, 162] on icon at bounding box center [400, 163] width 4 height 4
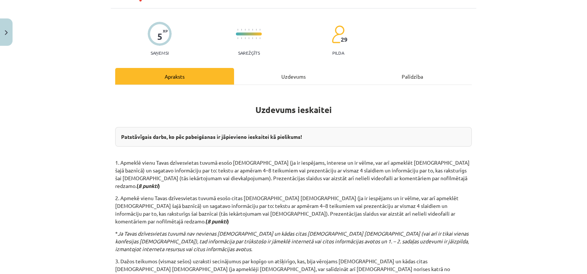
scroll to position [0, 0]
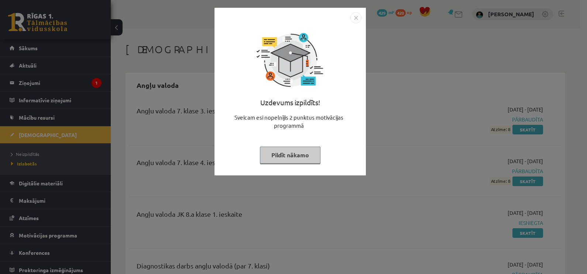
click at [26, 46] on div "Uzdevums izpildīts! Sveicam esi nopelnījis 2 punktus motivācijas programmā Pild…" at bounding box center [293, 137] width 587 height 274
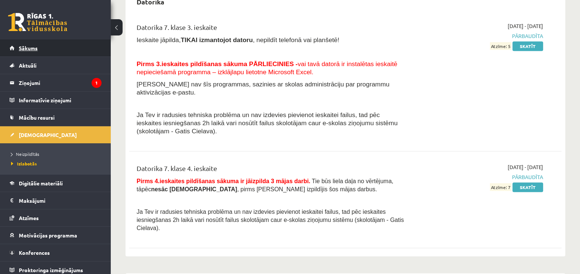
scroll to position [461, 0]
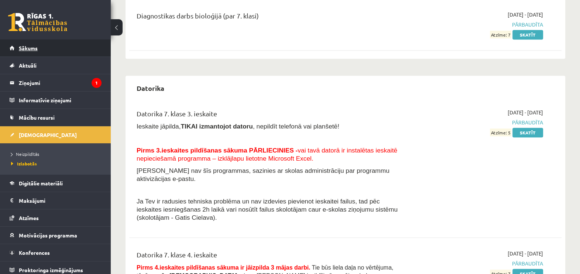
click at [37, 46] on span "Sākums" at bounding box center [28, 48] width 19 height 7
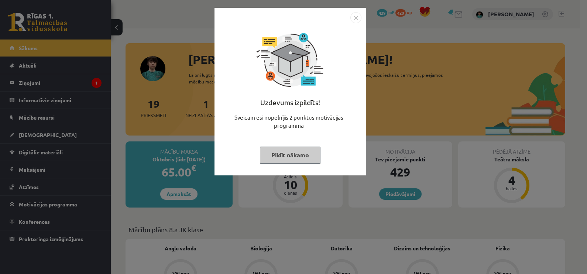
click at [298, 68] on div at bounding box center [290, 60] width 74 height 74
click at [267, 207] on div "Uzdevums izpildīts! Sveicam esi nopelnījis 2 punktus motivācijas programmā Pild…" at bounding box center [293, 137] width 587 height 274
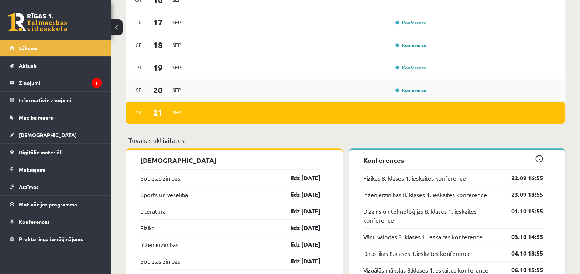
scroll to position [599, 0]
